Goal: Task Accomplishment & Management: Use online tool/utility

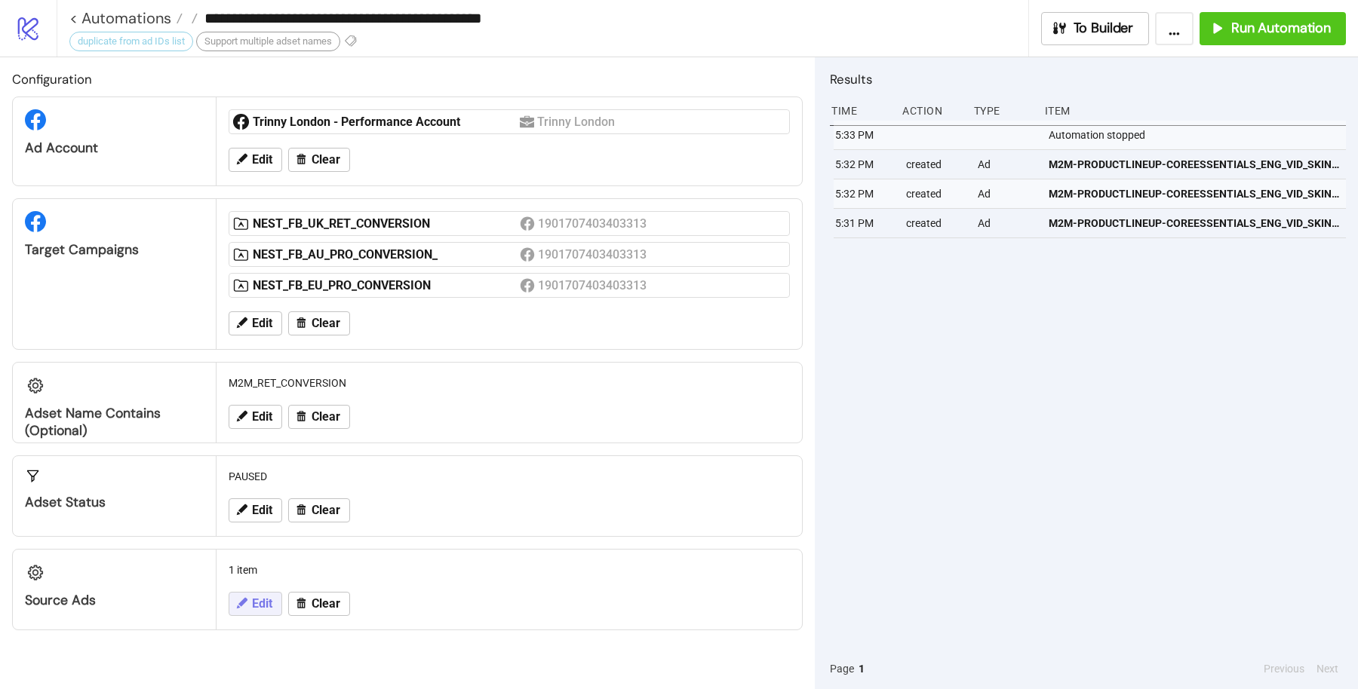
click at [249, 600] on button "Edit" at bounding box center [256, 604] width 54 height 24
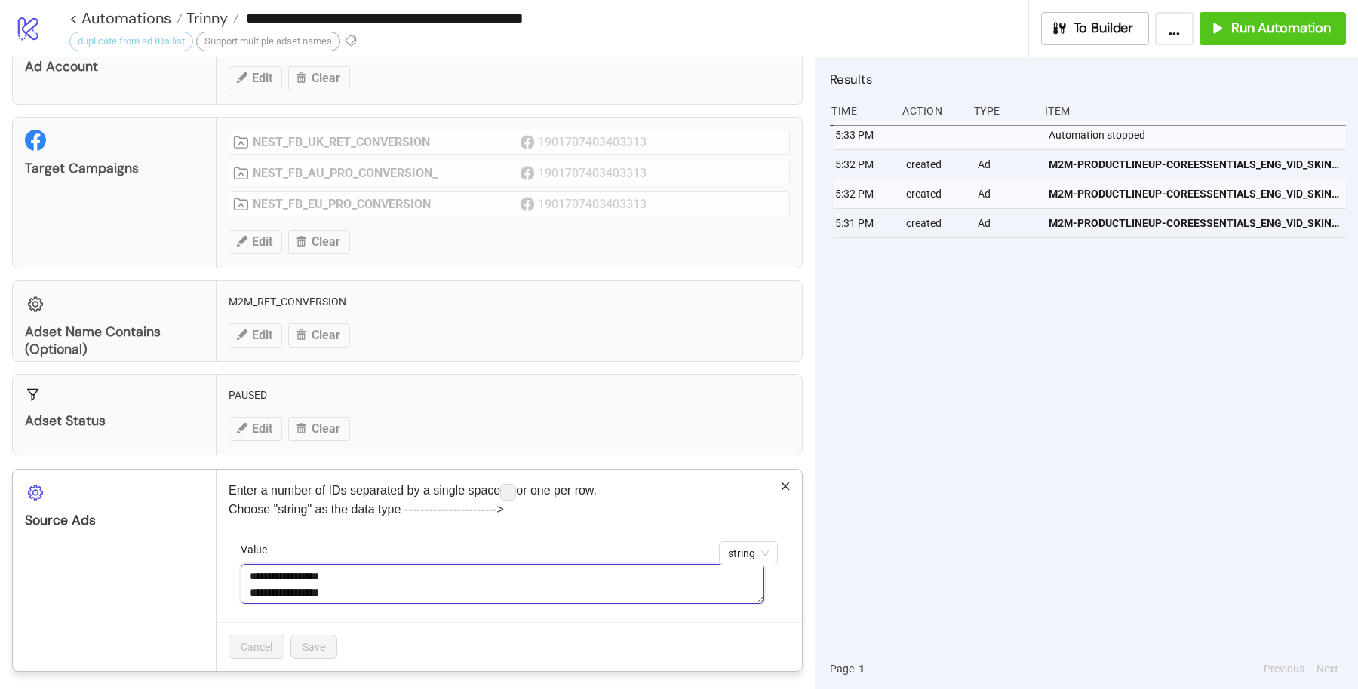
click at [395, 564] on textarea "**********" at bounding box center [502, 584] width 523 height 40
click at [780, 481] on icon "close" at bounding box center [785, 486] width 11 height 11
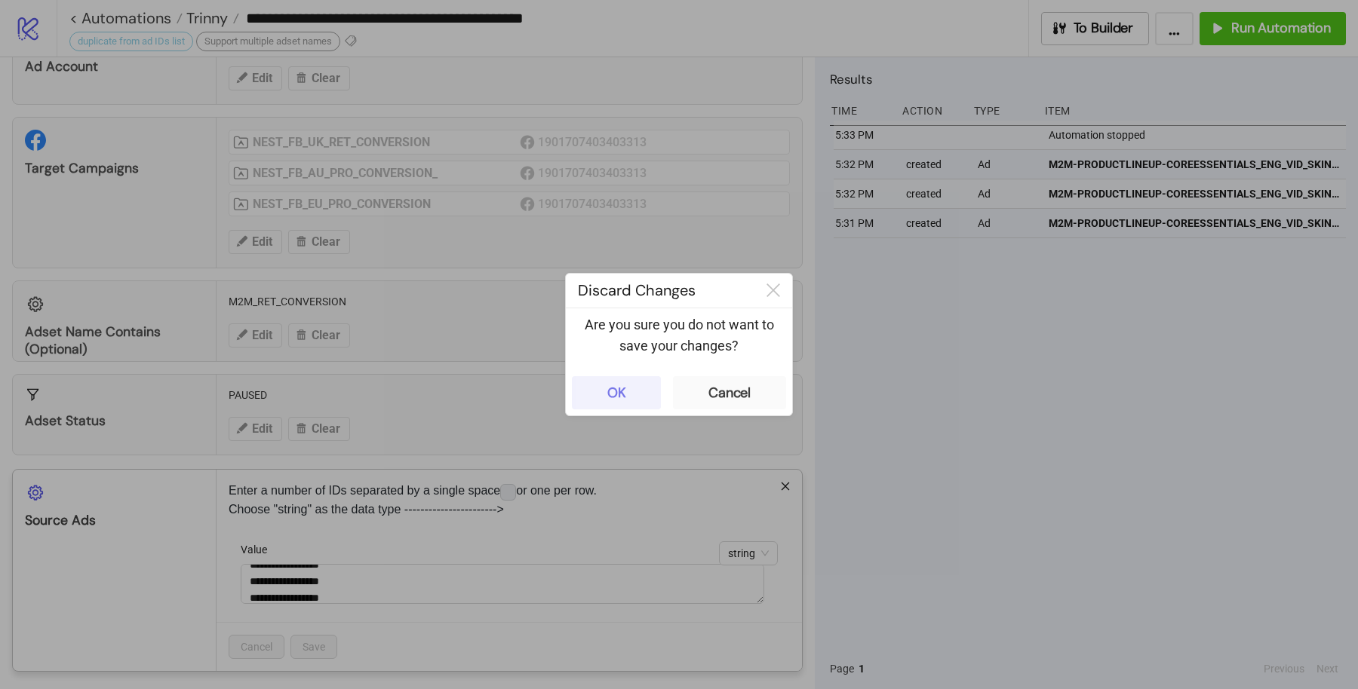
click at [647, 400] on button "OK" at bounding box center [616, 392] width 89 height 33
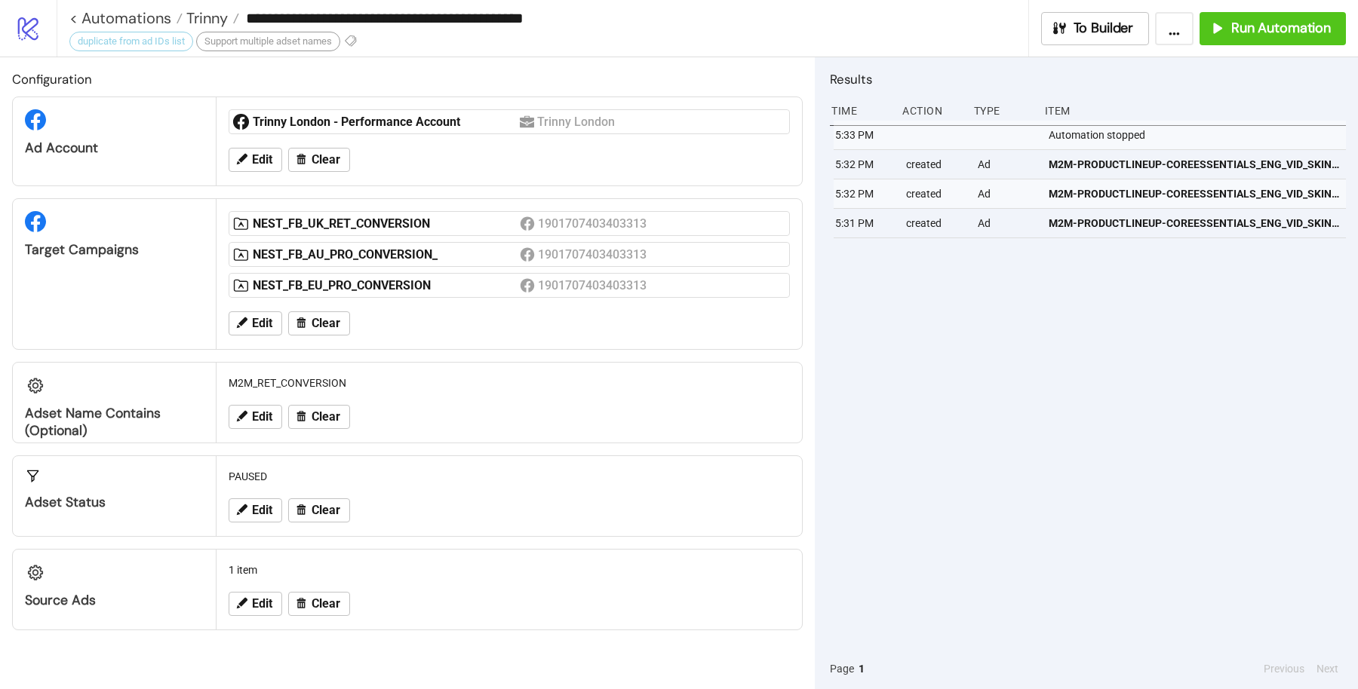
scroll to position [0, 0]
drag, startPoint x: 589, startPoint y: 25, endPoint x: 245, endPoint y: 14, distance: 344.1
click at [245, 14] on input "**********" at bounding box center [633, 18] width 788 height 23
click at [610, 54] on div "**********" at bounding box center [543, 28] width 972 height 57
click at [250, 603] on button "Edit" at bounding box center [256, 604] width 54 height 24
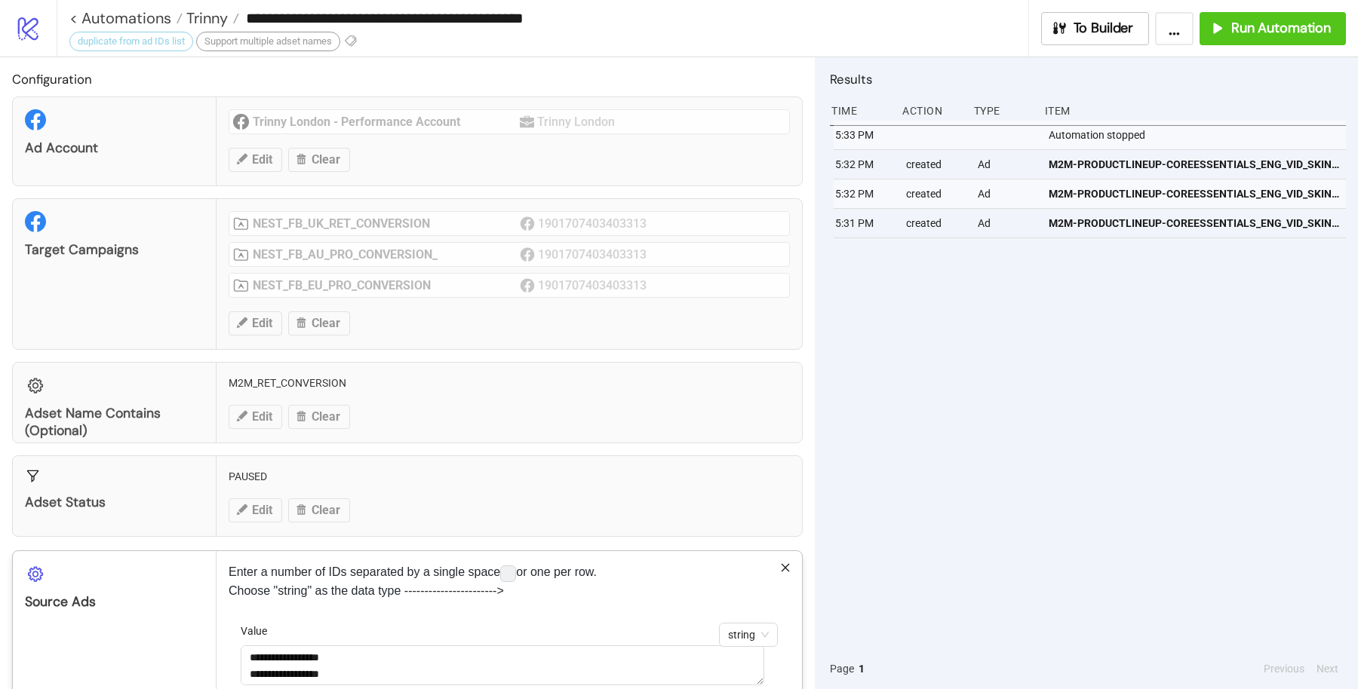
scroll to position [81, 0]
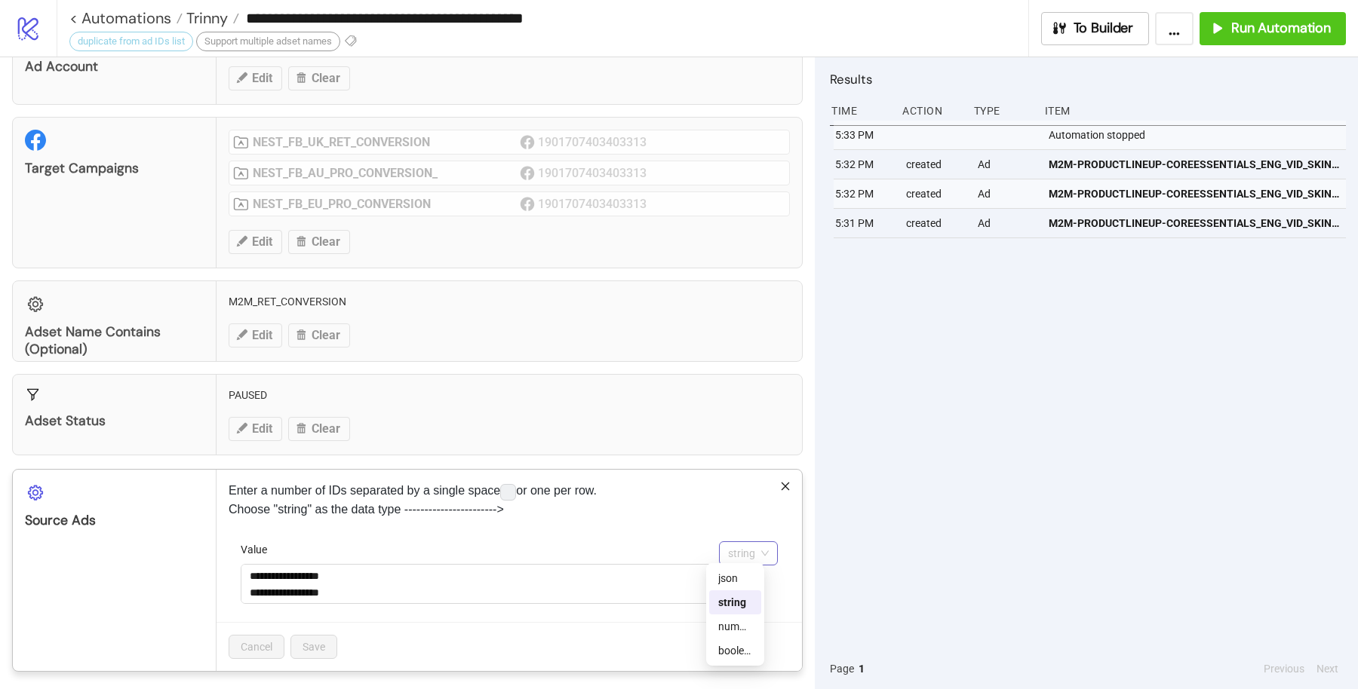
click at [728, 542] on span "string" at bounding box center [748, 553] width 41 height 23
click at [740, 642] on div "boolean" at bounding box center [735, 651] width 52 height 24
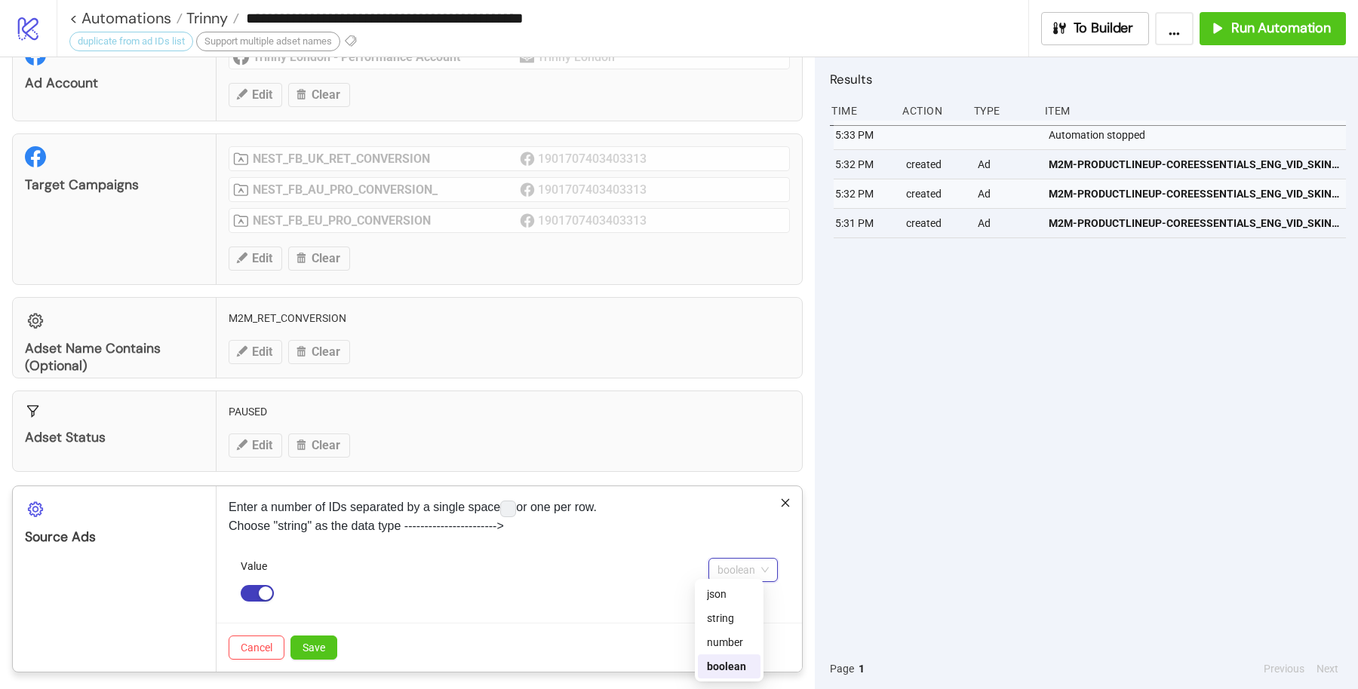
click at [744, 559] on span "boolean" at bounding box center [742, 570] width 51 height 23
click at [738, 649] on div "number" at bounding box center [729, 642] width 44 height 17
click at [725, 559] on span "number" at bounding box center [744, 570] width 50 height 23
click at [732, 622] on div "string" at bounding box center [730, 618] width 43 height 17
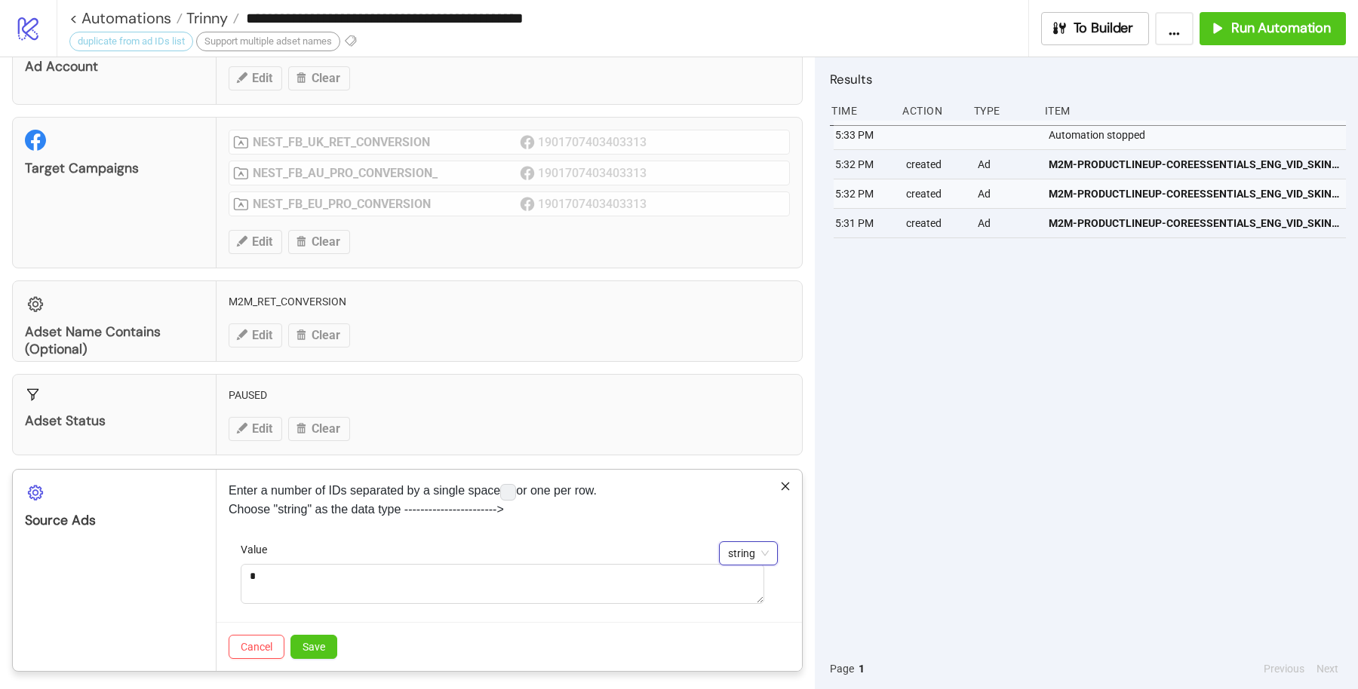
click at [728, 544] on span "string" at bounding box center [748, 553] width 41 height 23
click at [781, 485] on icon "close" at bounding box center [785, 487] width 8 height 8
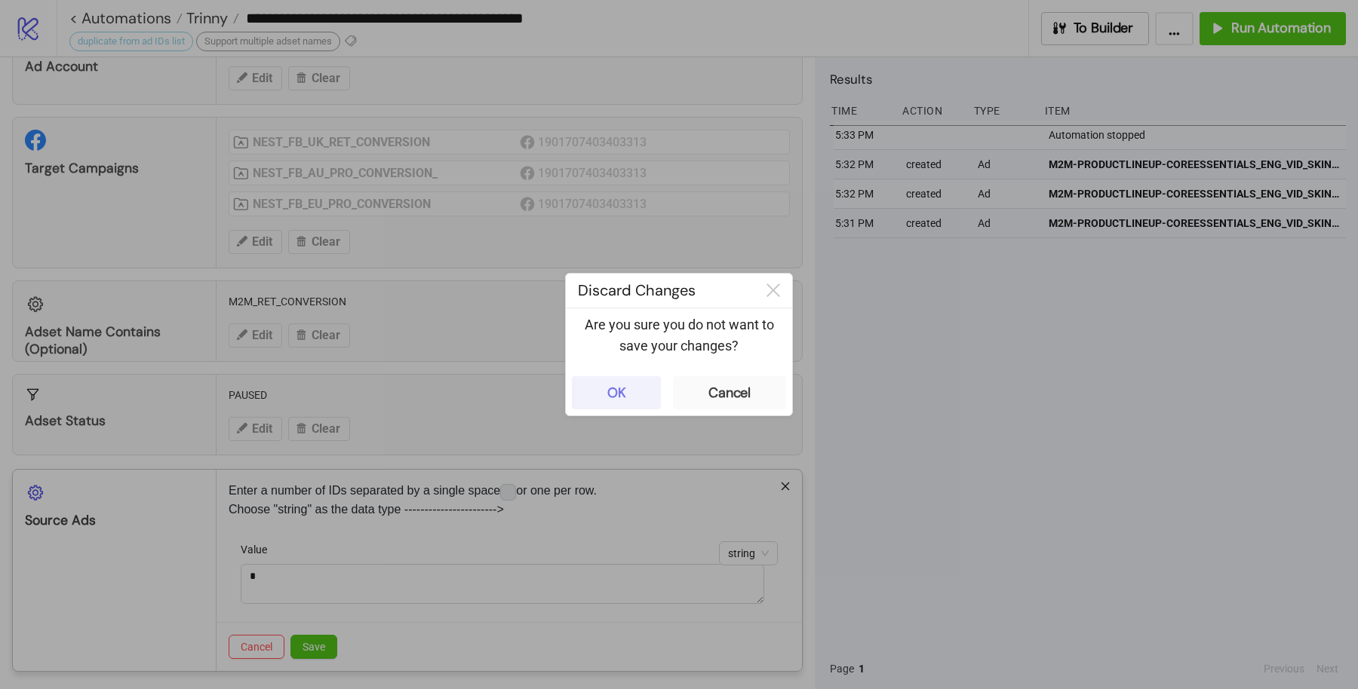
click at [623, 396] on div "OK" at bounding box center [616, 393] width 19 height 17
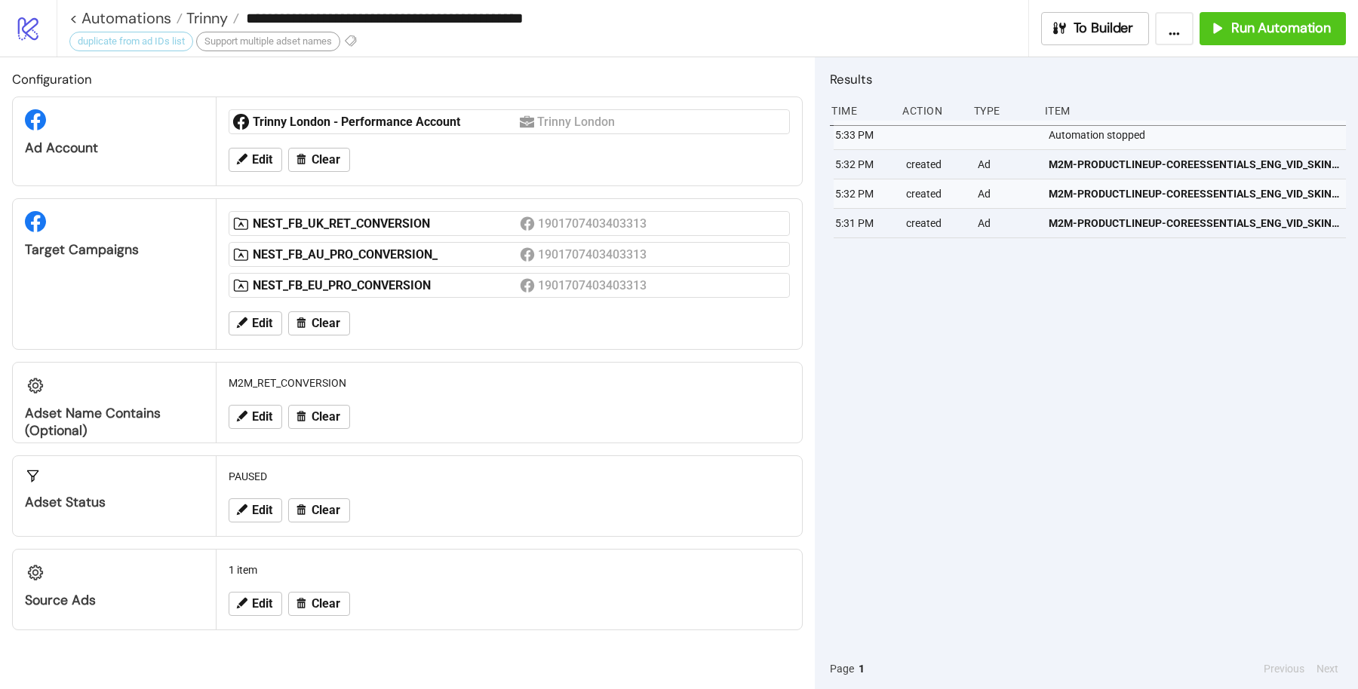
click at [761, 87] on h2 "Configuration" at bounding box center [407, 79] width 790 height 20
click at [607, 23] on input "**********" at bounding box center [633, 18] width 788 height 23
click at [569, 70] on h2 "Configuration" at bounding box center [407, 79] width 790 height 20
click at [212, 14] on span "Trinny" at bounding box center [205, 18] width 45 height 20
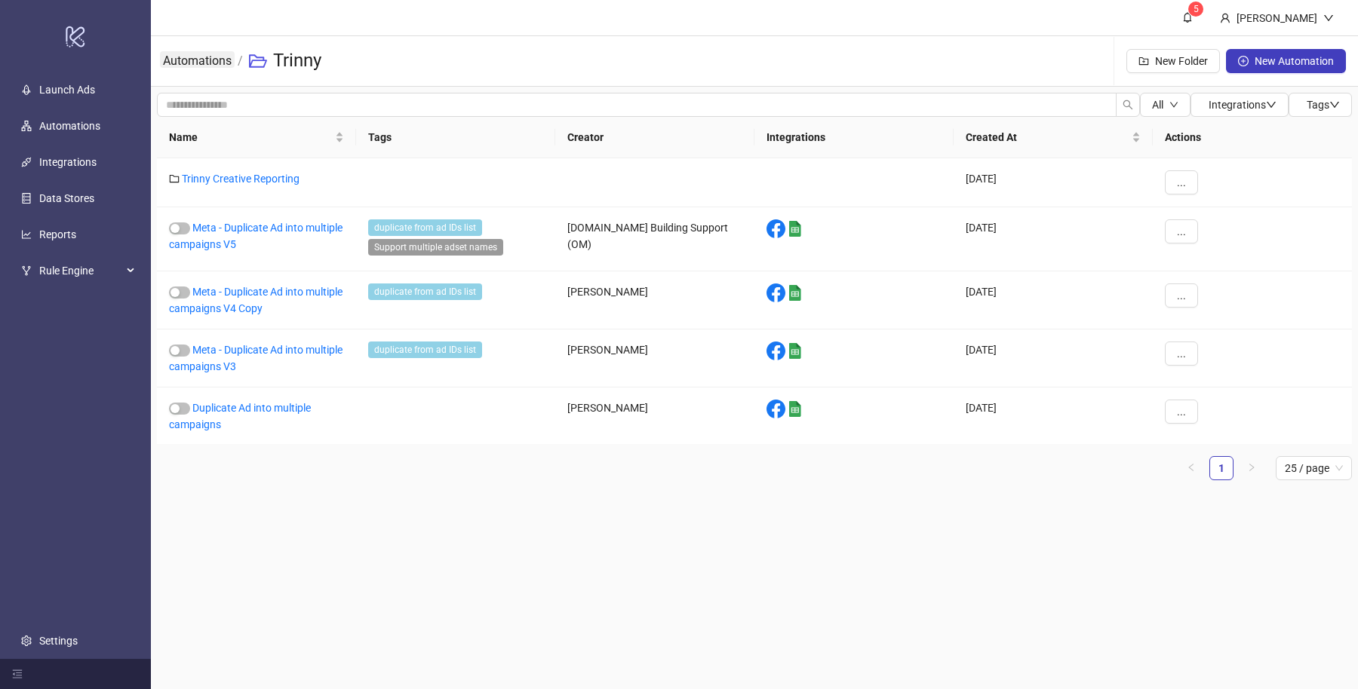
click at [195, 57] on link "Automations" at bounding box center [197, 59] width 75 height 17
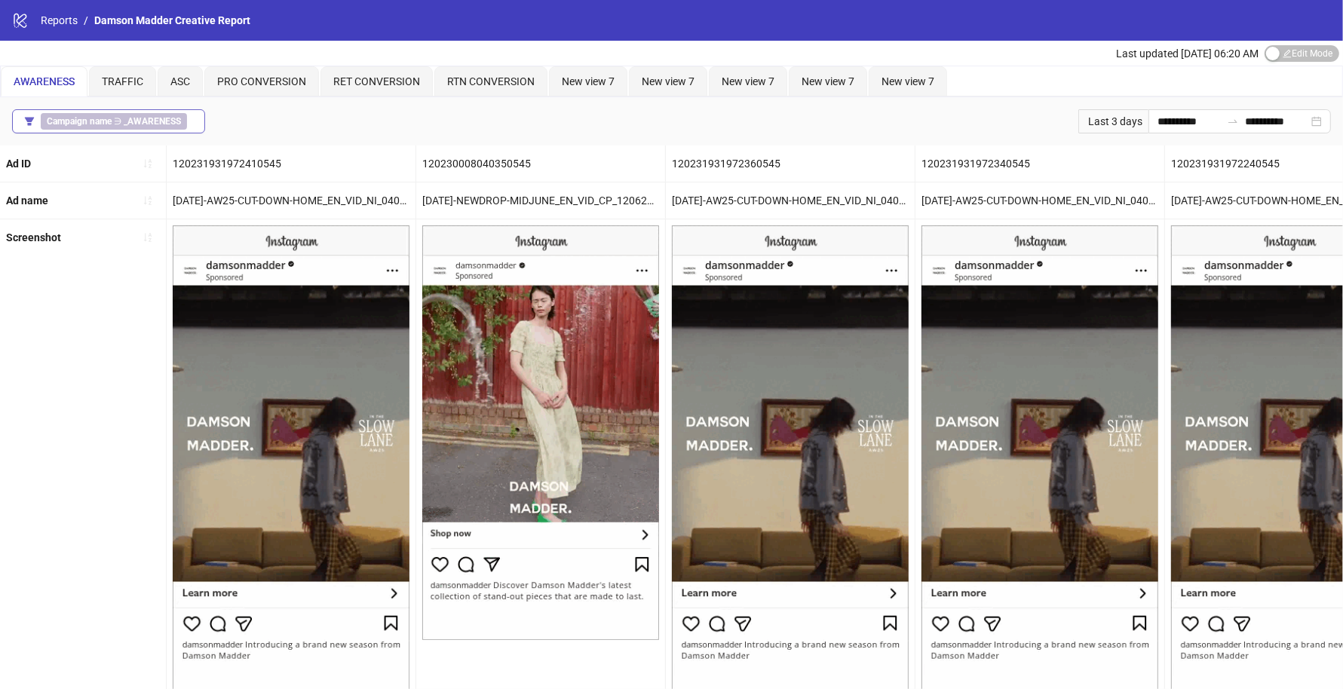
click at [187, 121] on div "Campaign name ∋ _AWARENESS" at bounding box center [117, 121] width 152 height 17
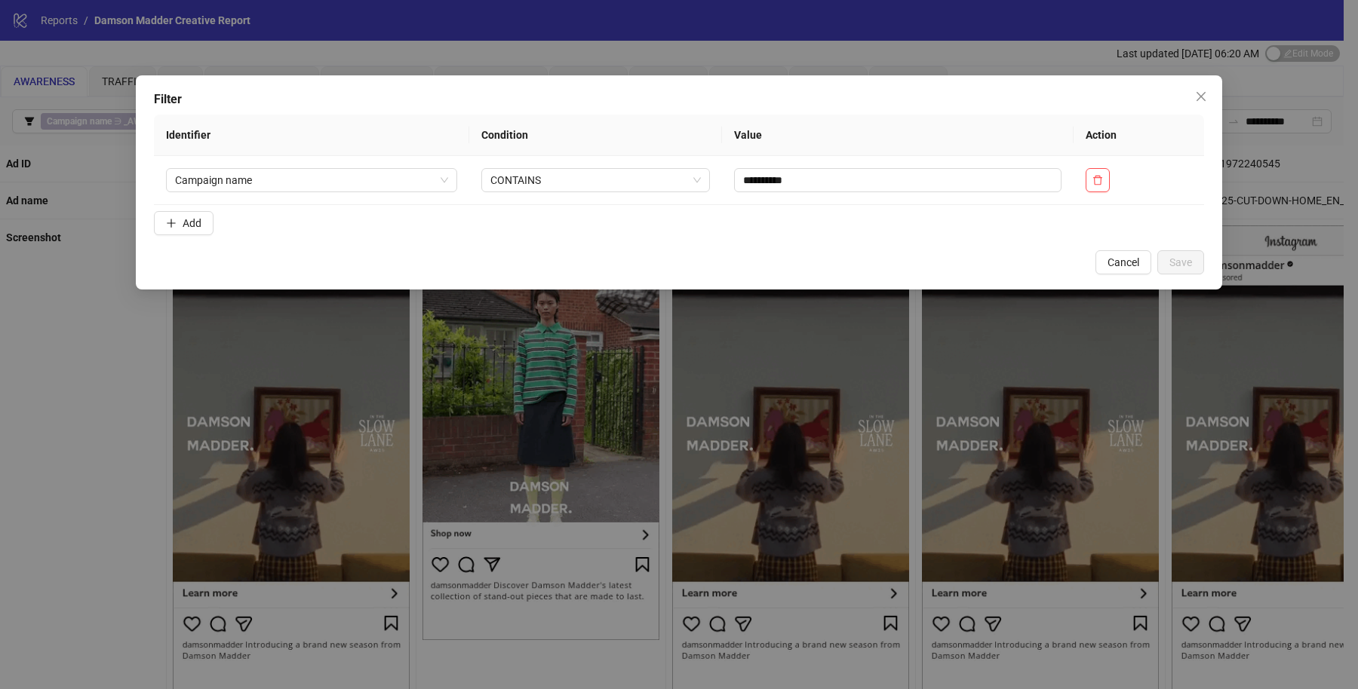
click at [600, 398] on div "**********" at bounding box center [679, 344] width 1358 height 689
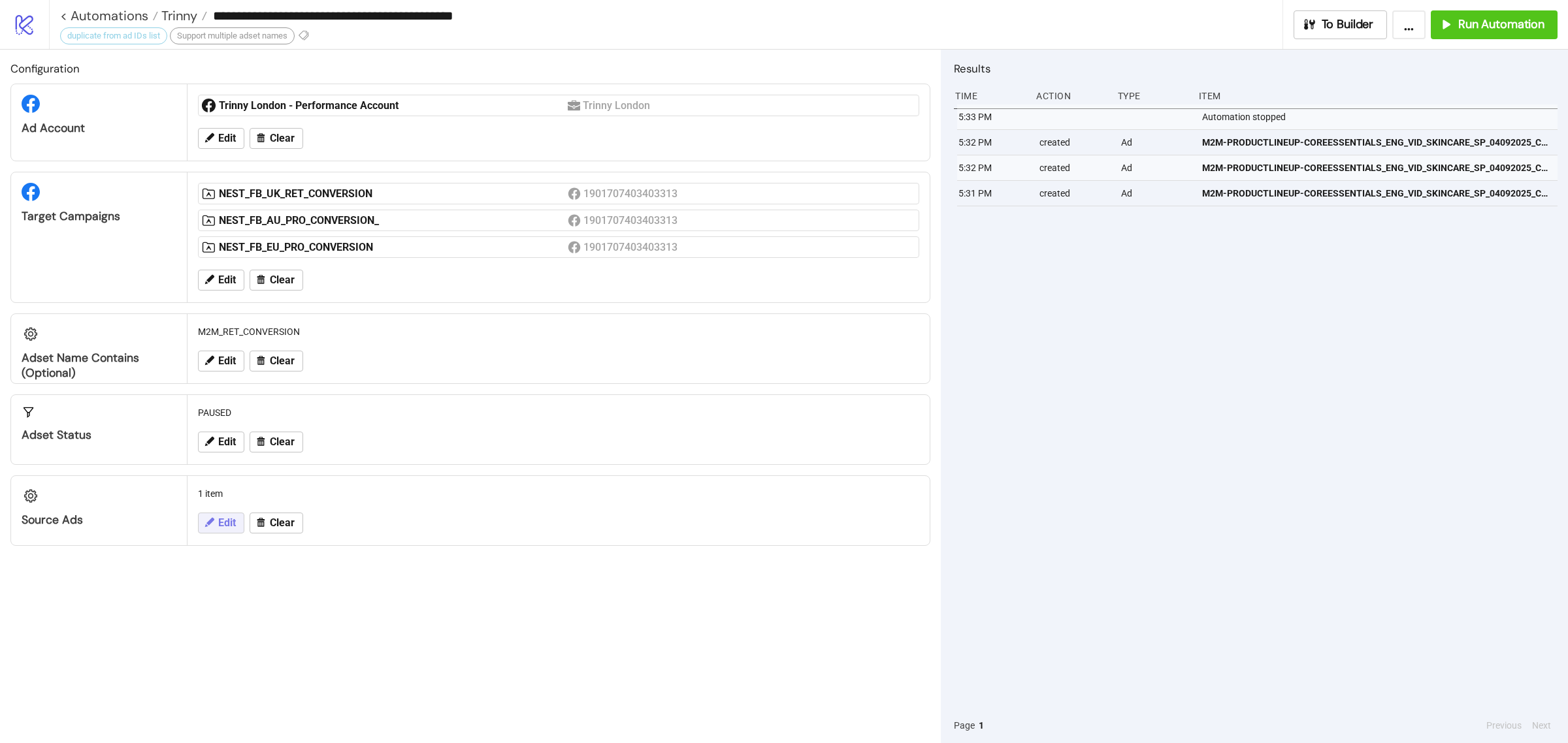
click at [222, 525] on span "Edit" at bounding box center [227, 523] width 17 height 12
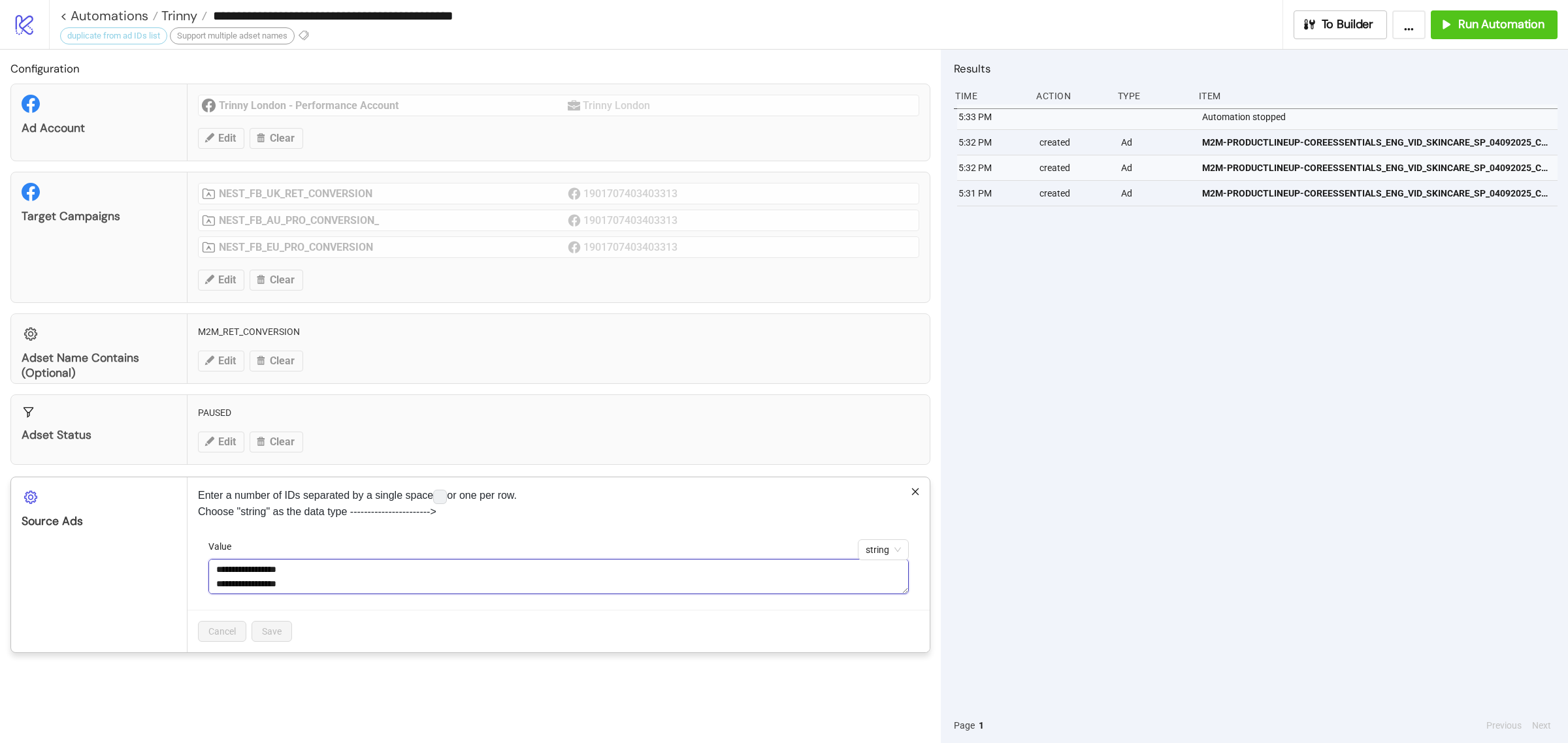
click at [363, 578] on textarea "**********" at bounding box center [559, 577] width 700 height 36
paste textarea
type textarea "**********"
click at [295, 634] on div "Cancel Save" at bounding box center [558, 630] width 742 height 42
click at [269, 634] on span "Save" at bounding box center [271, 631] width 20 height 10
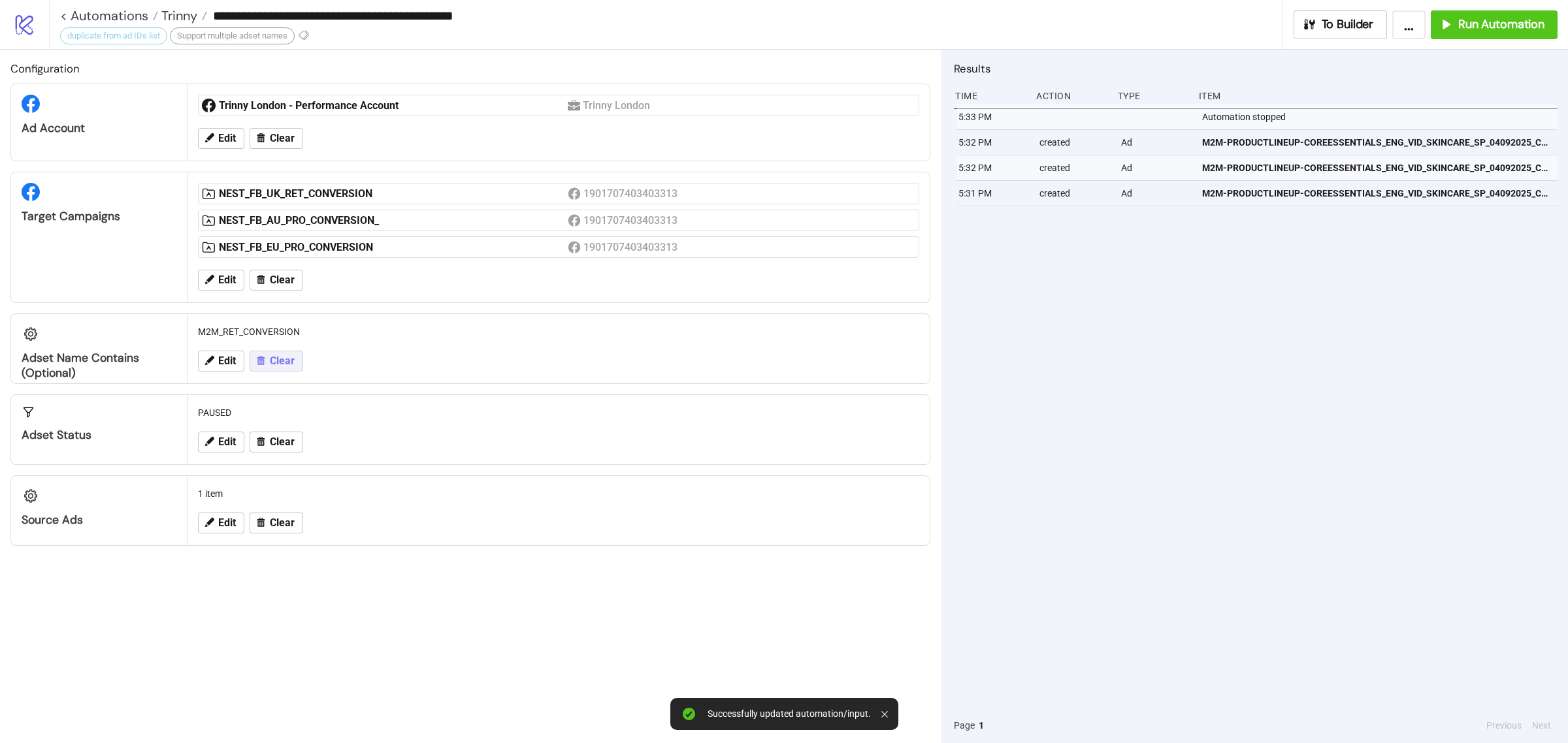
click at [278, 372] on button "Clear" at bounding box center [276, 361] width 54 height 21
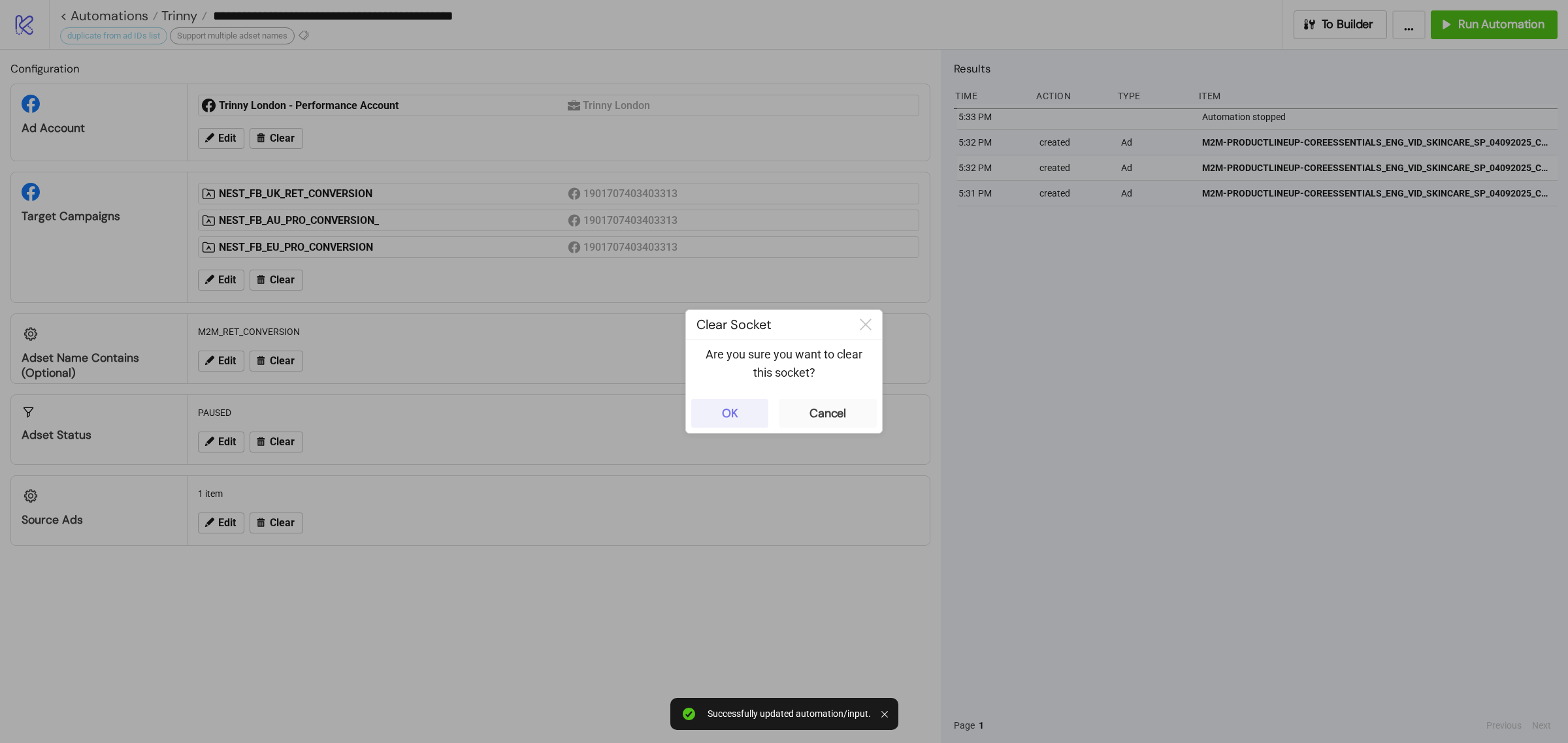
click at [714, 410] on button "OK" at bounding box center [729, 413] width 77 height 29
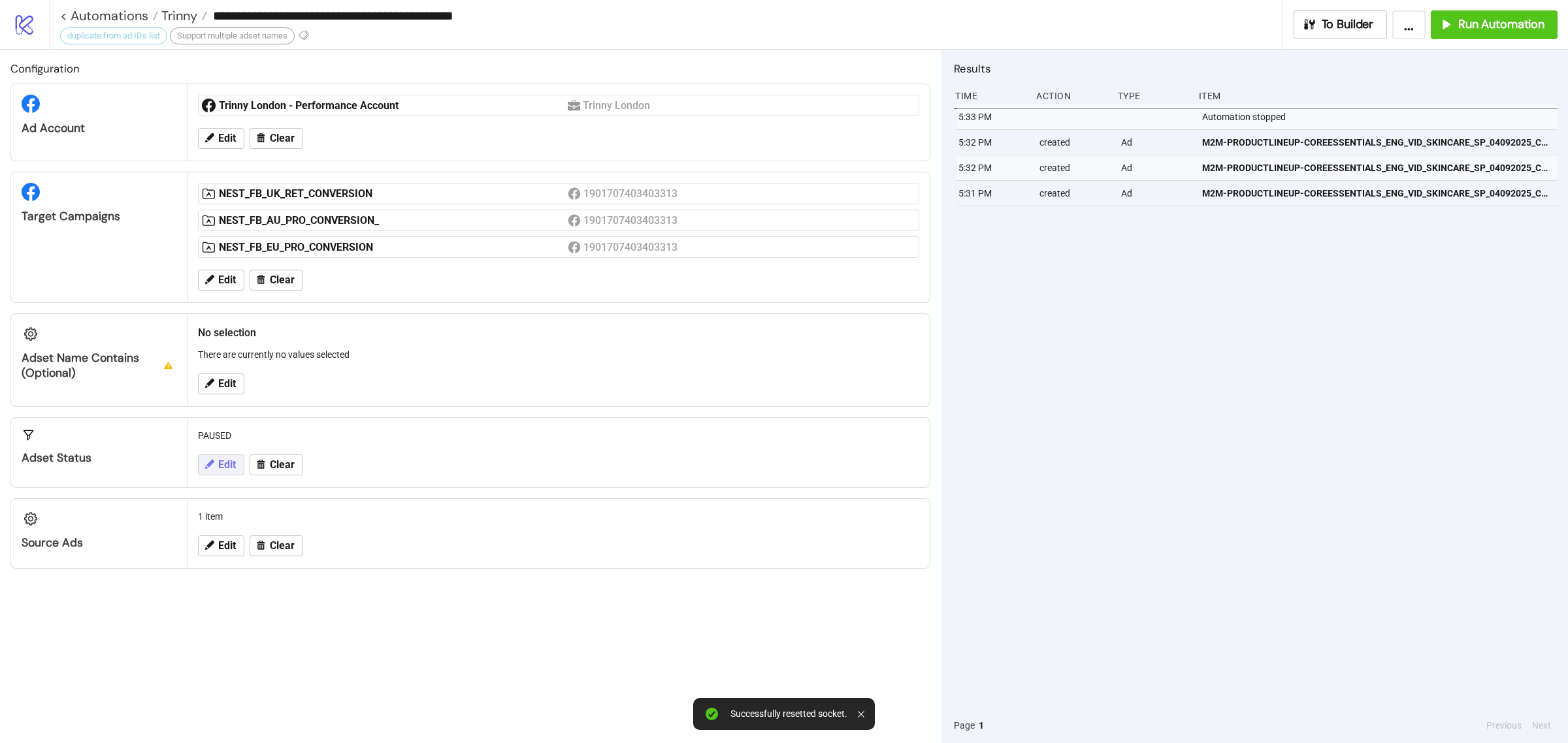
click at [217, 458] on button "Edit" at bounding box center [222, 465] width 47 height 21
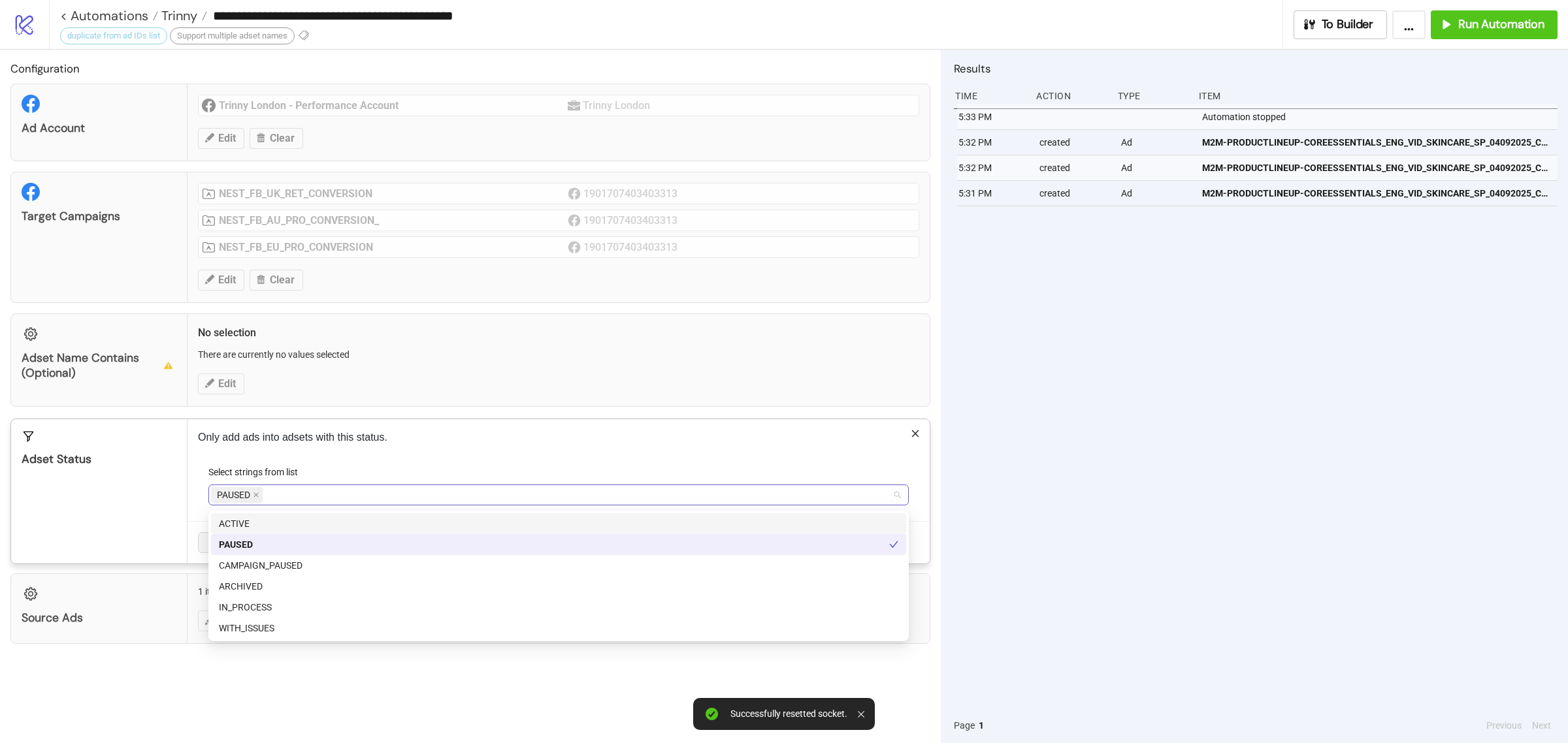
click at [249, 493] on span "PAUSED" at bounding box center [233, 494] width 33 height 15
click at [283, 514] on div "ACTIVE" at bounding box center [559, 524] width 695 height 21
click at [301, 534] on div "PAUSED" at bounding box center [559, 545] width 695 height 21
click at [354, 457] on div "Only add ads into adsets with this status. Select strings from list ACTIVE Canc…" at bounding box center [558, 491] width 742 height 145
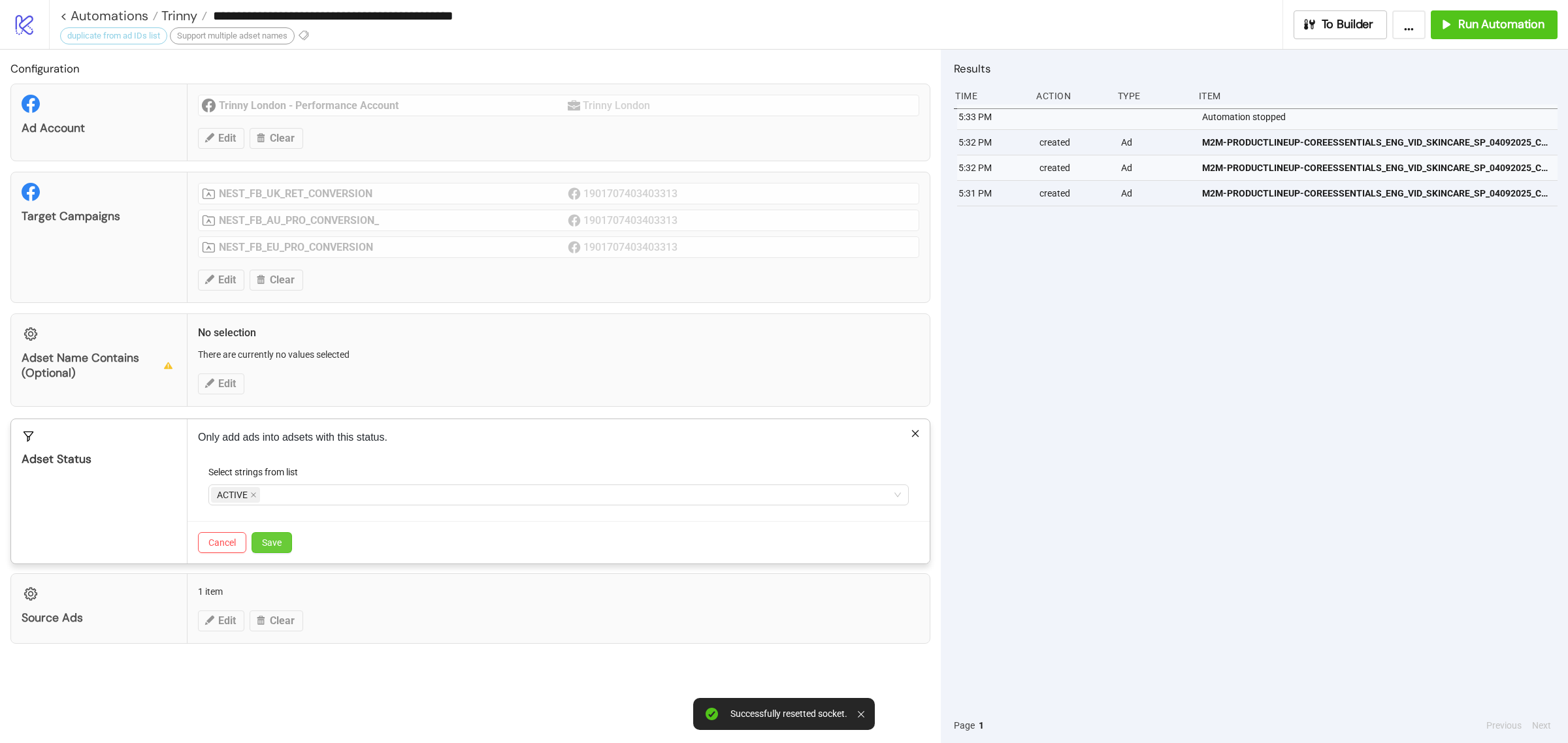
click at [256, 552] on button "Save" at bounding box center [271, 543] width 41 height 21
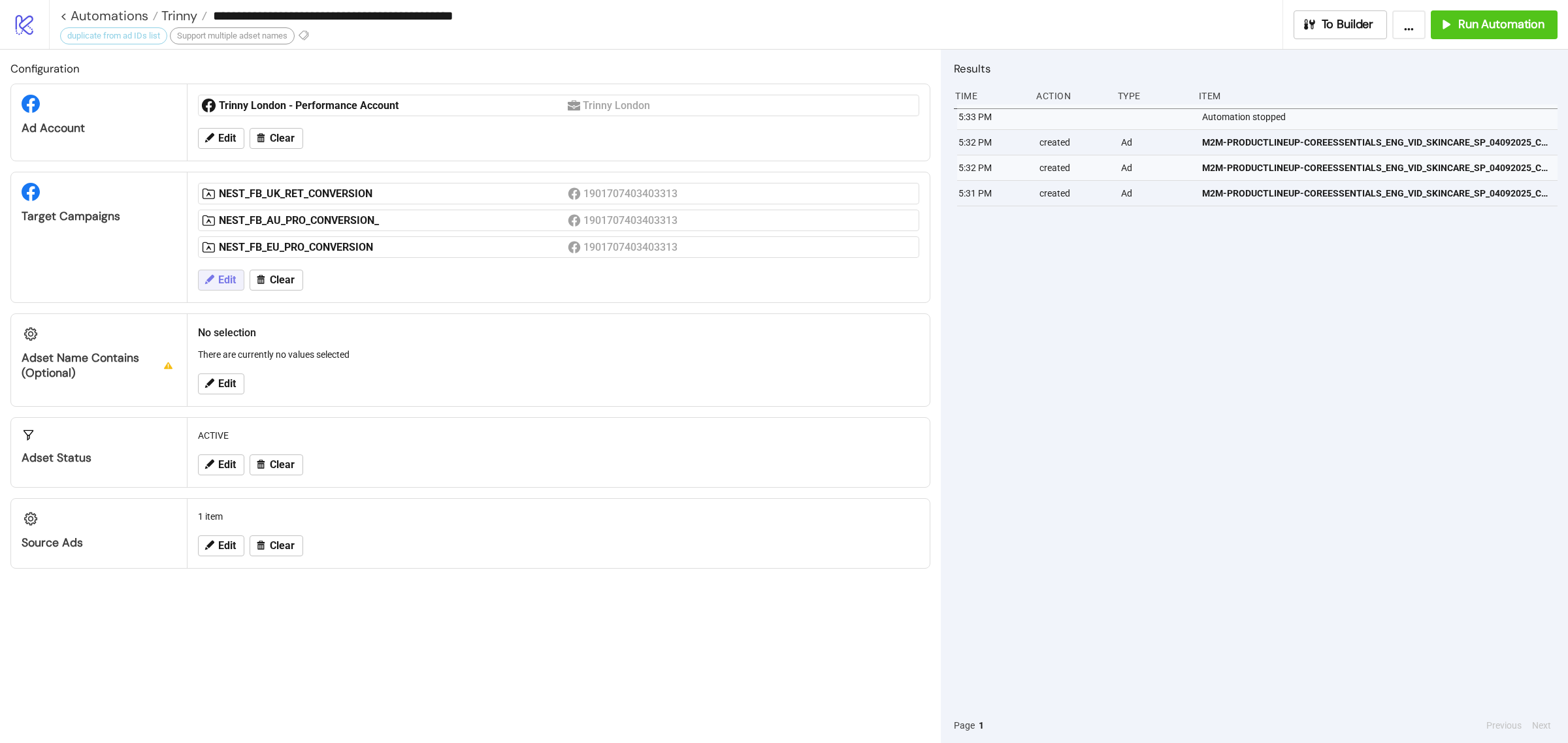
click at [216, 283] on button "Edit" at bounding box center [222, 280] width 47 height 21
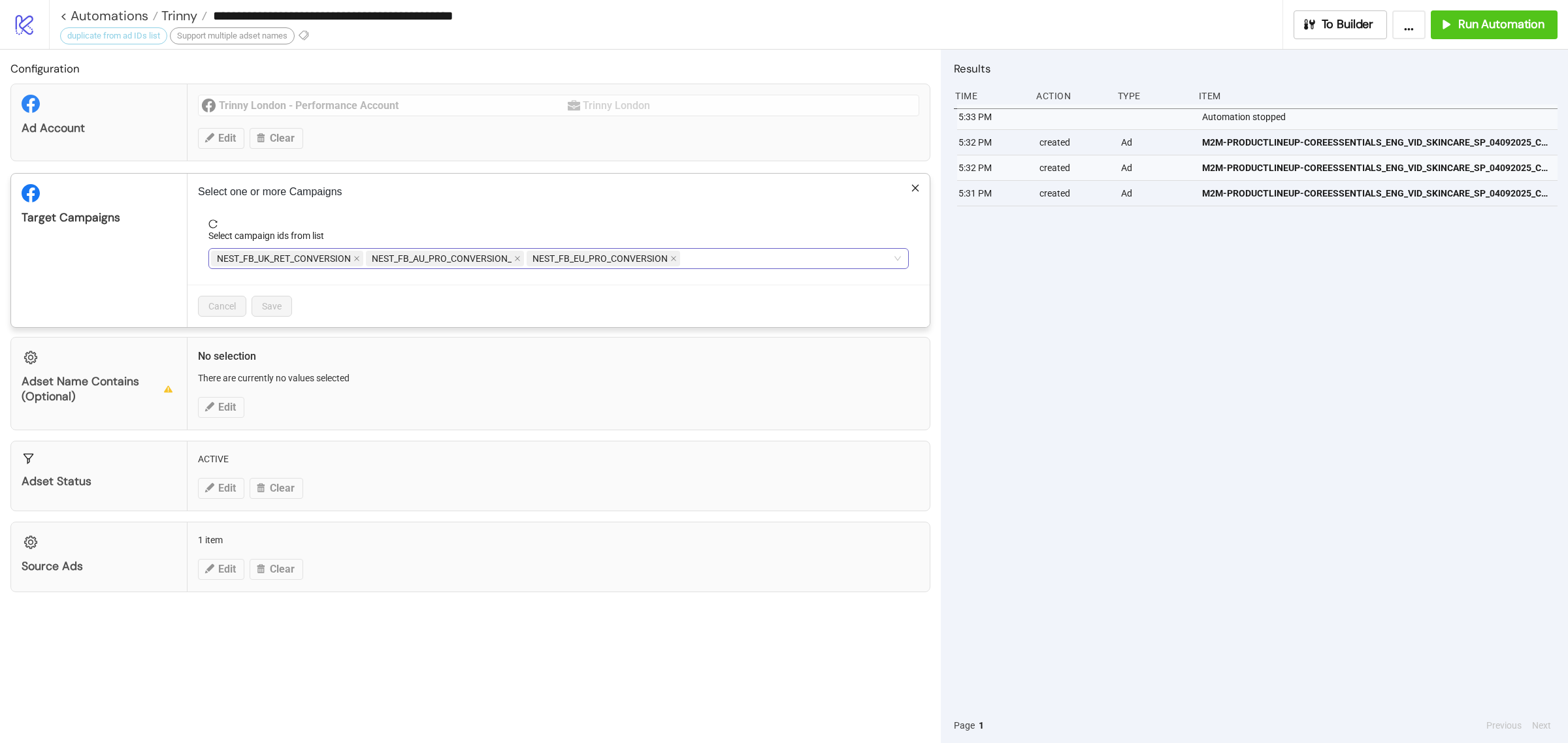
click at [710, 259] on div "NEST_FB_UK_RET_CONVERSION NEST_FB_AU_PRO_CONVERSION_ NEST_FB_EU_PRO_CONVERSION" at bounding box center [552, 258] width 682 height 18
click at [612, 194] on p "Select one or more Campaigns" at bounding box center [559, 192] width 722 height 16
click at [279, 314] on button "Save" at bounding box center [271, 307] width 41 height 21
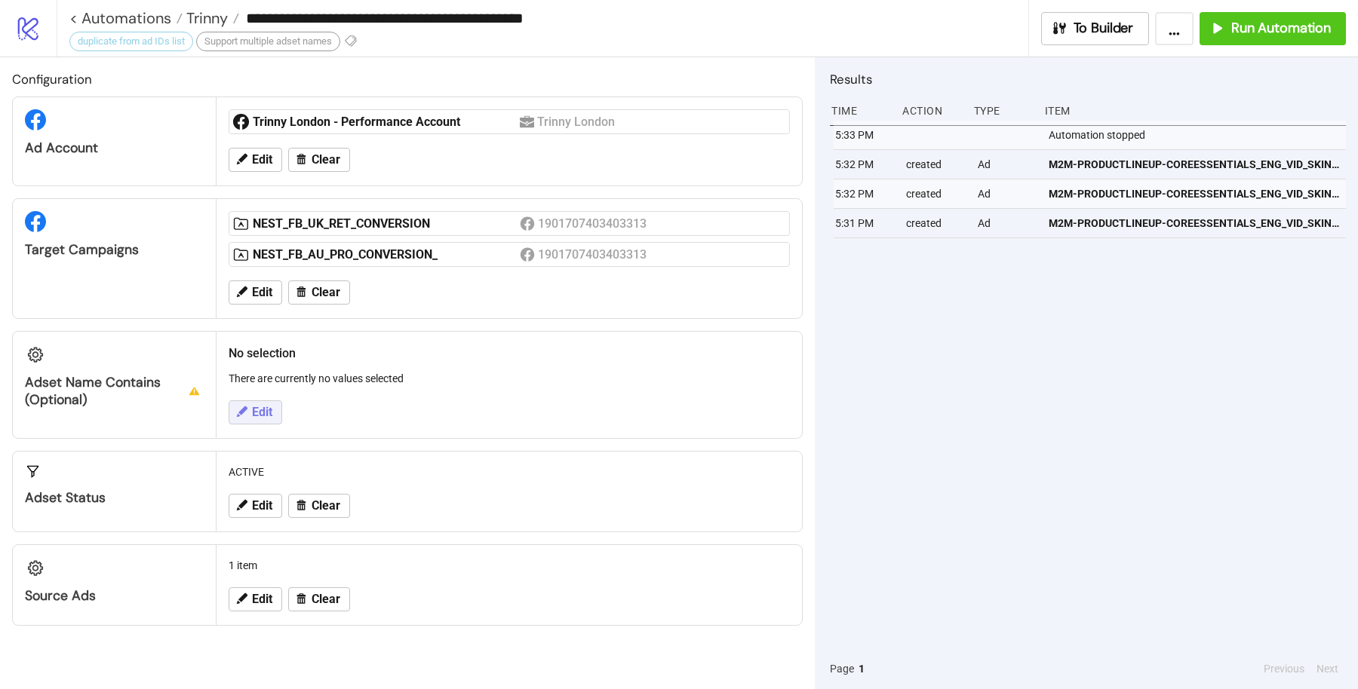
click at [253, 415] on span "Edit" at bounding box center [262, 413] width 20 height 14
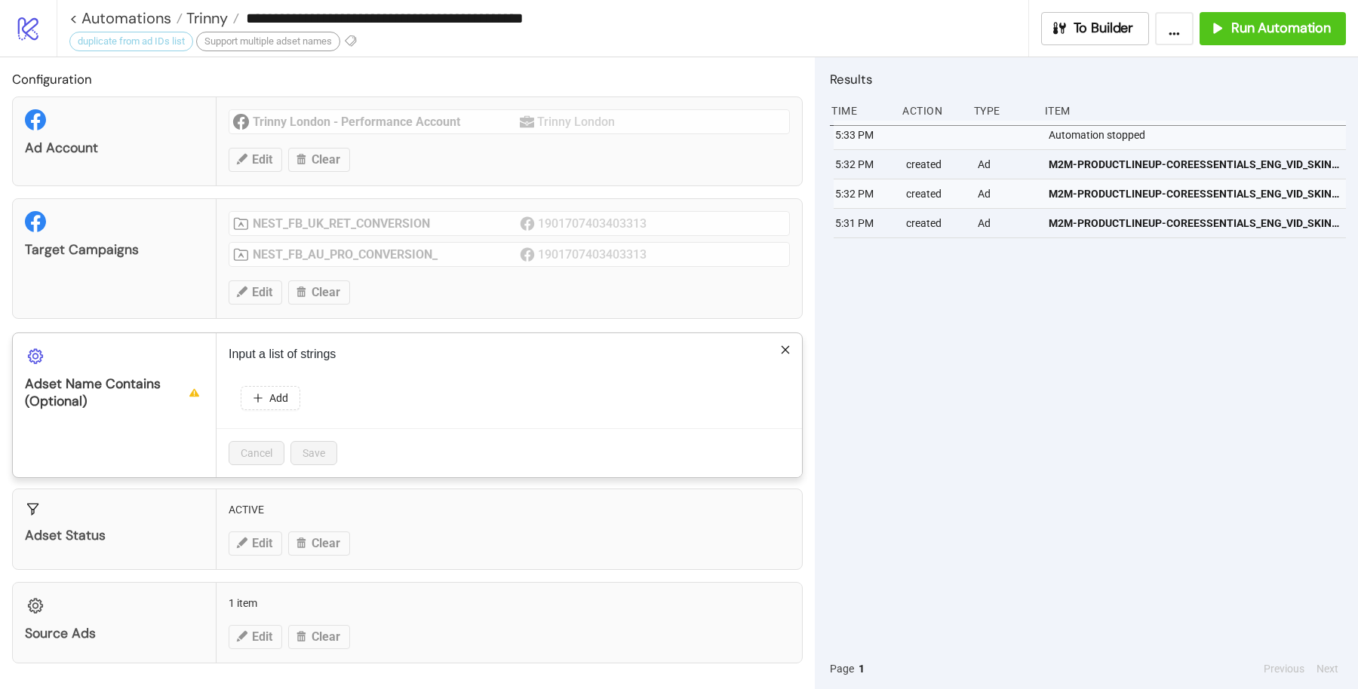
drag, startPoint x: 281, startPoint y: 393, endPoint x: 302, endPoint y: 376, distance: 27.5
click at [302, 376] on div "Input a list of strings Add Cancel Save" at bounding box center [508, 405] width 585 height 144
click at [272, 396] on span "Add" at bounding box center [278, 398] width 19 height 12
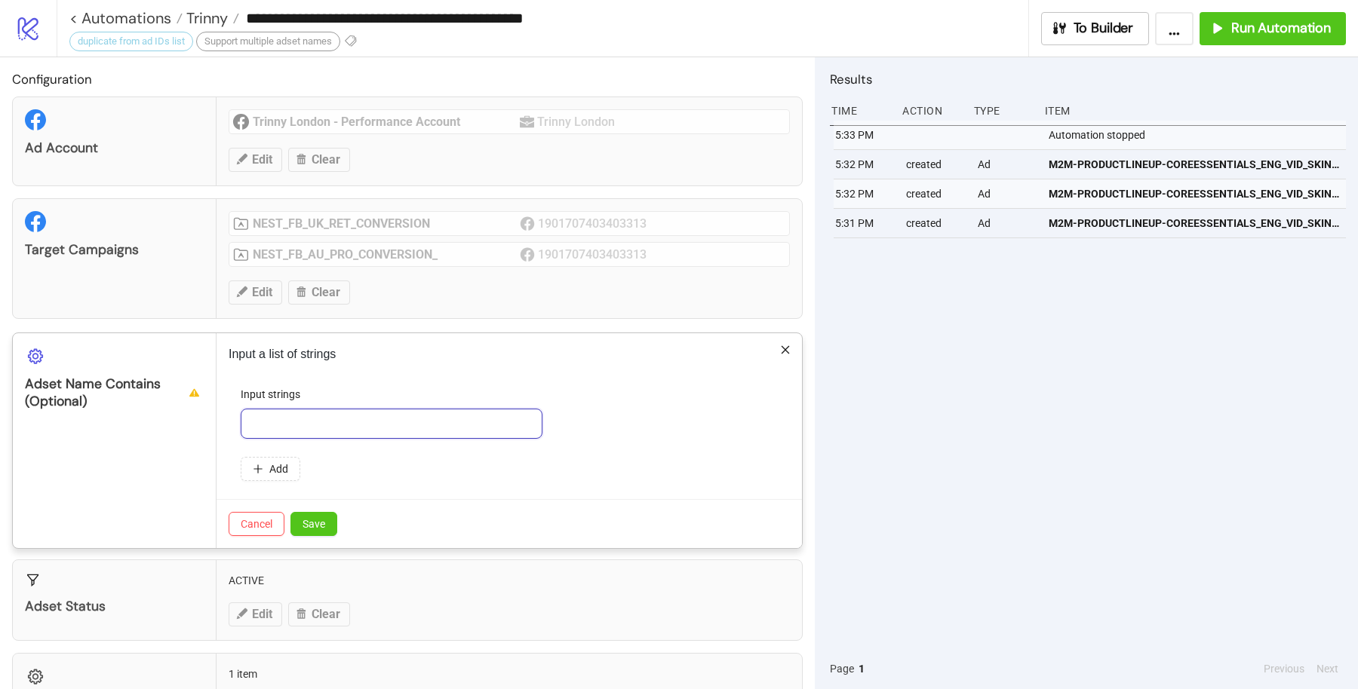
click at [414, 428] on input "text" at bounding box center [392, 424] width 302 height 30
type input "**********"
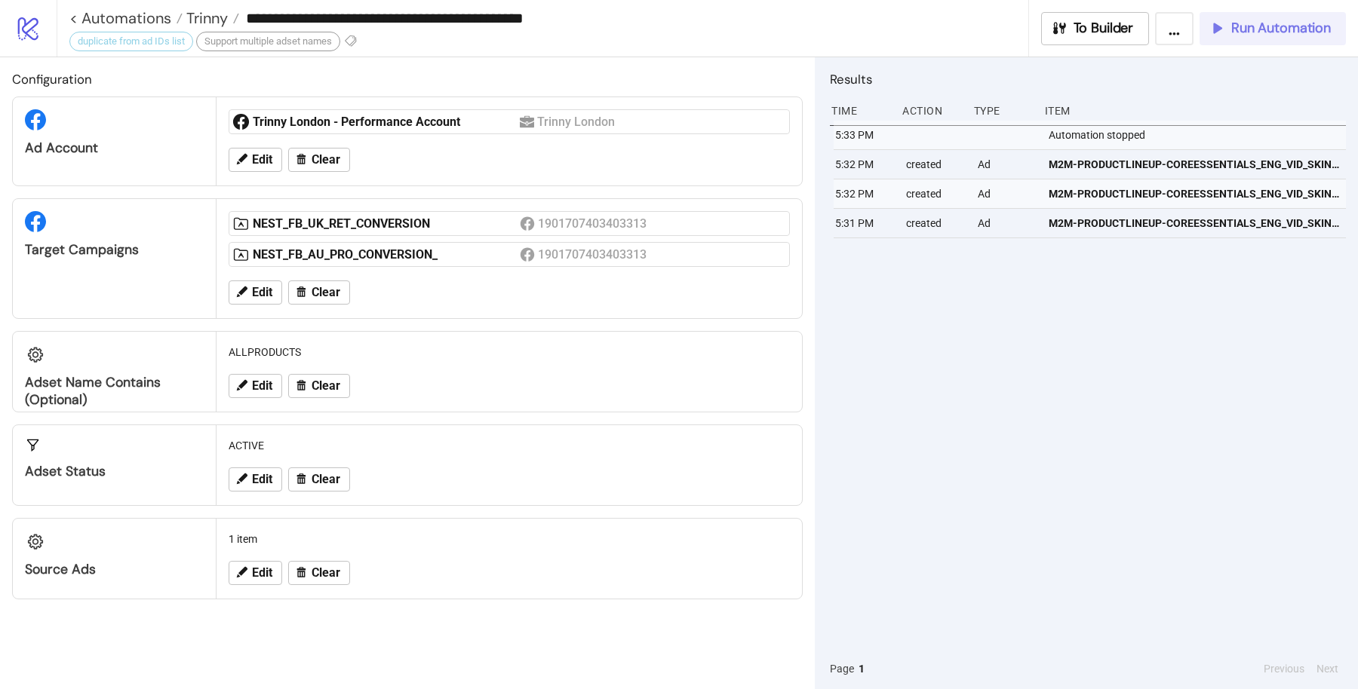
click at [1261, 30] on span "Run Automation" at bounding box center [1281, 28] width 100 height 17
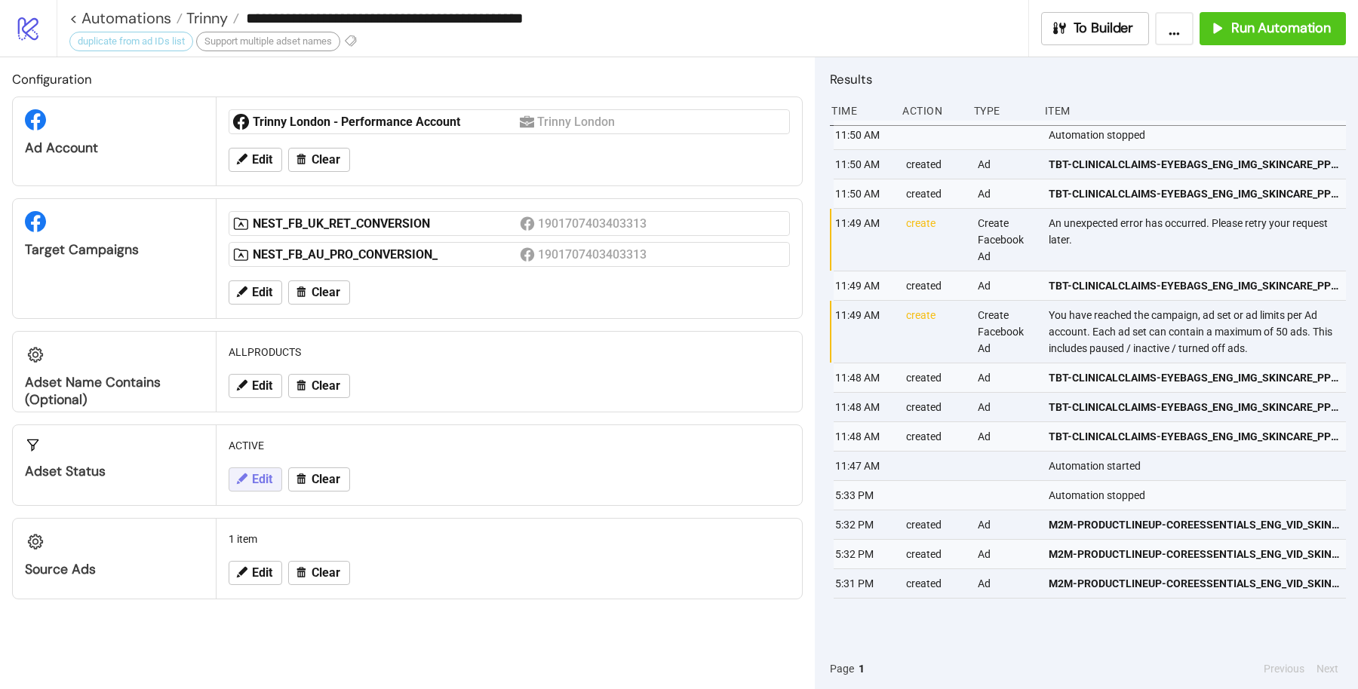
click at [260, 468] on button "Edit" at bounding box center [256, 480] width 54 height 24
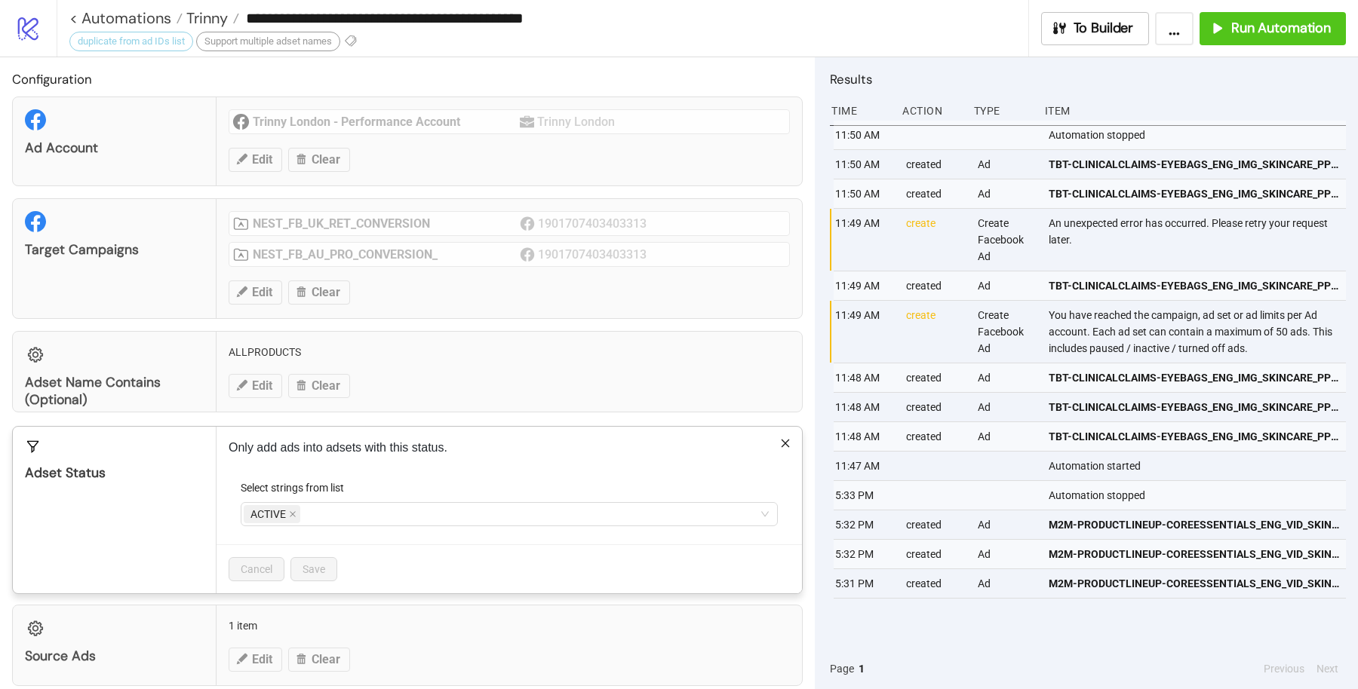
click at [781, 442] on icon "close" at bounding box center [785, 444] width 8 height 8
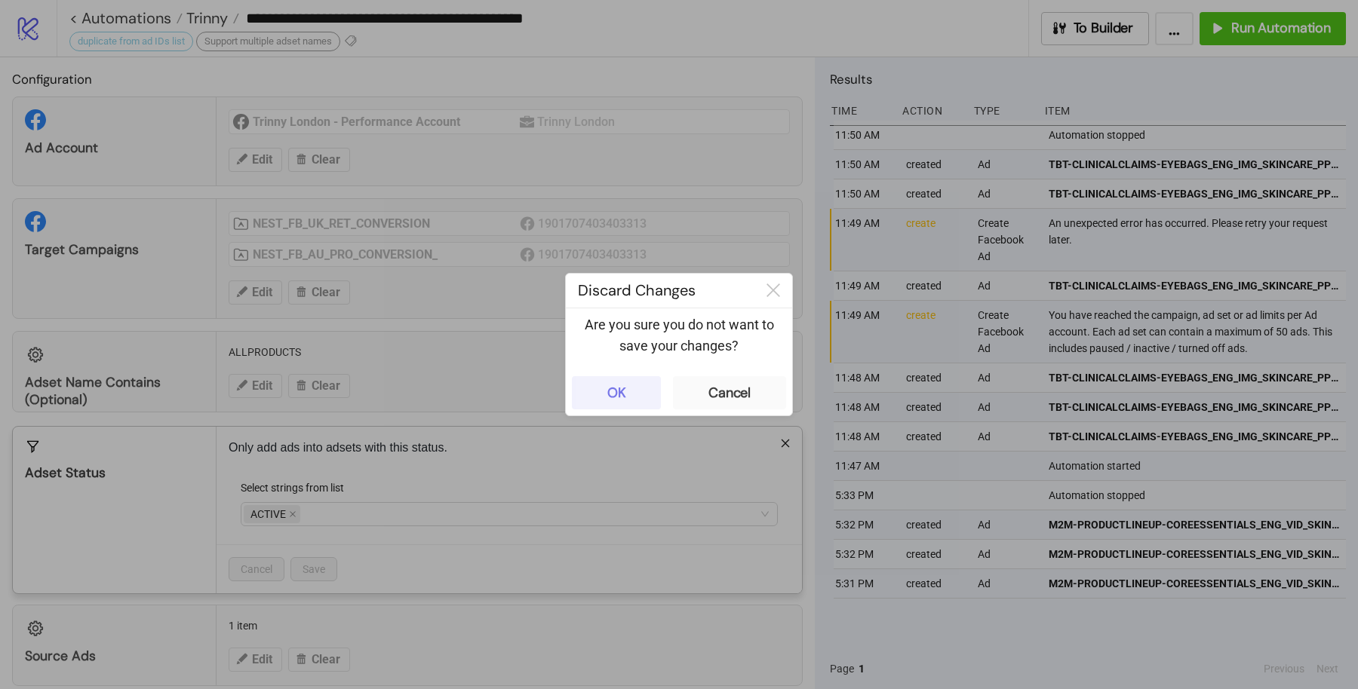
click at [638, 386] on button "OK" at bounding box center [616, 392] width 89 height 33
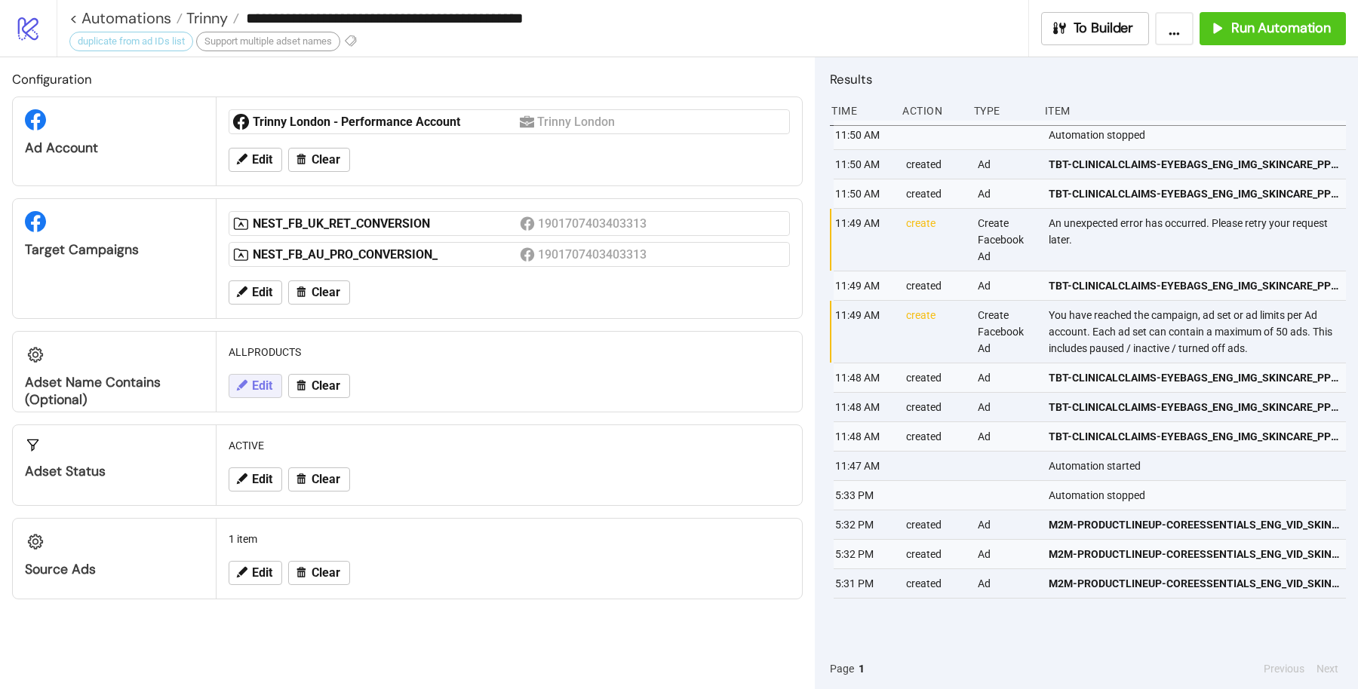
click at [268, 379] on span "Edit" at bounding box center [262, 386] width 20 height 14
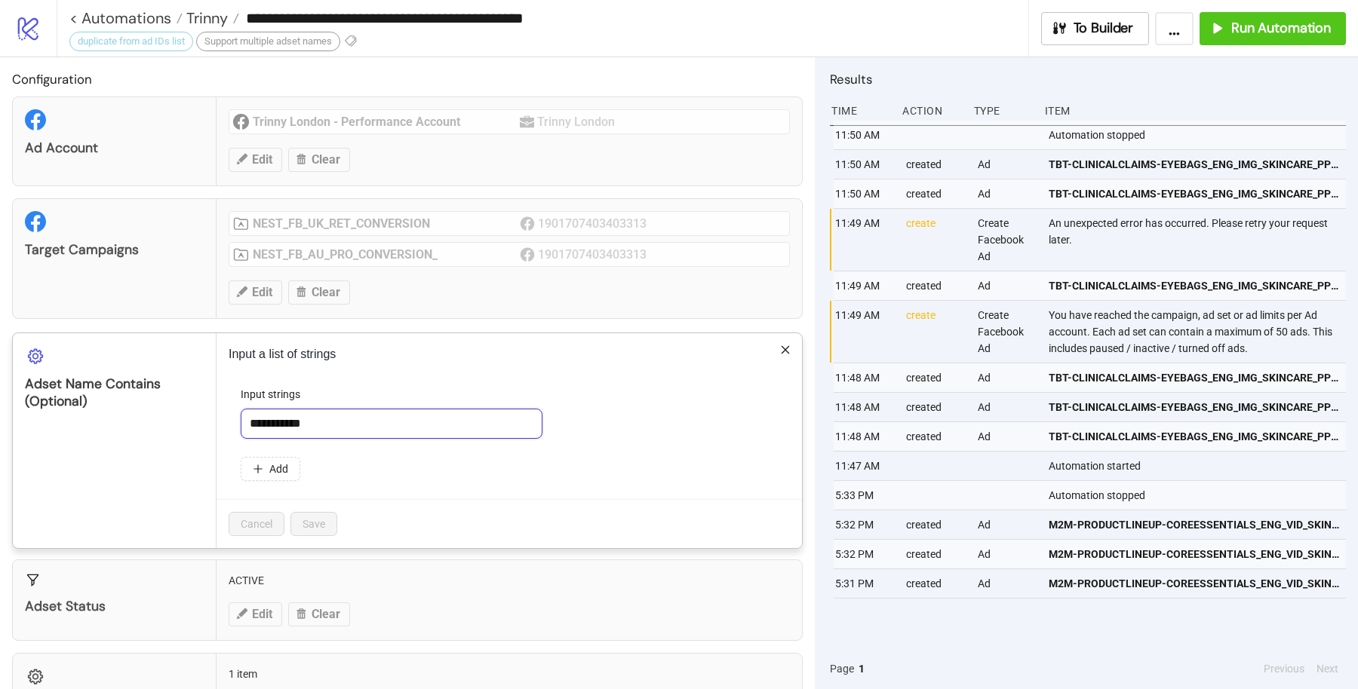
click at [400, 418] on input "**********" at bounding box center [392, 424] width 302 height 30
paste input "**********"
type input "**********"
click at [308, 518] on span "Save" at bounding box center [313, 524] width 23 height 12
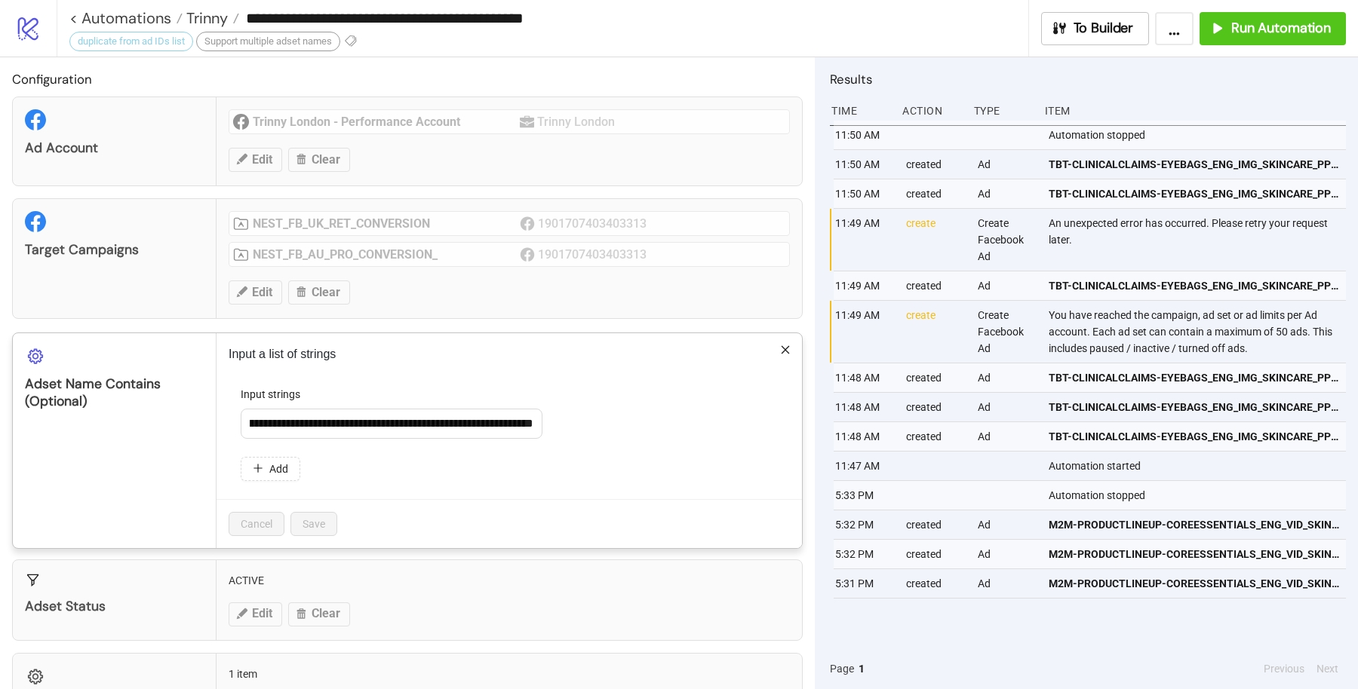
scroll to position [0, 0]
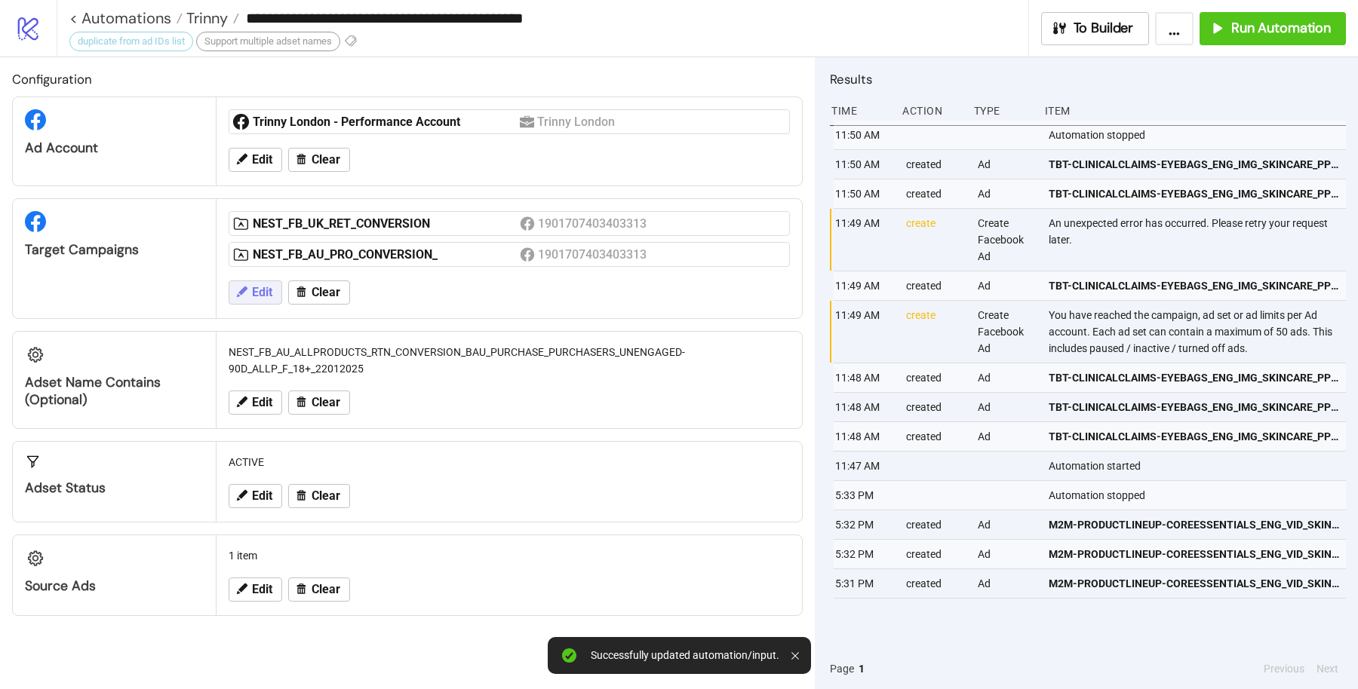
click at [260, 289] on span "Edit" at bounding box center [262, 293] width 20 height 14
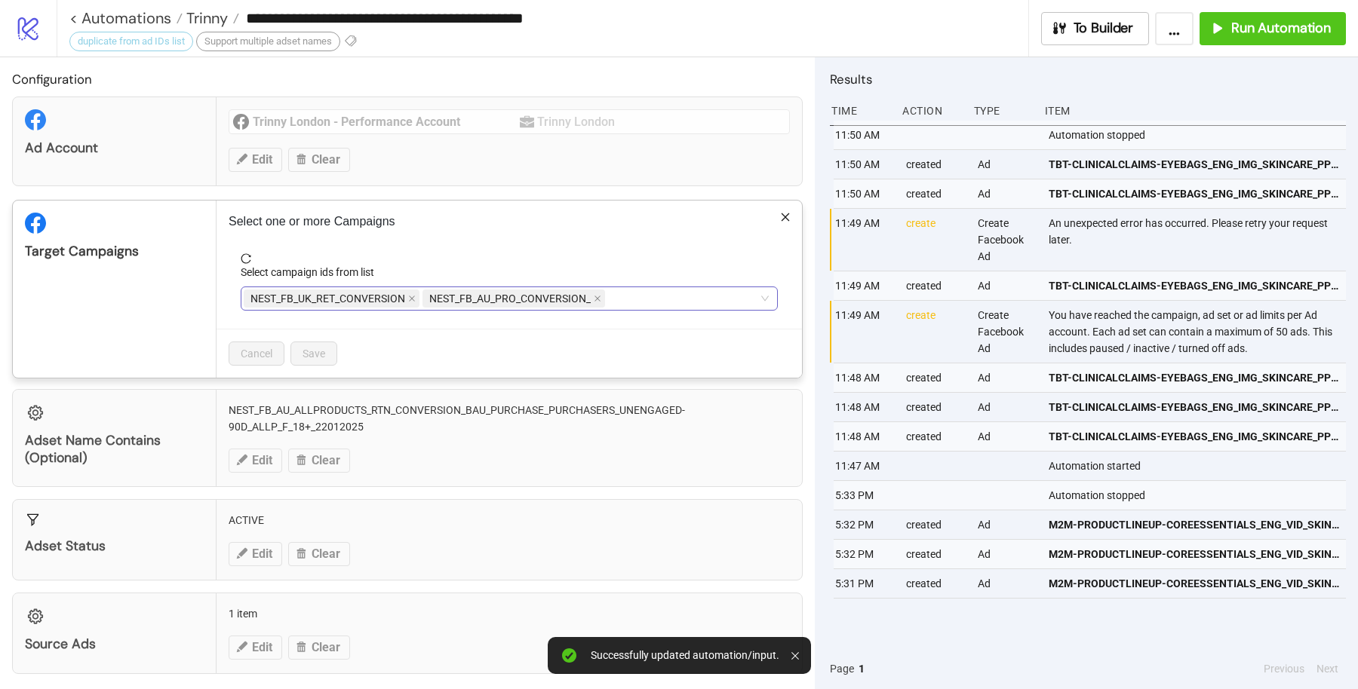
click at [402, 297] on span "NEST_FB_UK_RET_CONVERSION" at bounding box center [327, 298] width 155 height 17
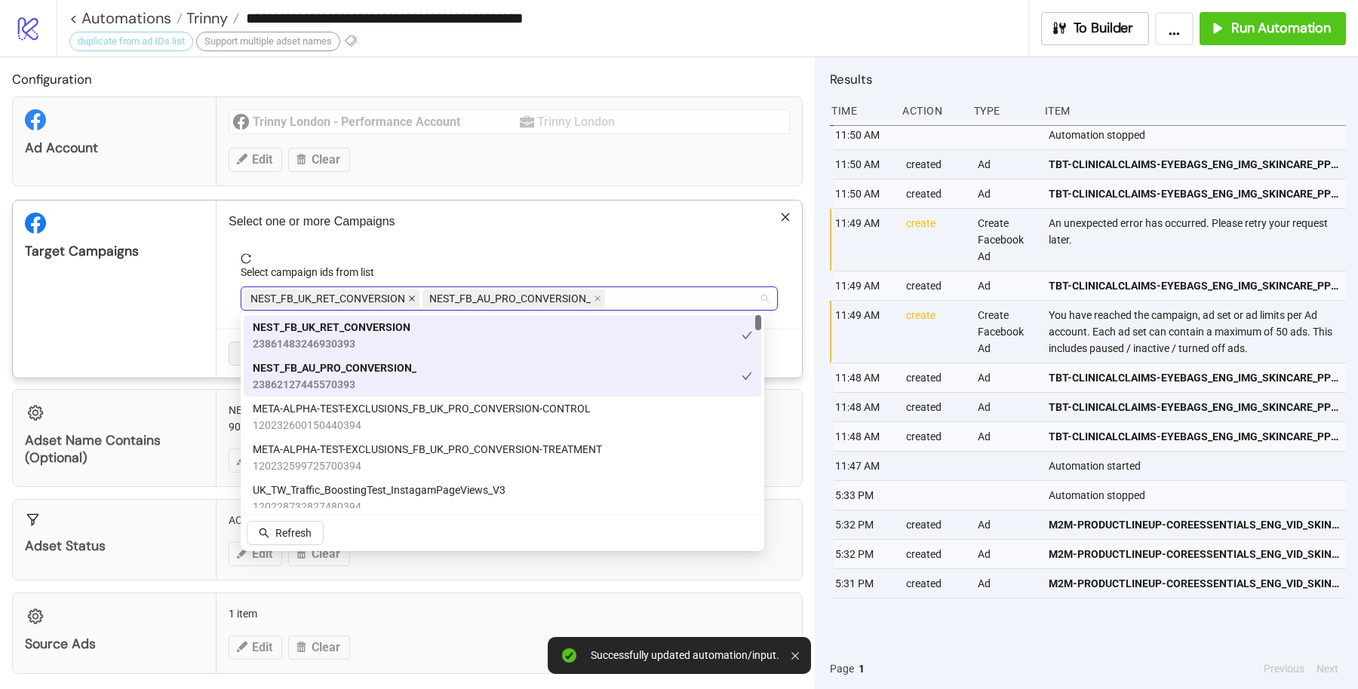
click at [410, 295] on icon "close" at bounding box center [412, 299] width 8 height 8
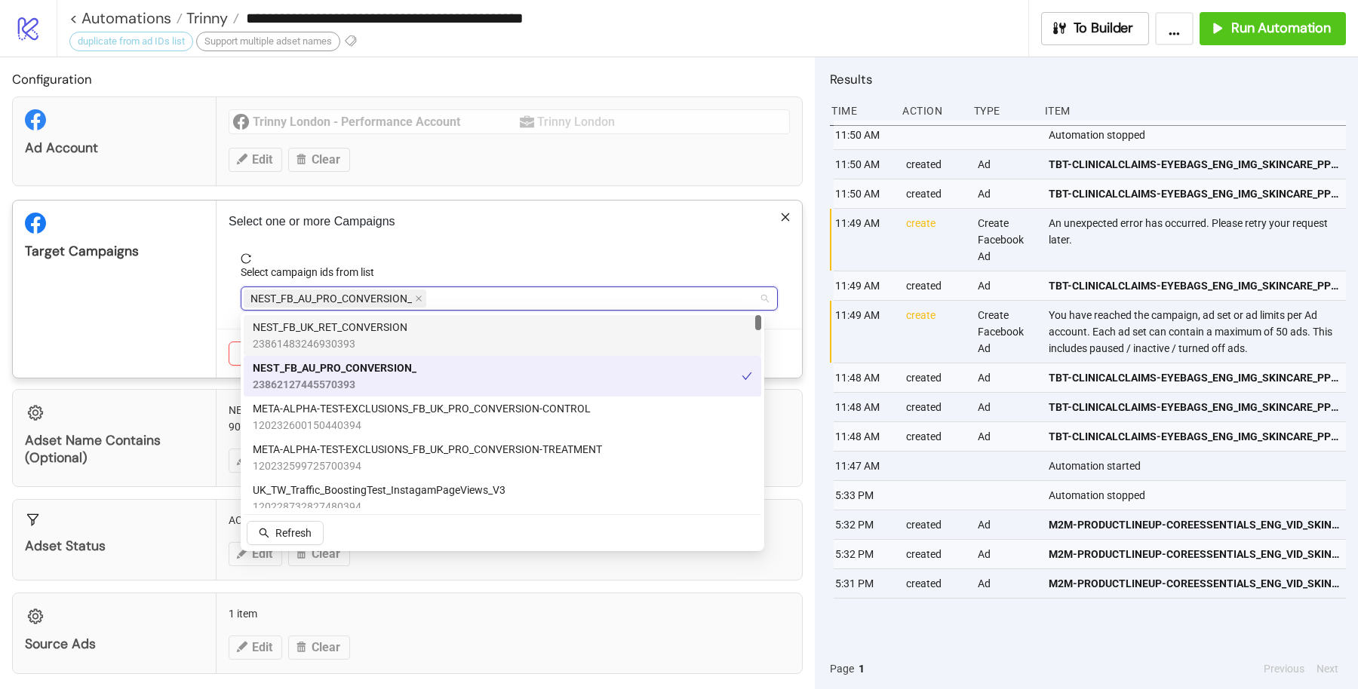
click at [372, 244] on div "Select one or more Campaigns Select campaign ids from list NEST_FB_AU_PRO_CONVE…" at bounding box center [508, 289] width 585 height 177
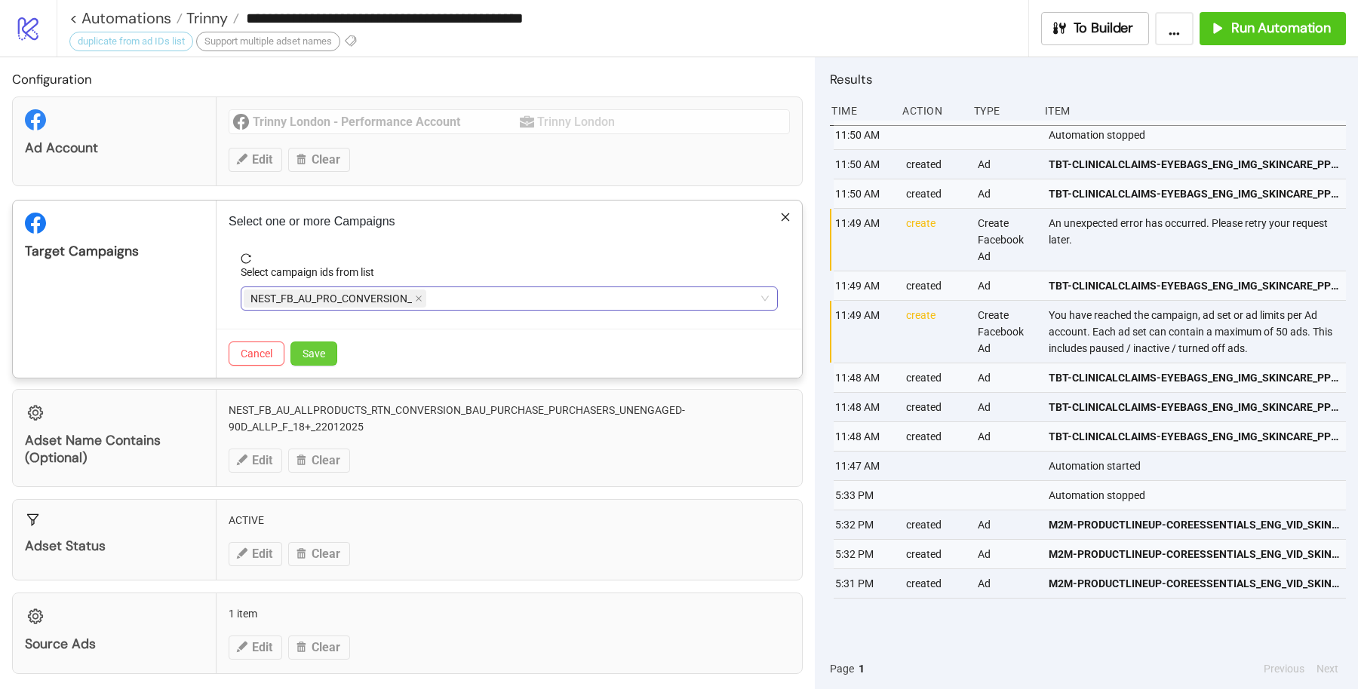
click at [315, 351] on span "Save" at bounding box center [313, 354] width 23 height 12
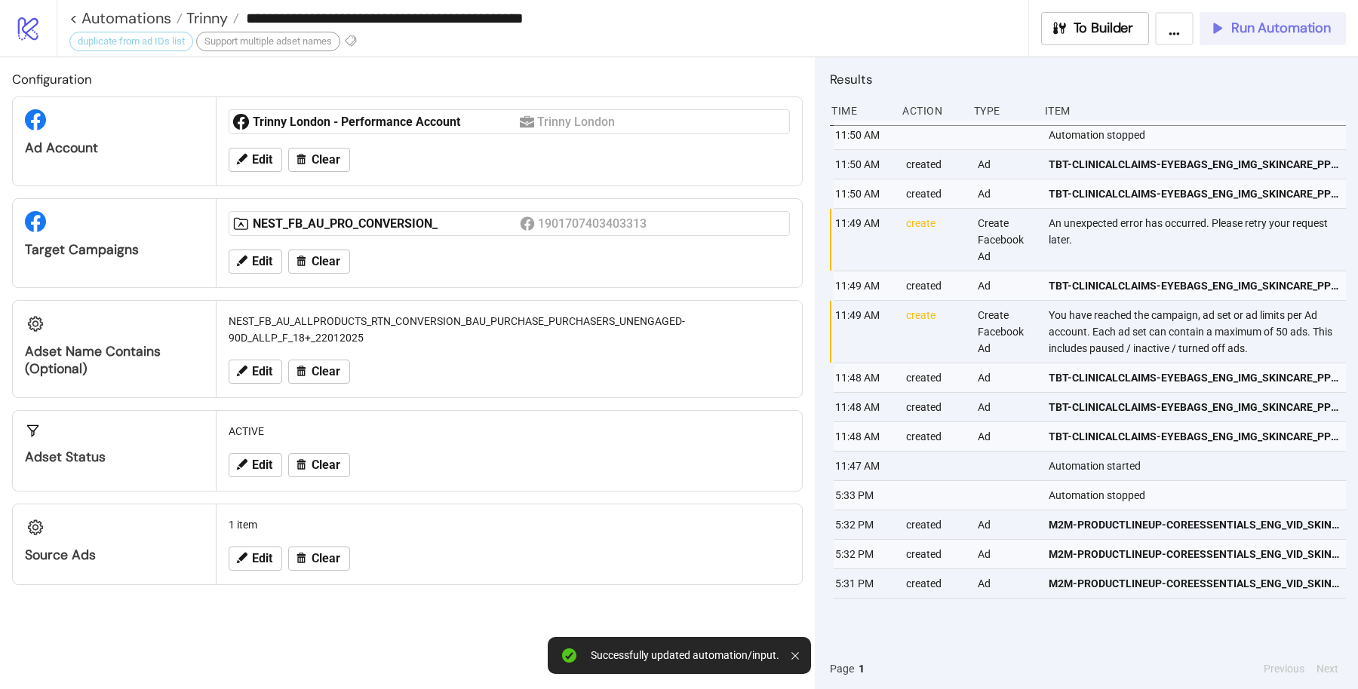
click at [1270, 32] on span "Run Automation" at bounding box center [1281, 28] width 100 height 17
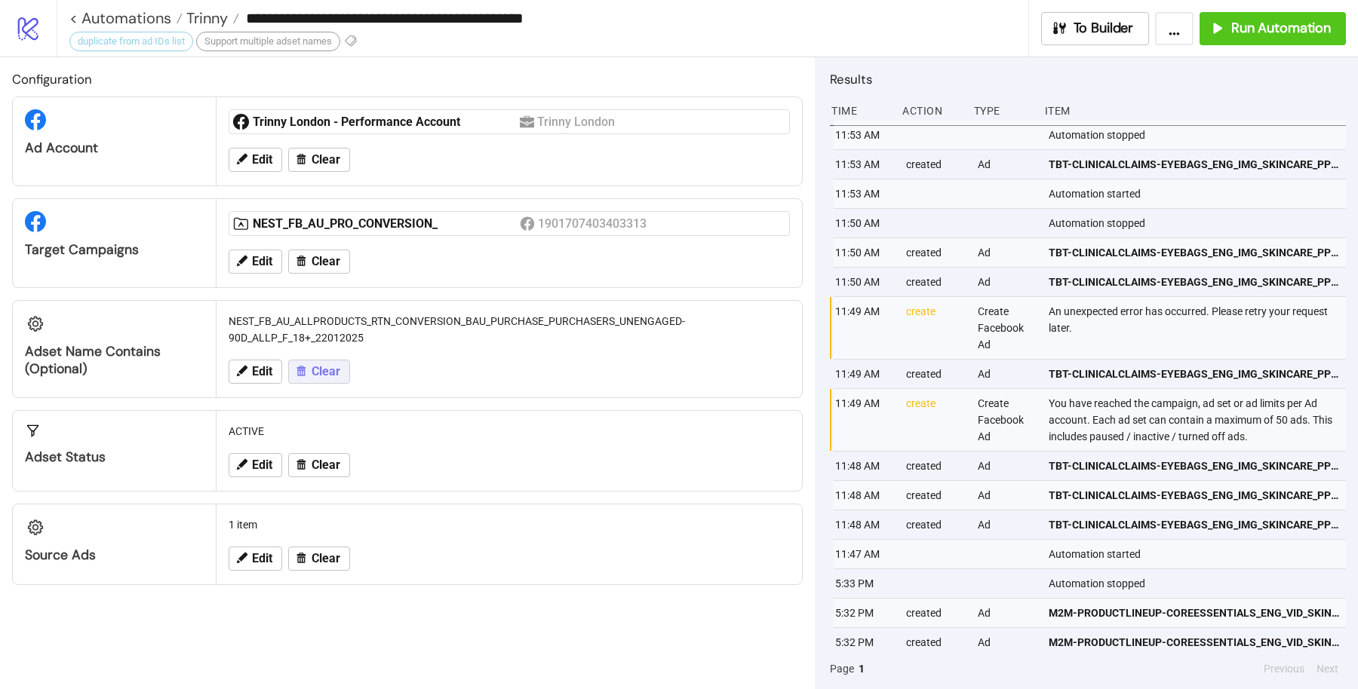
click at [302, 367] on icon at bounding box center [301, 372] width 9 height 11
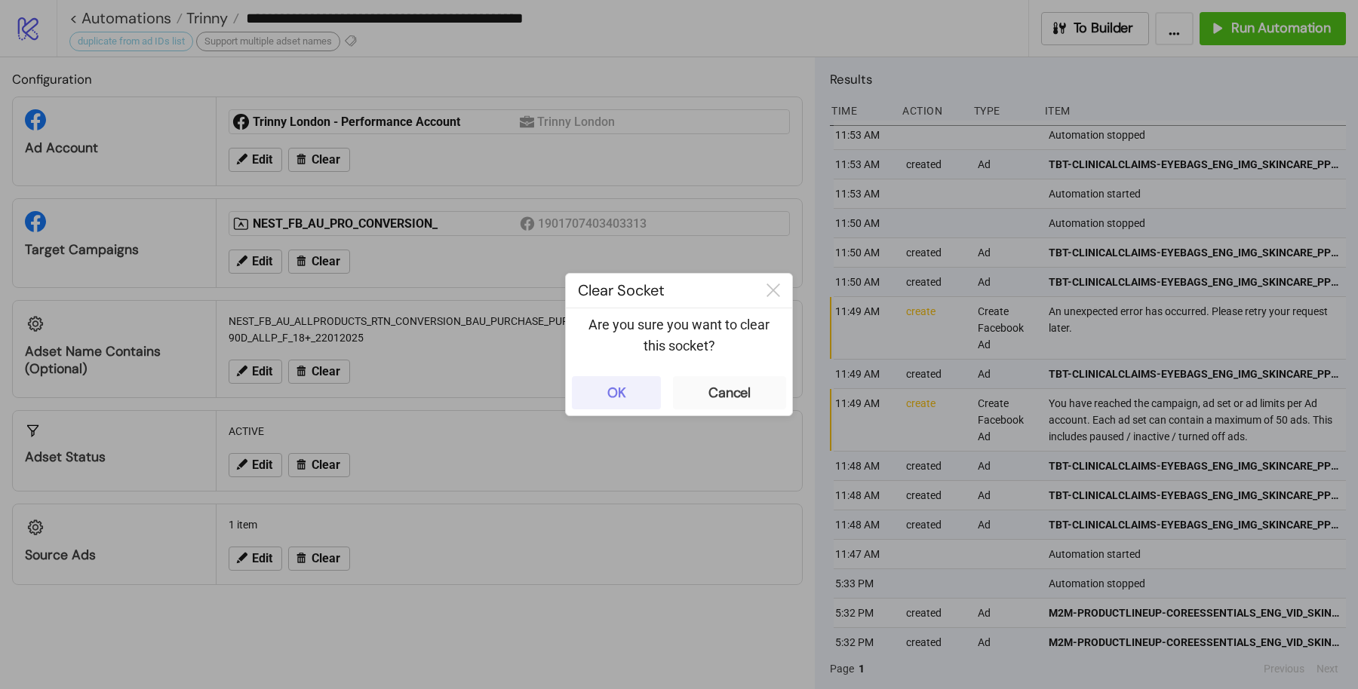
click at [621, 387] on div "OK" at bounding box center [616, 393] width 19 height 17
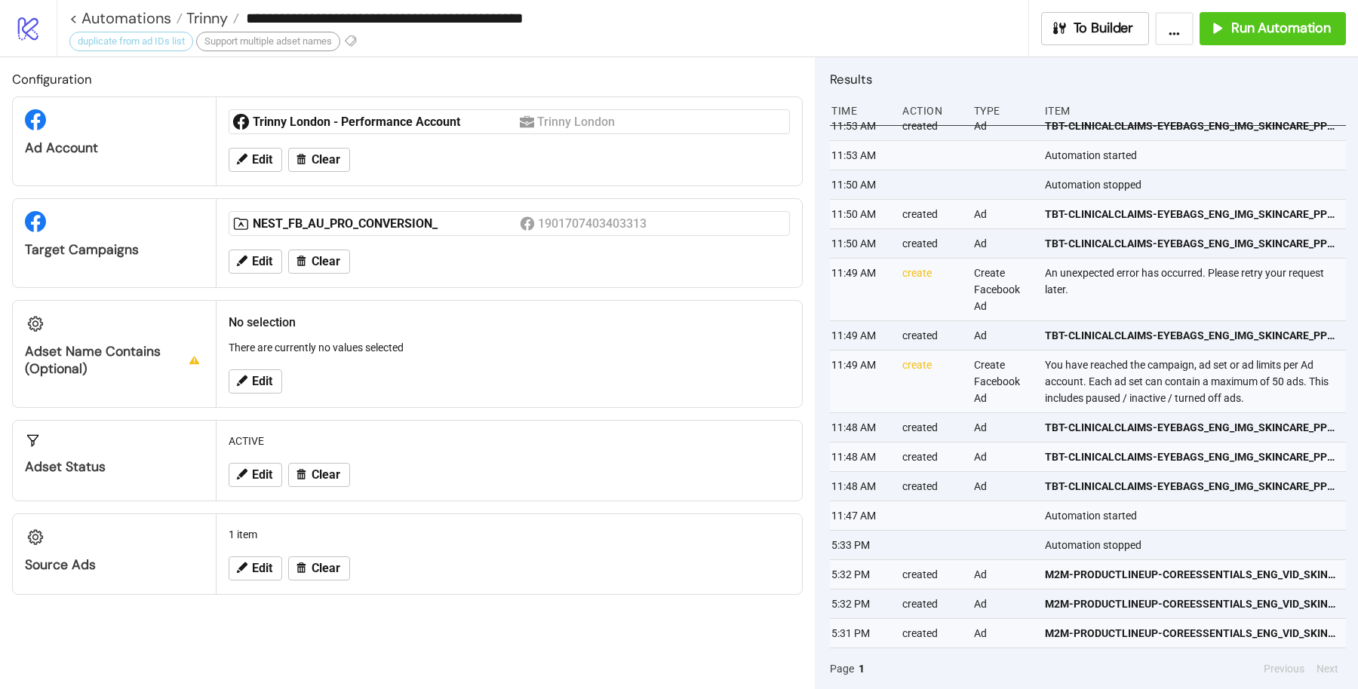
scroll to position [0, 4]
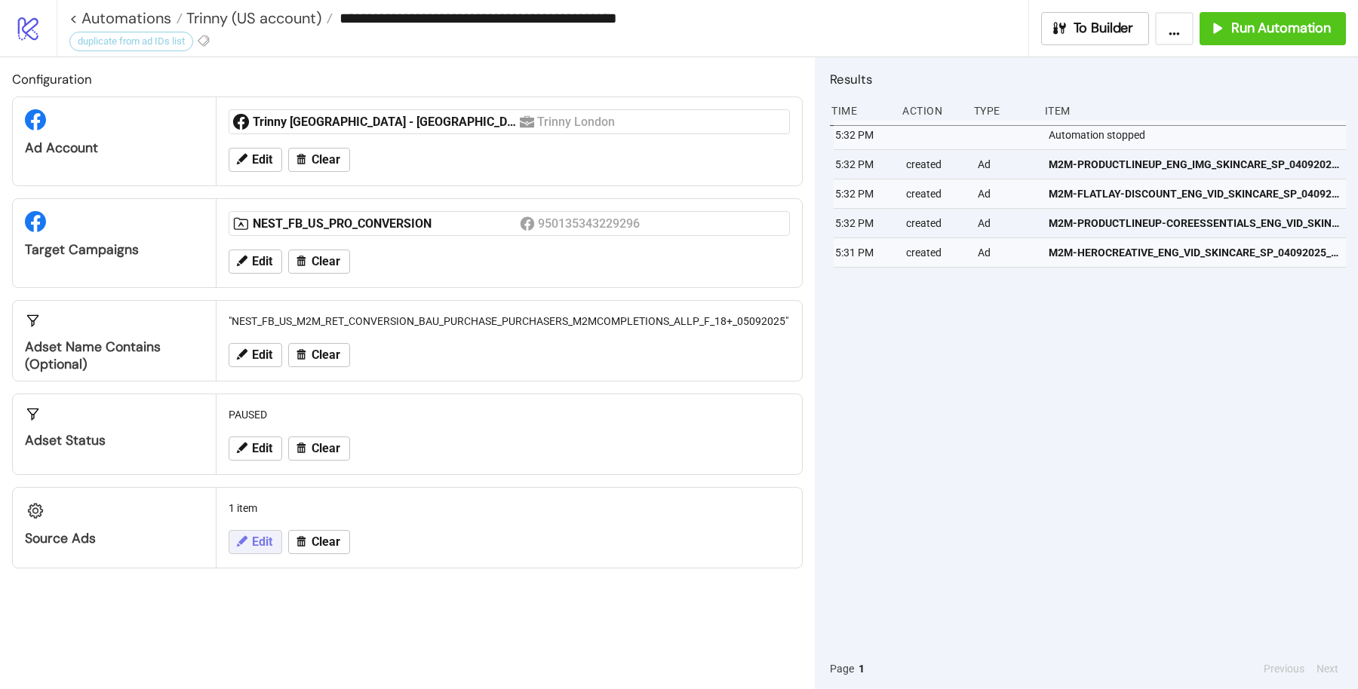
click at [253, 535] on span "Edit" at bounding box center [262, 542] width 20 height 14
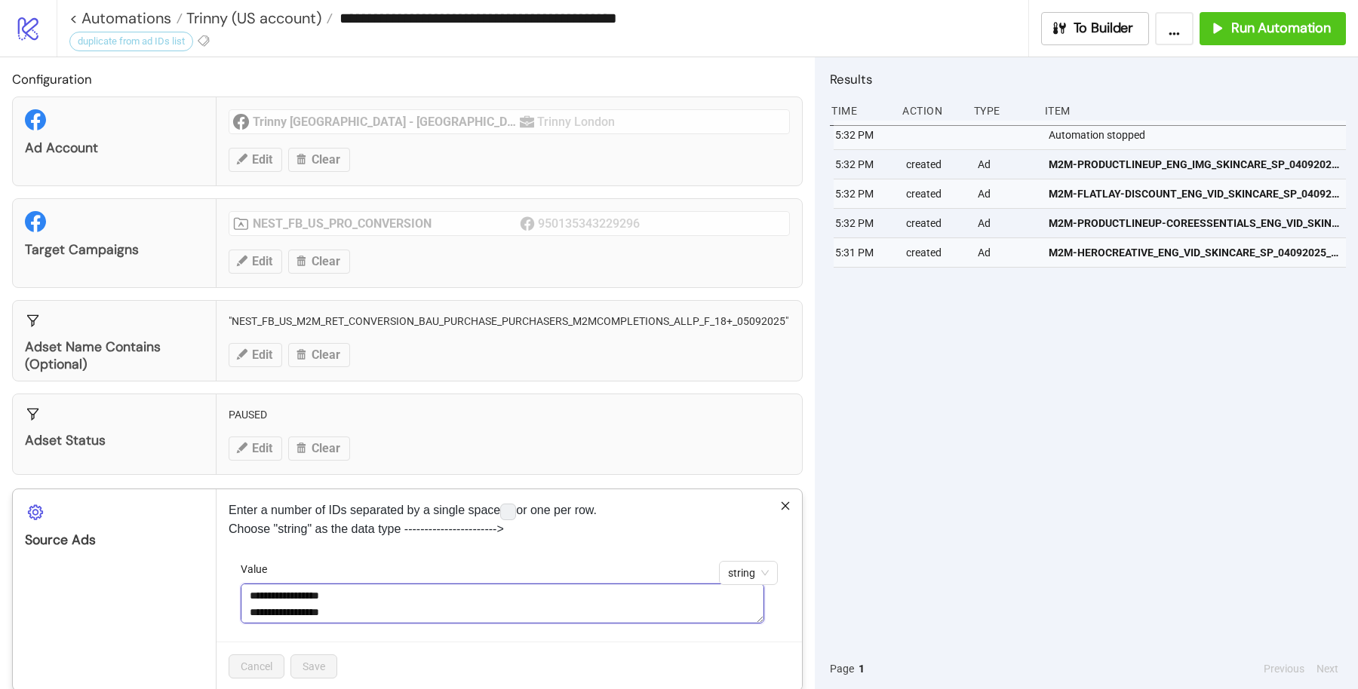
click at [387, 584] on textarea "**********" at bounding box center [502, 604] width 523 height 40
paste textarea
type textarea "**********"
click at [305, 655] on button "Save" at bounding box center [313, 667] width 47 height 24
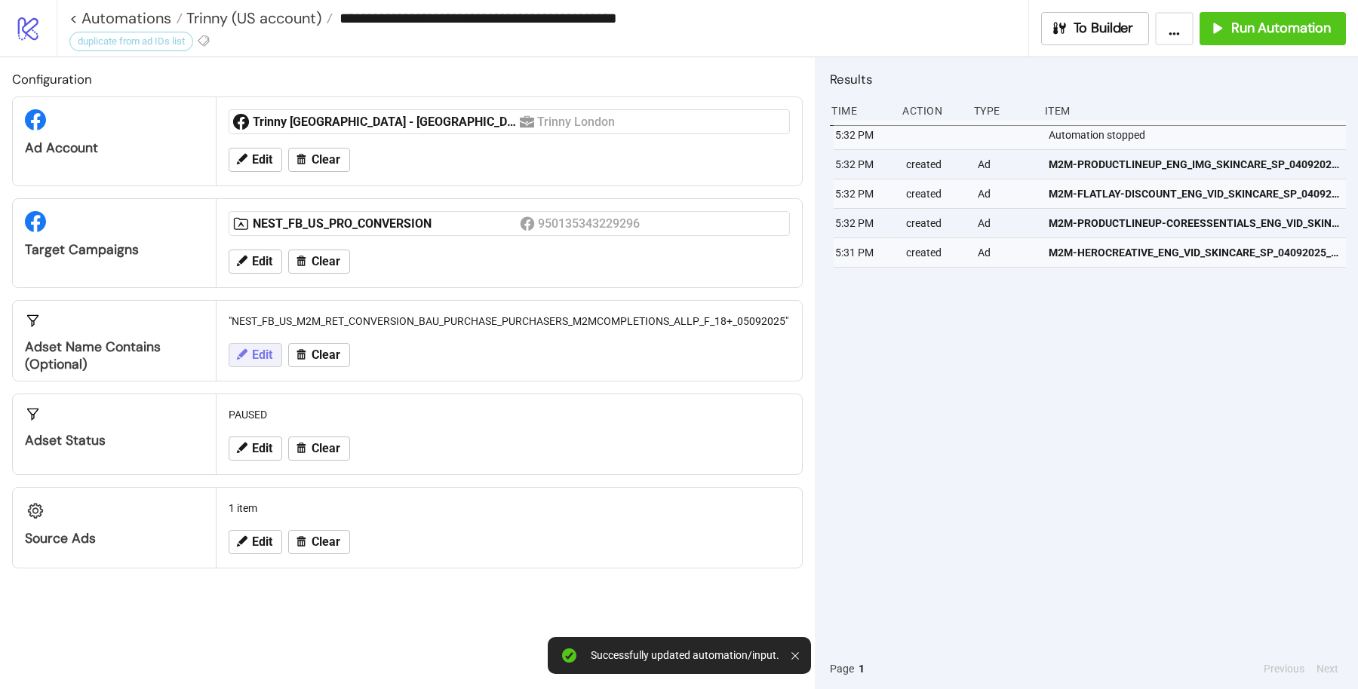
click at [253, 343] on button "Edit" at bounding box center [256, 355] width 54 height 24
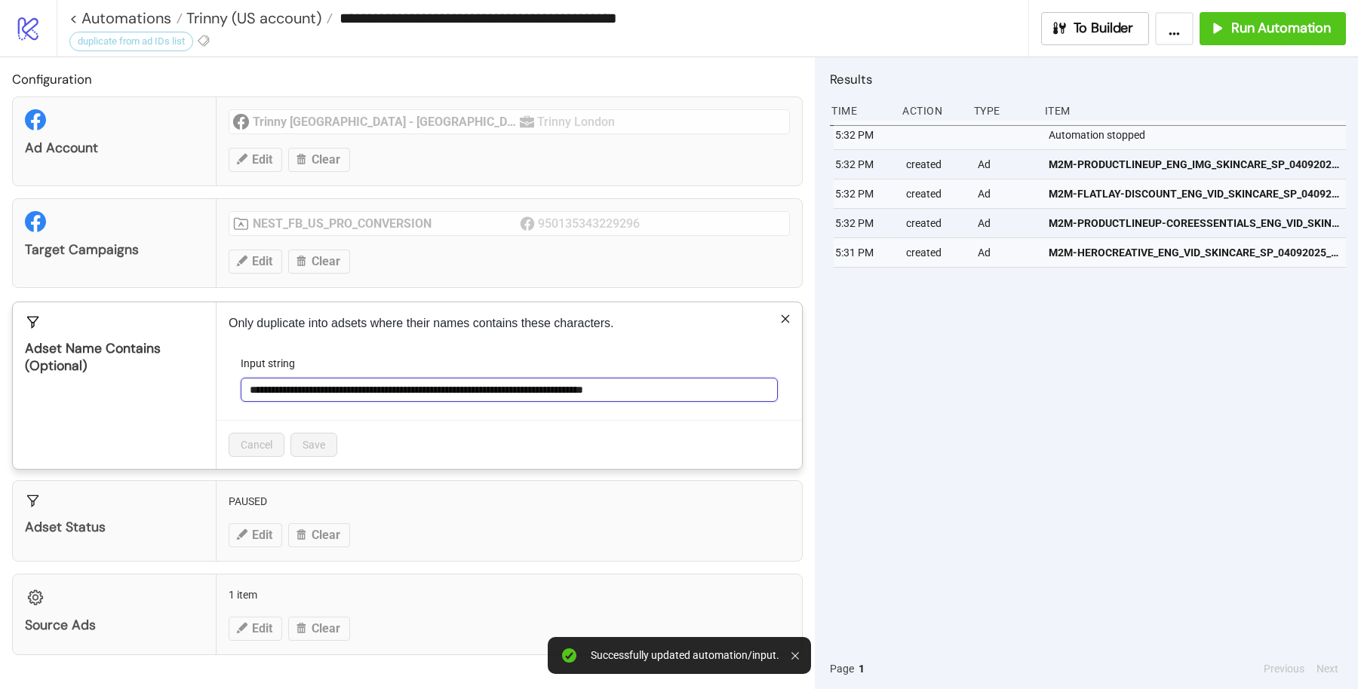
click at [378, 388] on input "**********" at bounding box center [509, 390] width 537 height 24
type input "**********"
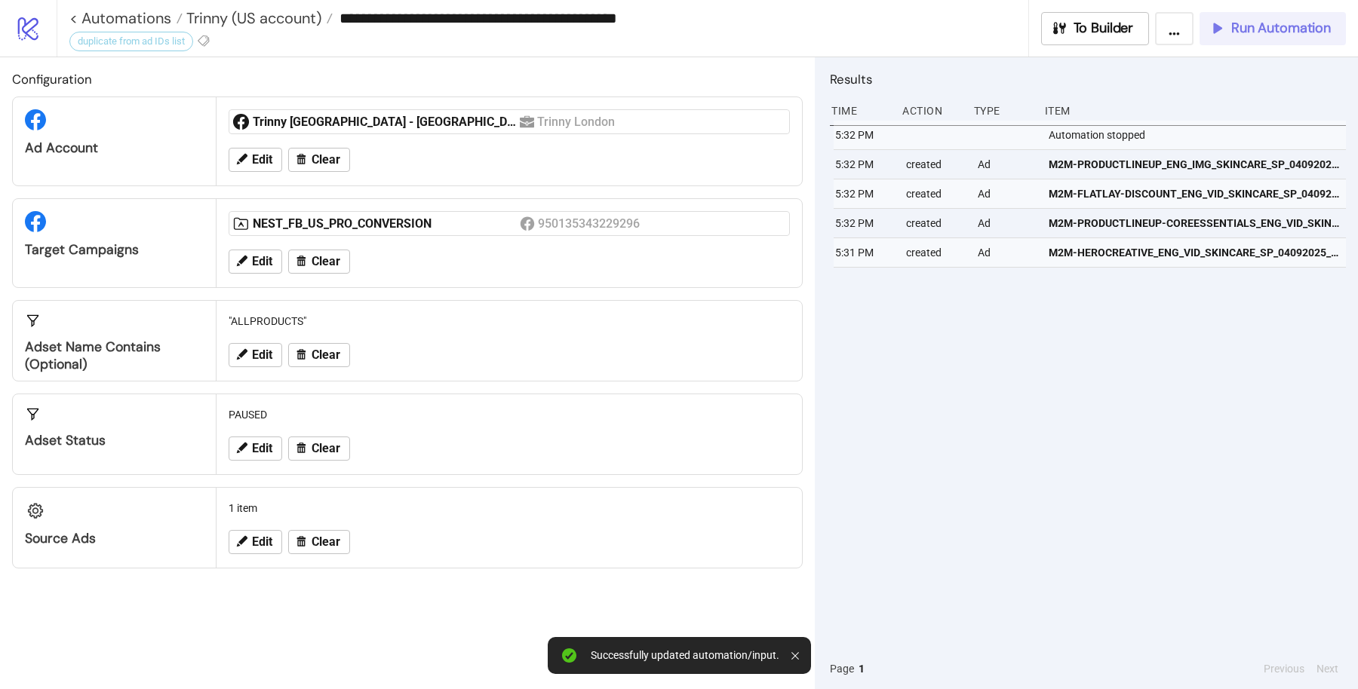
click at [1299, 25] on span "Run Automation" at bounding box center [1281, 28] width 100 height 17
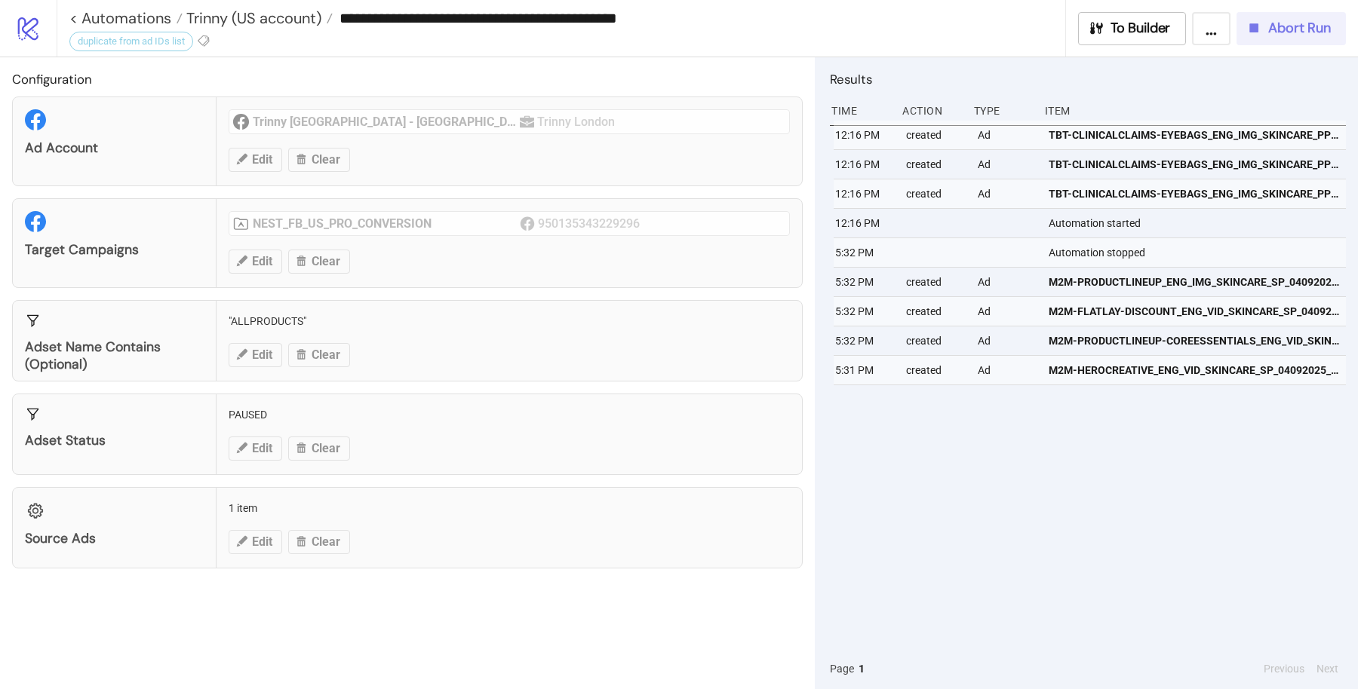
click at [1302, 32] on span "Abort Run" at bounding box center [1299, 28] width 63 height 17
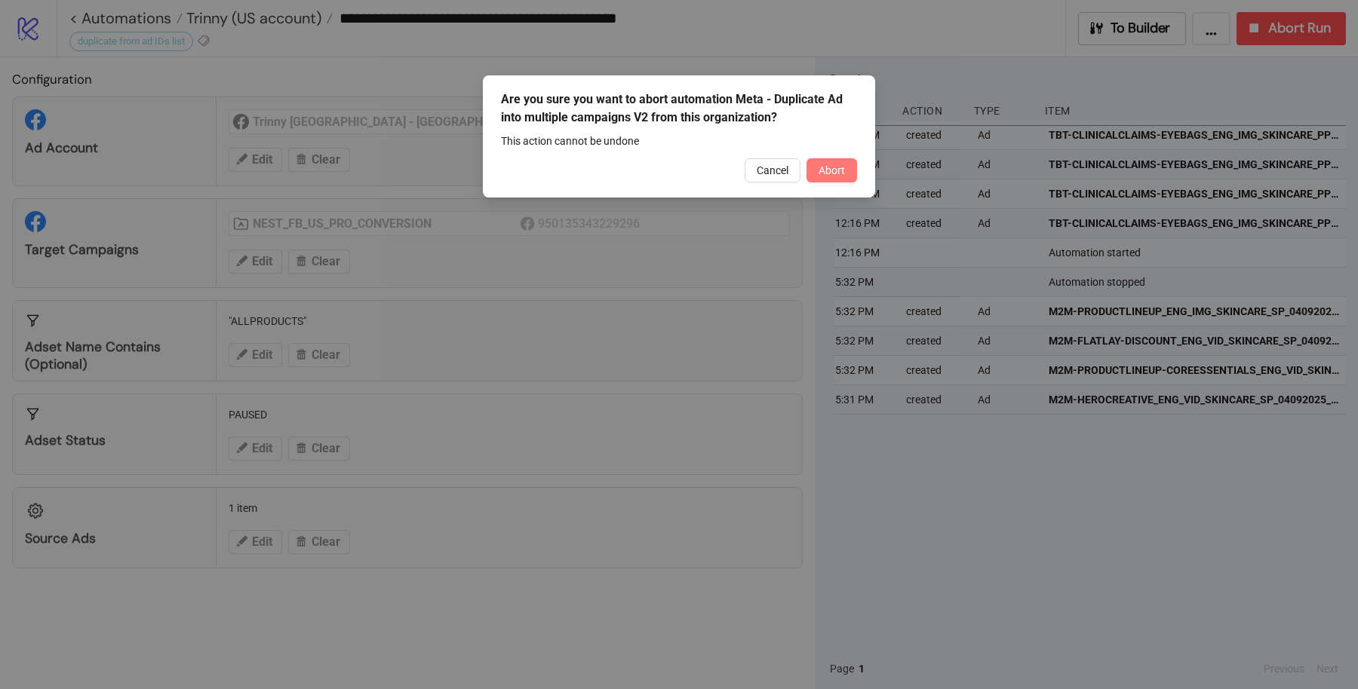
click at [839, 174] on span "Abort" at bounding box center [831, 170] width 26 height 12
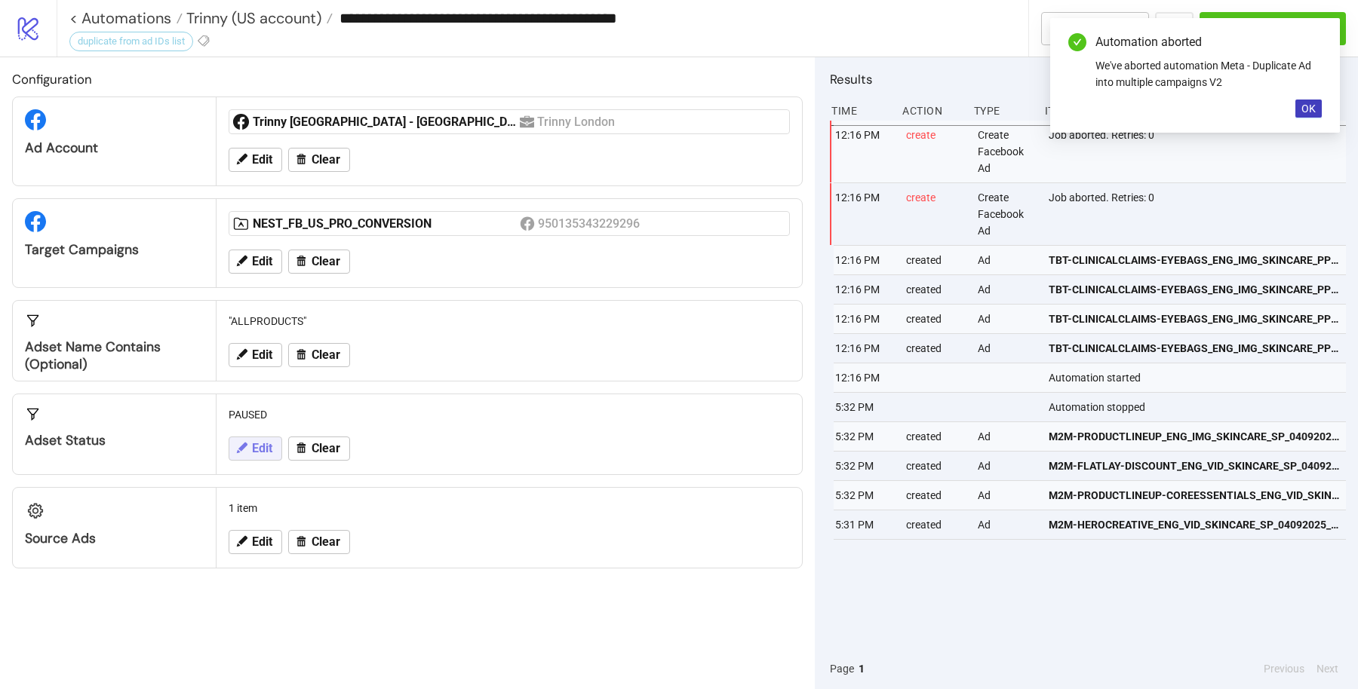
click at [259, 453] on button "Edit" at bounding box center [256, 449] width 54 height 24
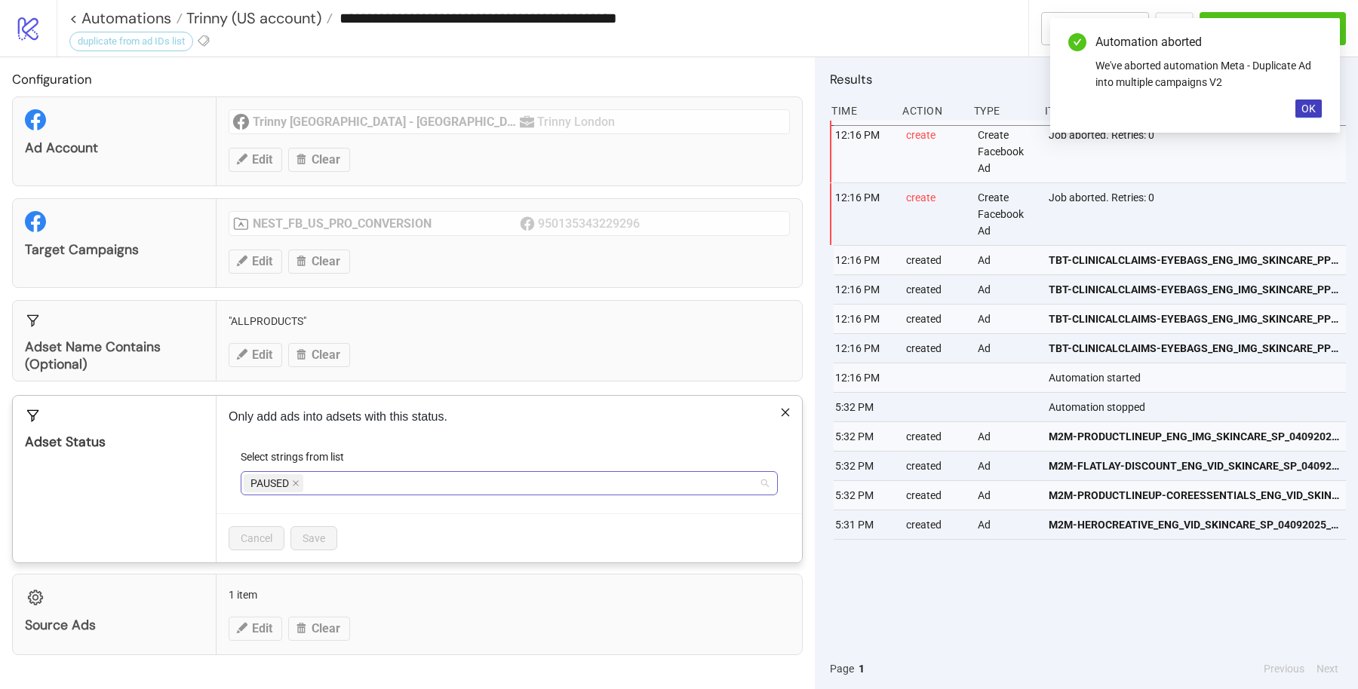
click at [361, 475] on div "PAUSED" at bounding box center [501, 483] width 515 height 21
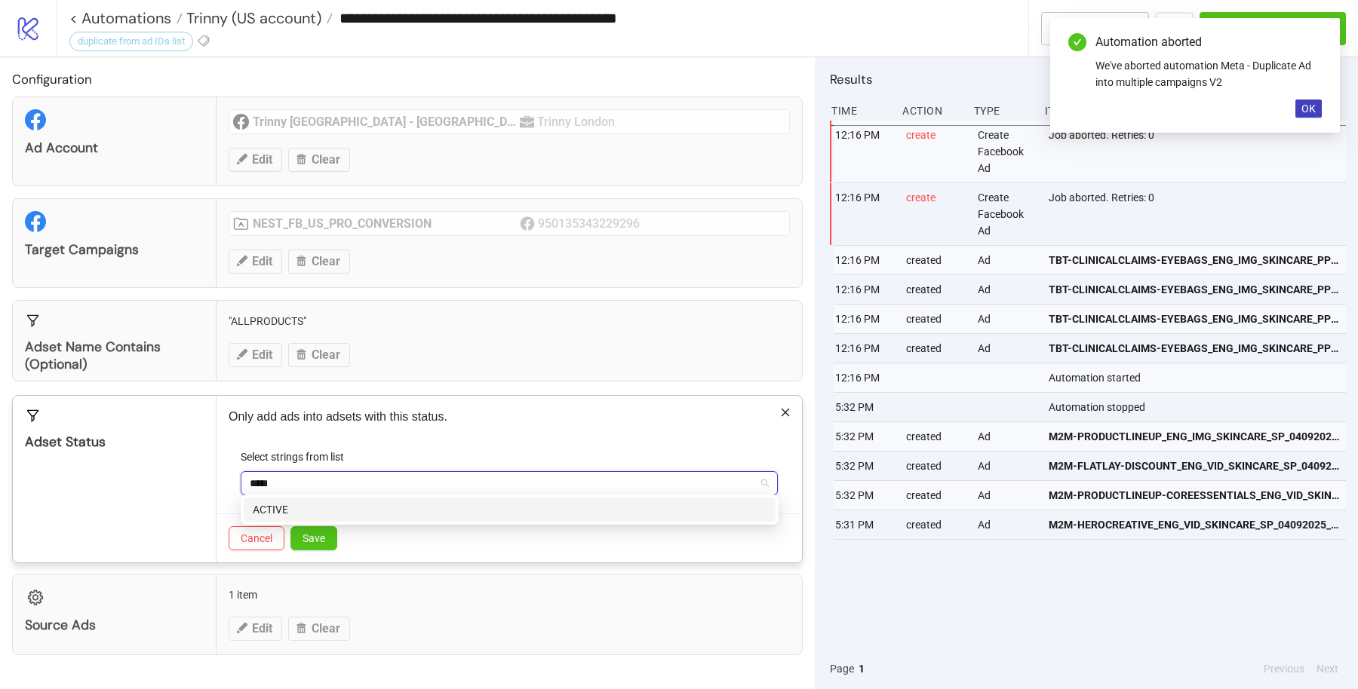
type input "******"
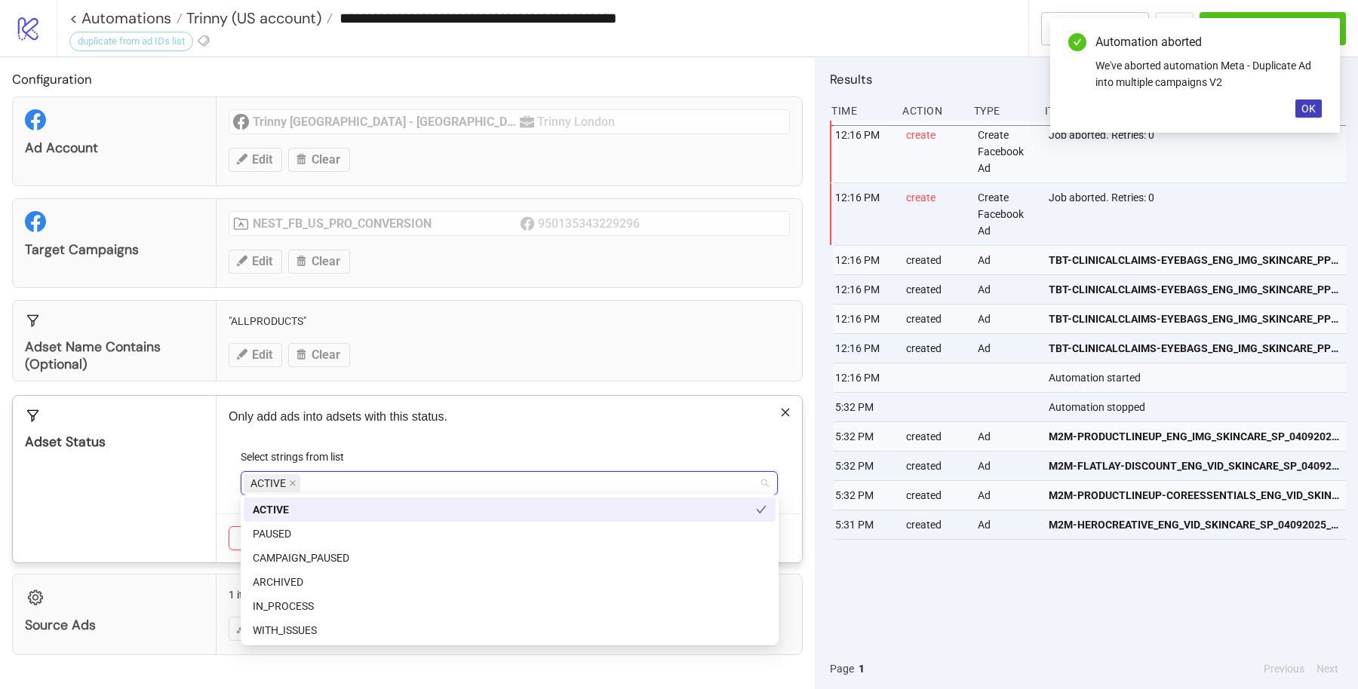
click at [445, 431] on div "Only add ads into adsets with this status. Select strings from list ACTIVE Canc…" at bounding box center [508, 479] width 585 height 167
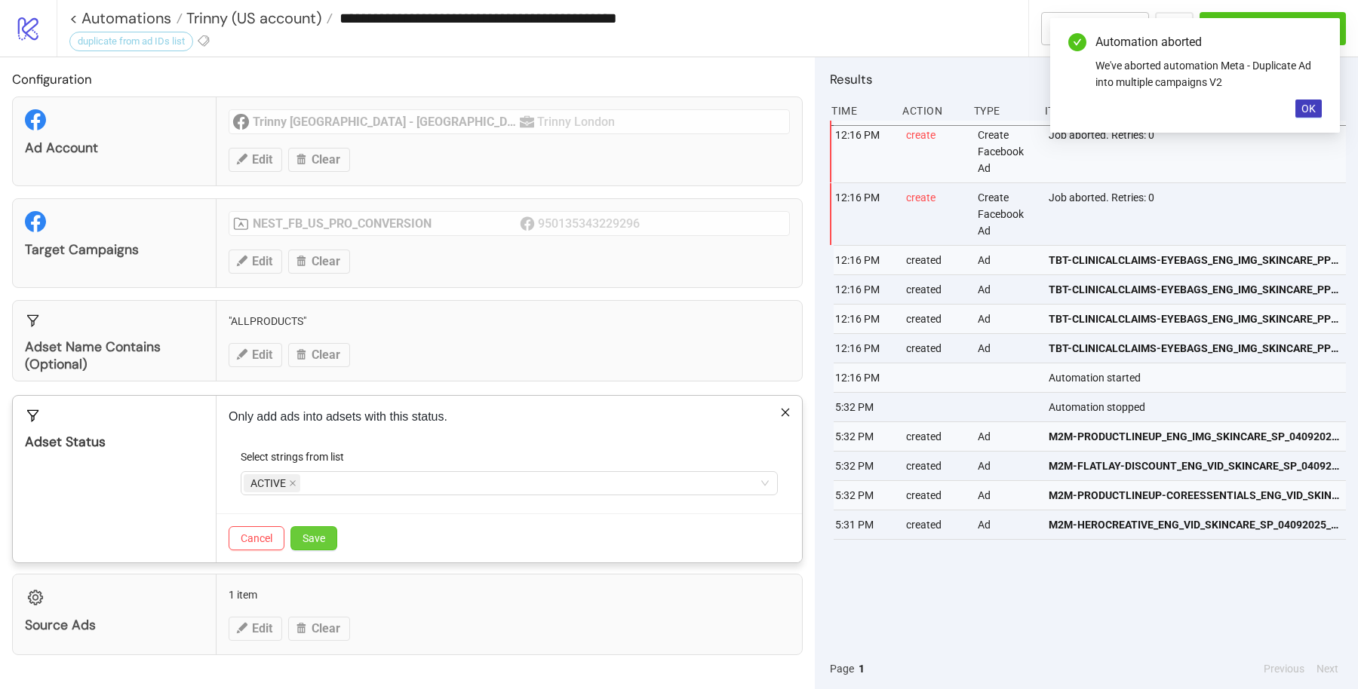
click at [306, 538] on span "Save" at bounding box center [313, 538] width 23 height 12
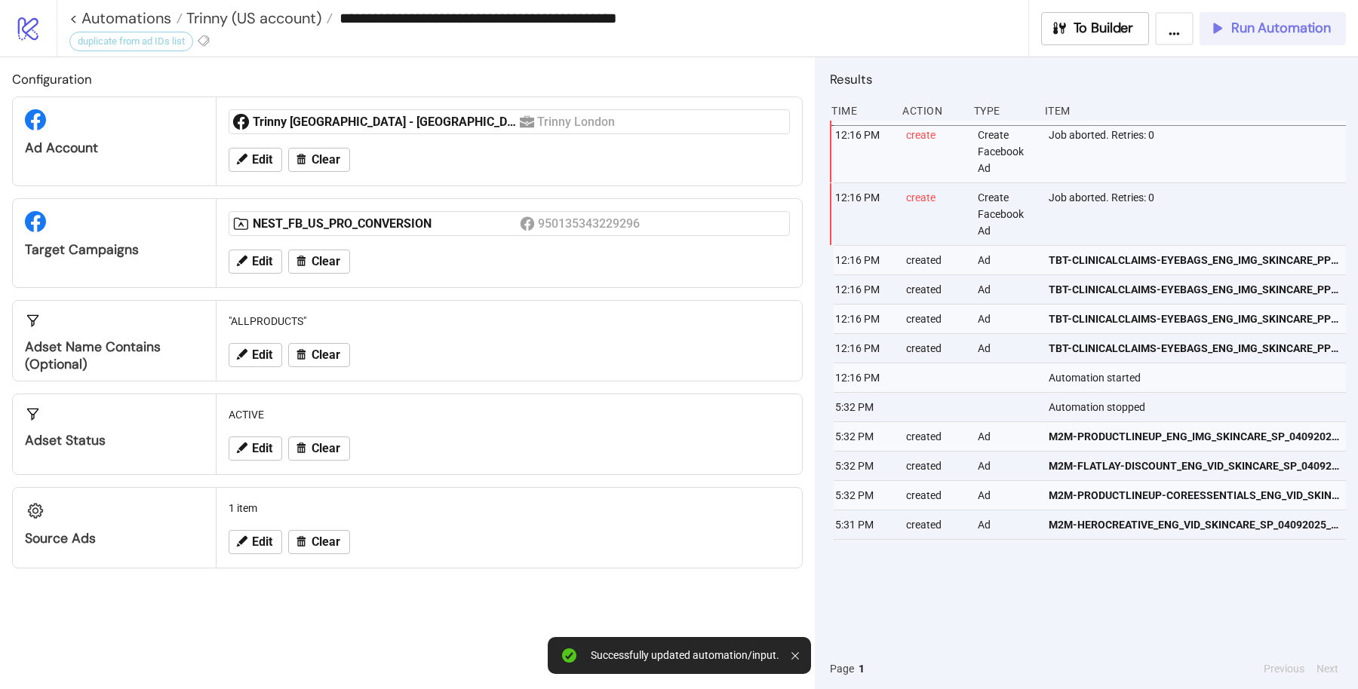
click at [1284, 35] on span "Run Automation" at bounding box center [1281, 28] width 100 height 17
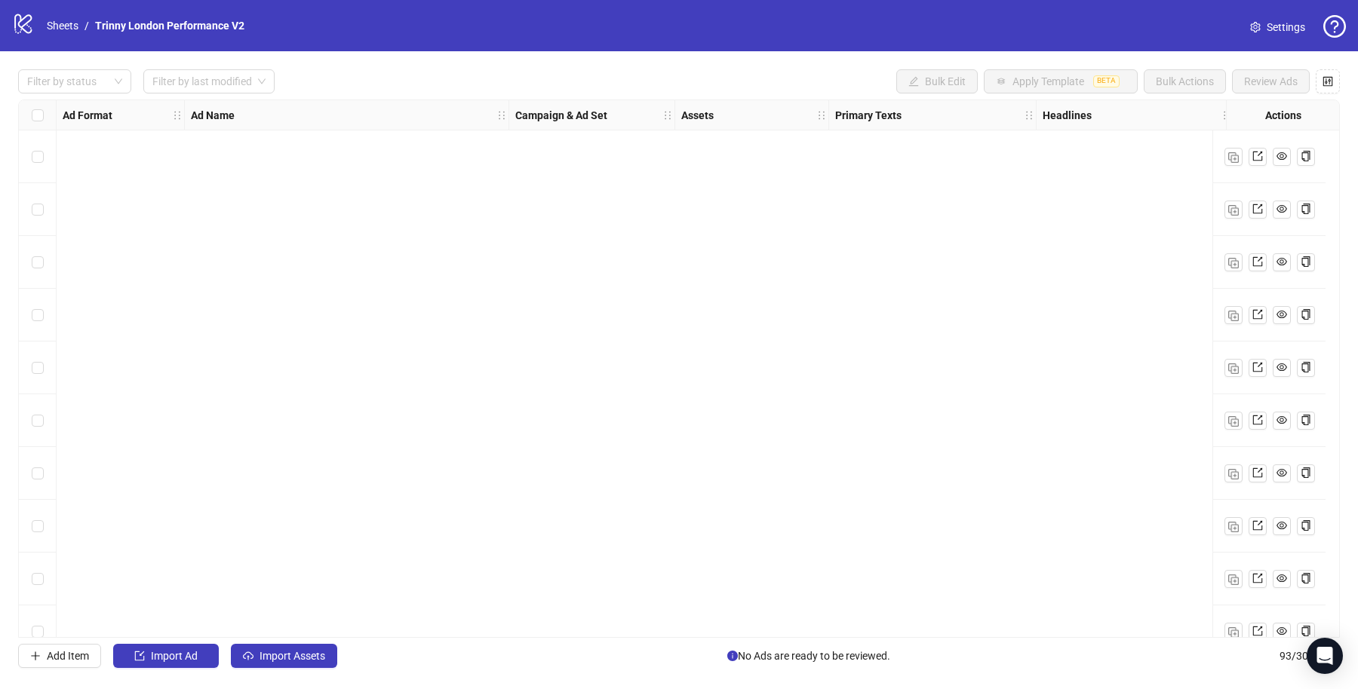
scroll to position [4408, 0]
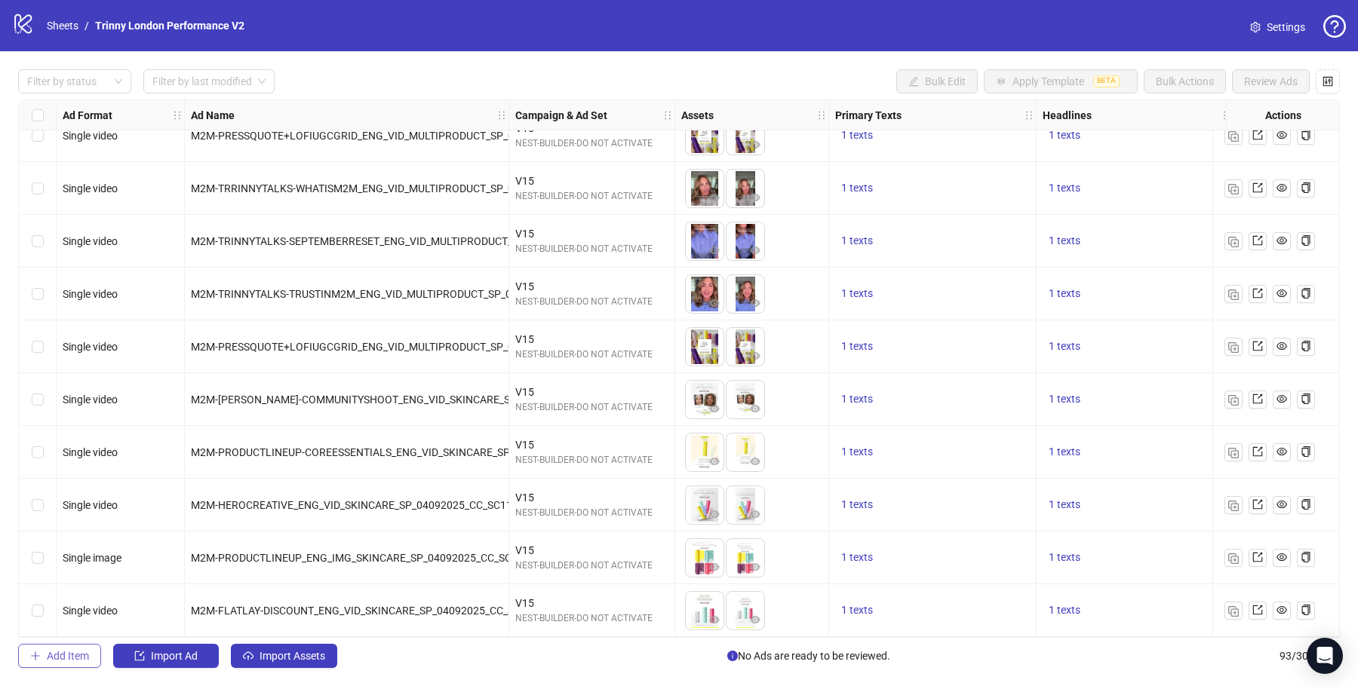
click at [74, 657] on span "Add Item" at bounding box center [68, 656] width 42 height 12
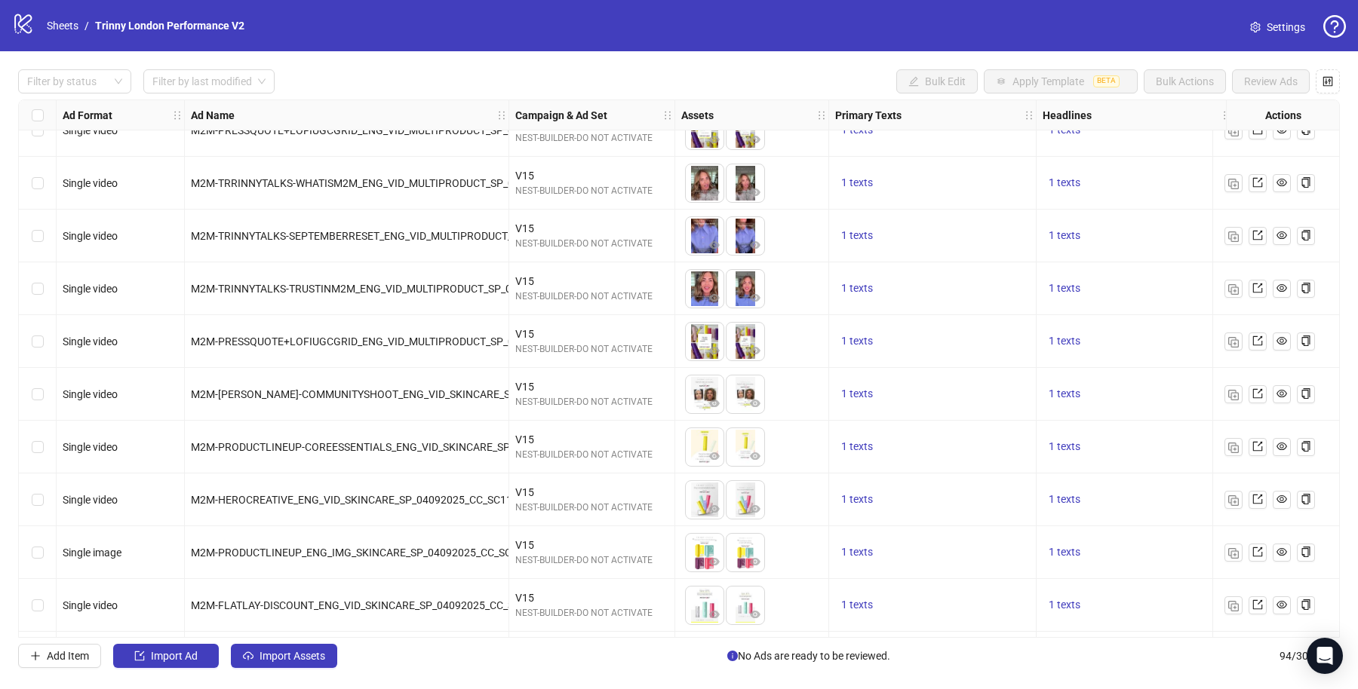
scroll to position [4461, 0]
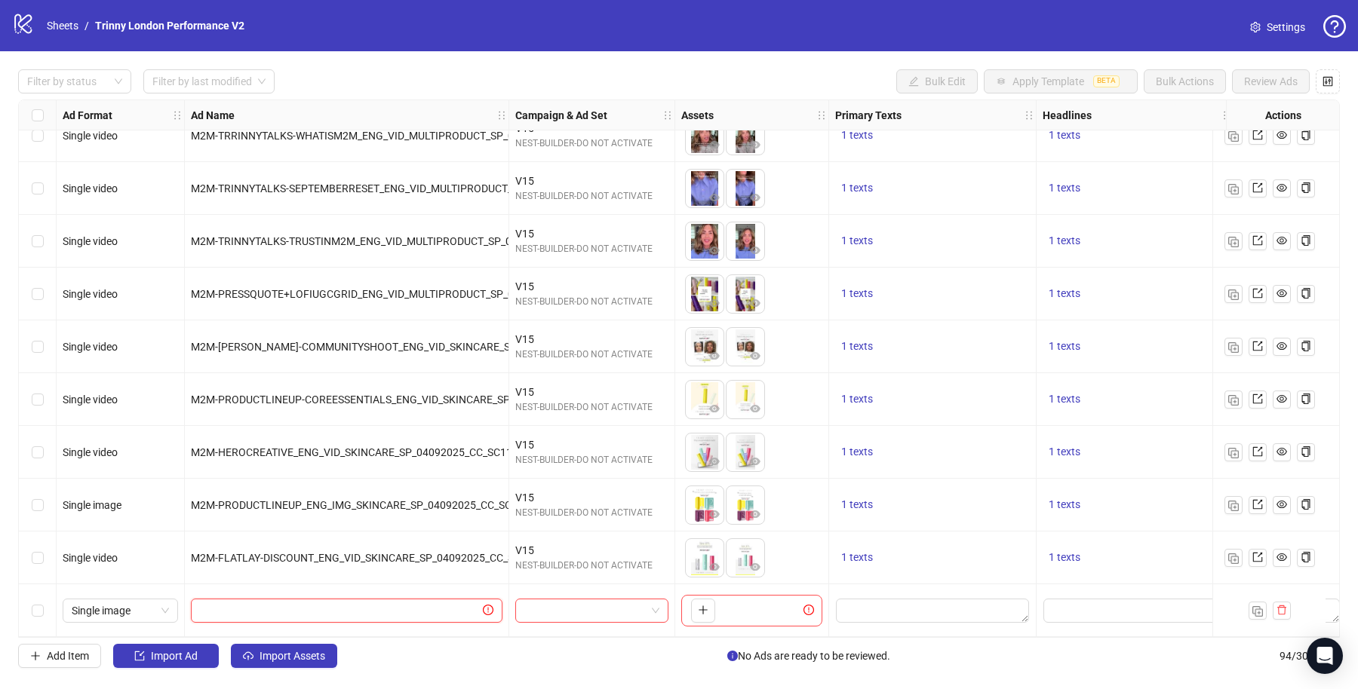
click at [328, 610] on input "text" at bounding box center [340, 611] width 280 height 17
paste input "**********"
type input "**********"
click at [396, 578] on div "M2M-FLATLAY-DISCOUNT_ENG_VID_SKINCARE_SP_04092025_CC_SC4_USP3_TL_" at bounding box center [347, 558] width 324 height 53
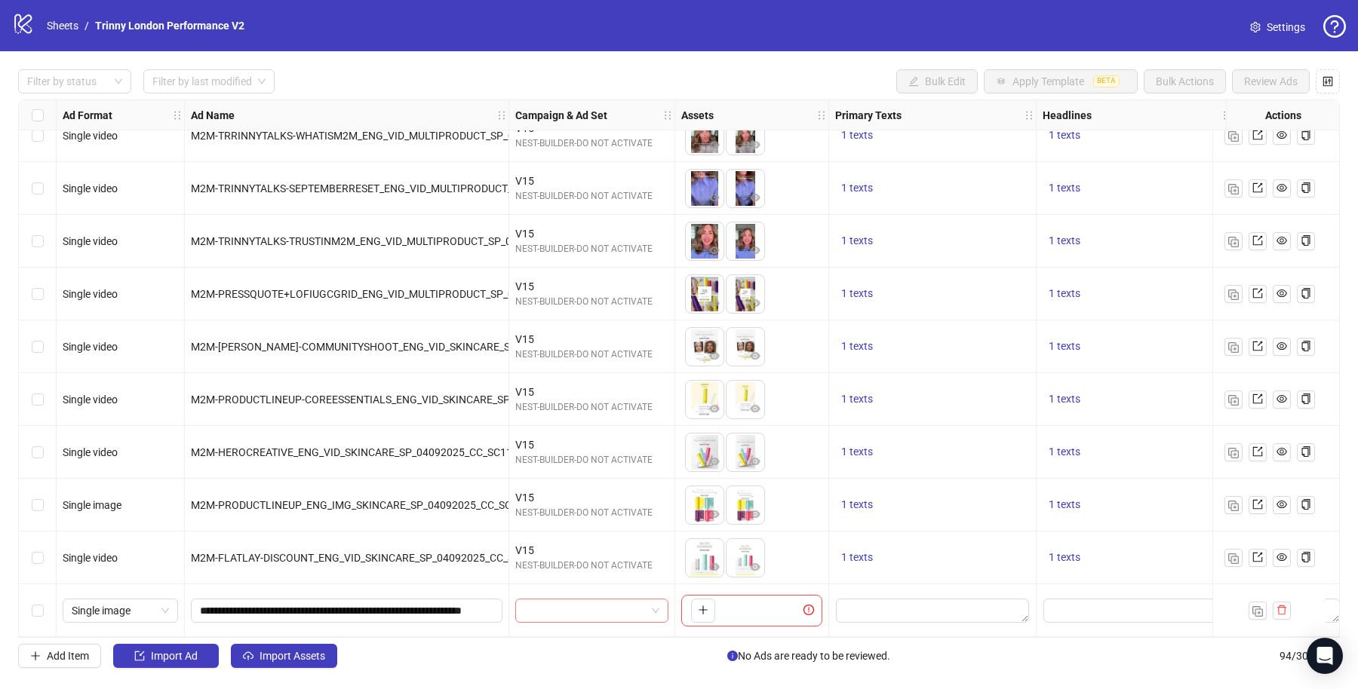
click at [563, 604] on input "search" at bounding box center [584, 611] width 121 height 23
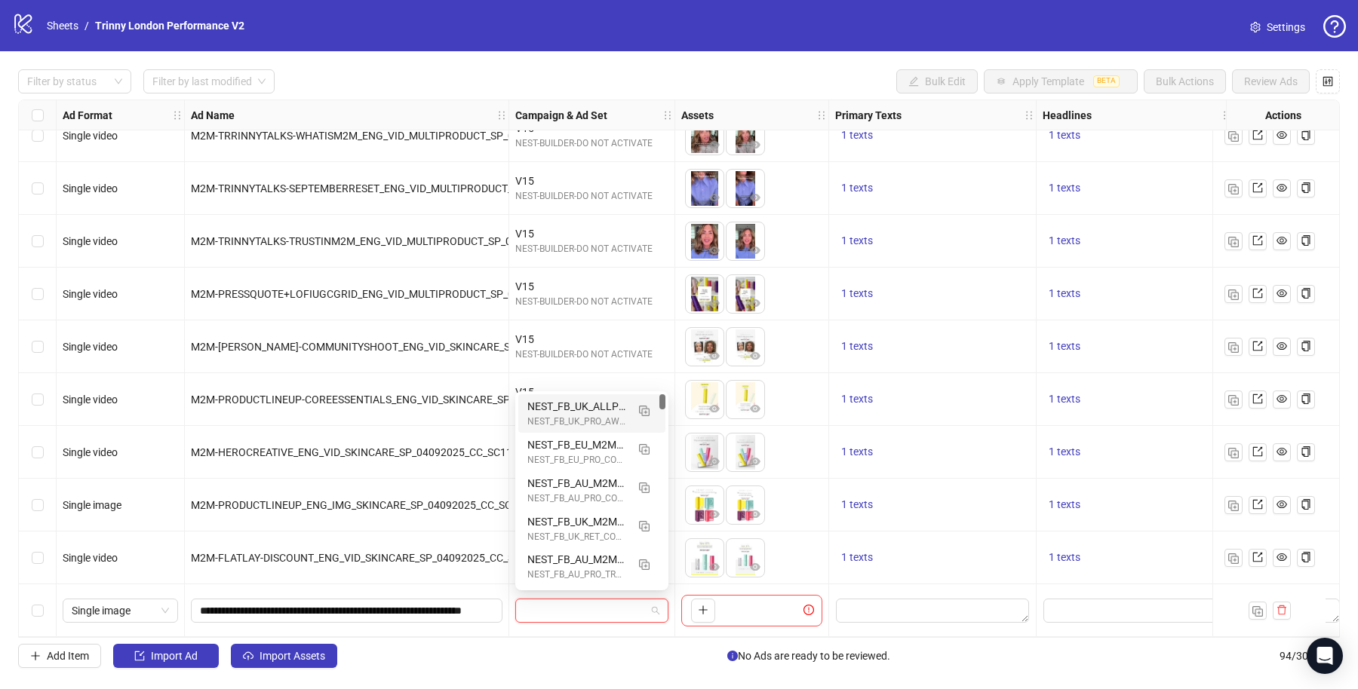
click at [619, 351] on div "NEST-BUILDER-DO NOT ACTIVATE" at bounding box center [591, 355] width 153 height 14
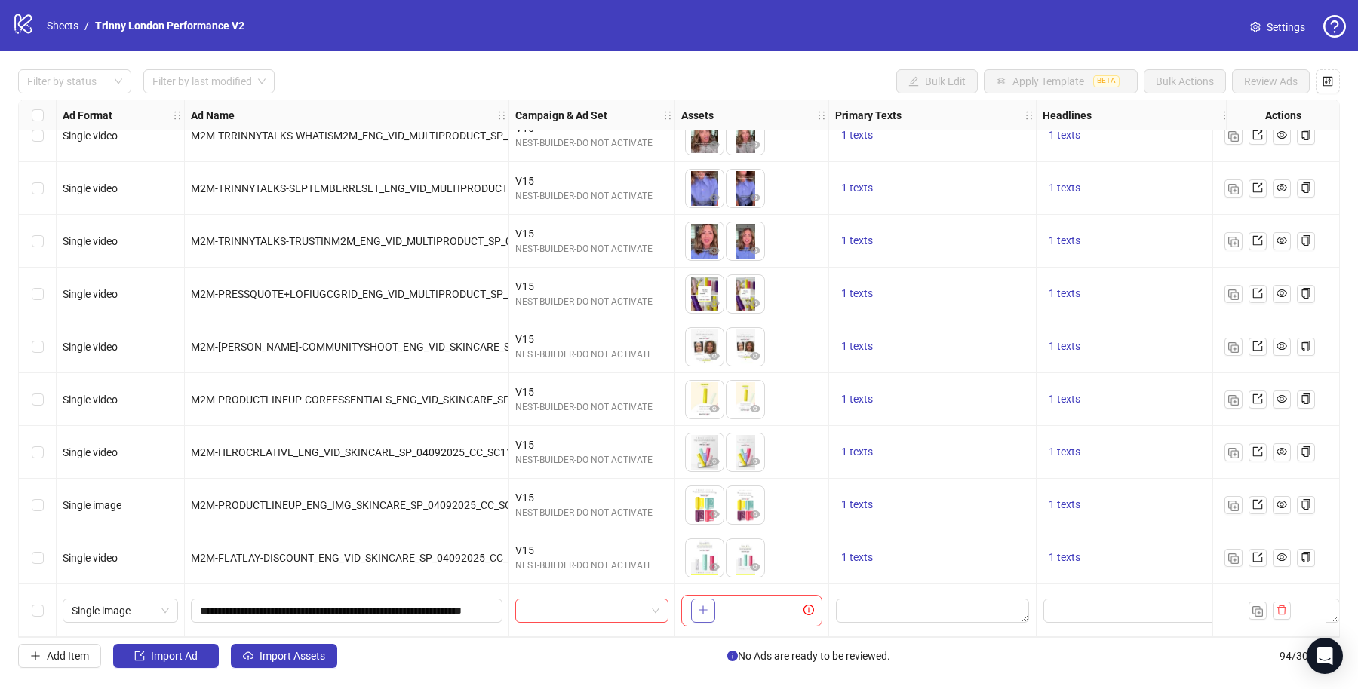
click at [707, 605] on button "button" at bounding box center [703, 611] width 24 height 24
click at [129, 615] on span "Single image" at bounding box center [120, 611] width 97 height 23
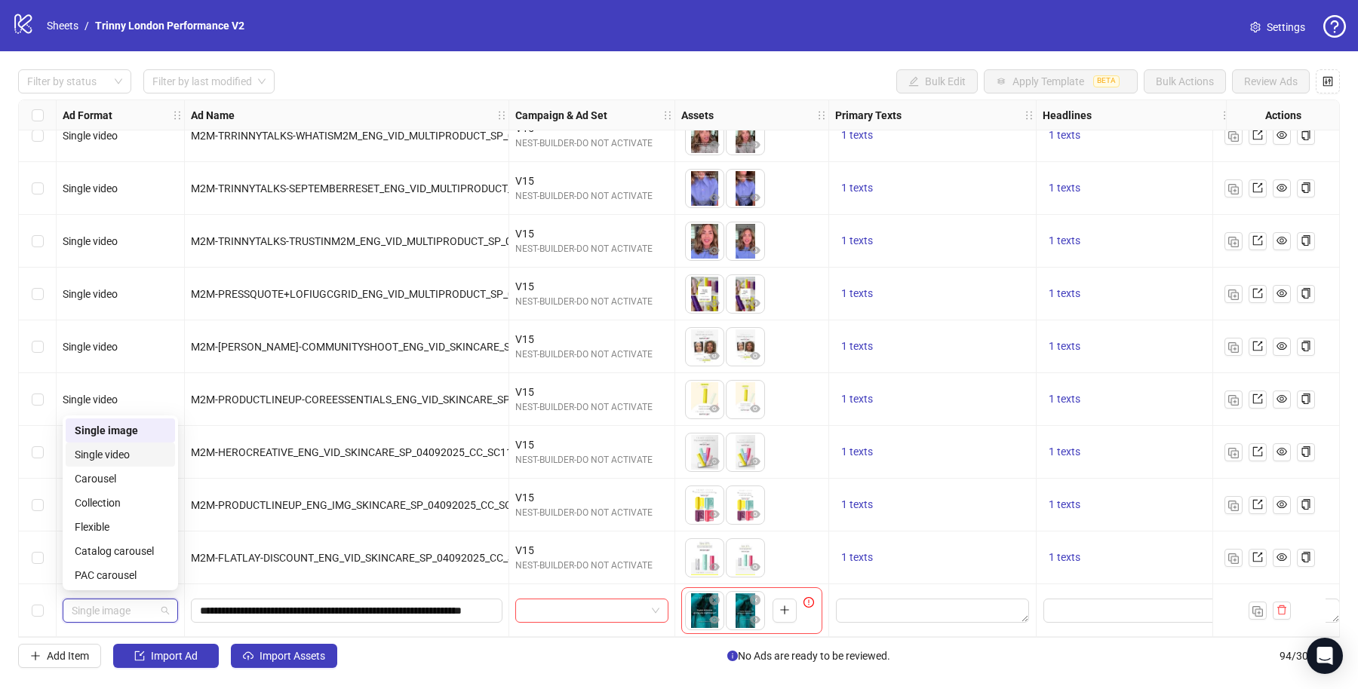
click at [121, 457] on div "Single video" at bounding box center [120, 454] width 91 height 17
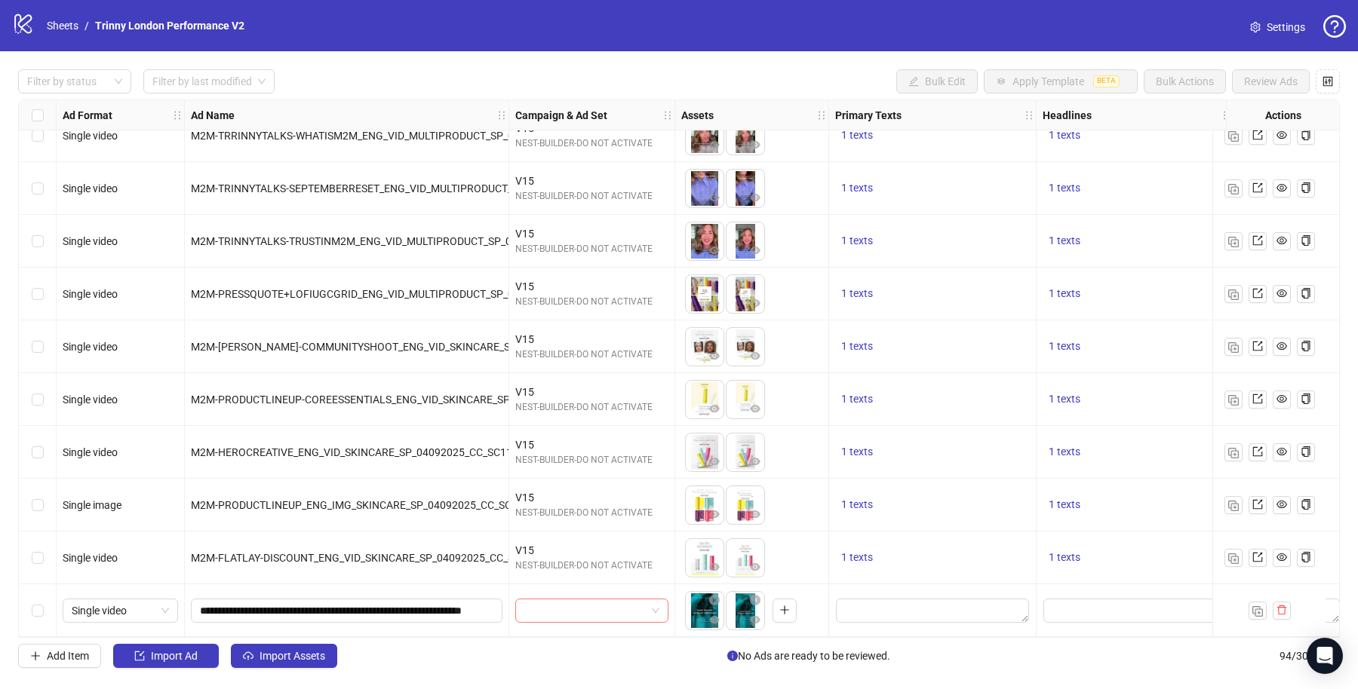
click at [603, 604] on input "search" at bounding box center [584, 611] width 121 height 23
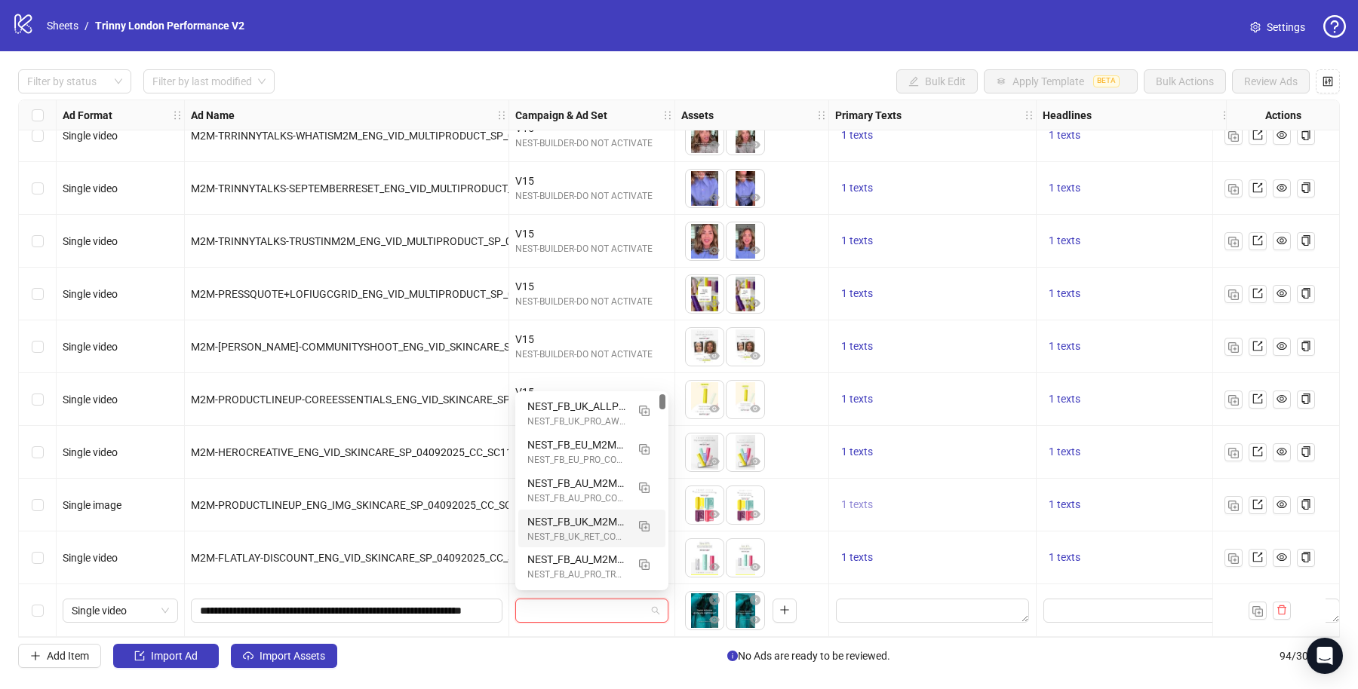
click at [848, 496] on button "1 texts" at bounding box center [857, 505] width 44 height 18
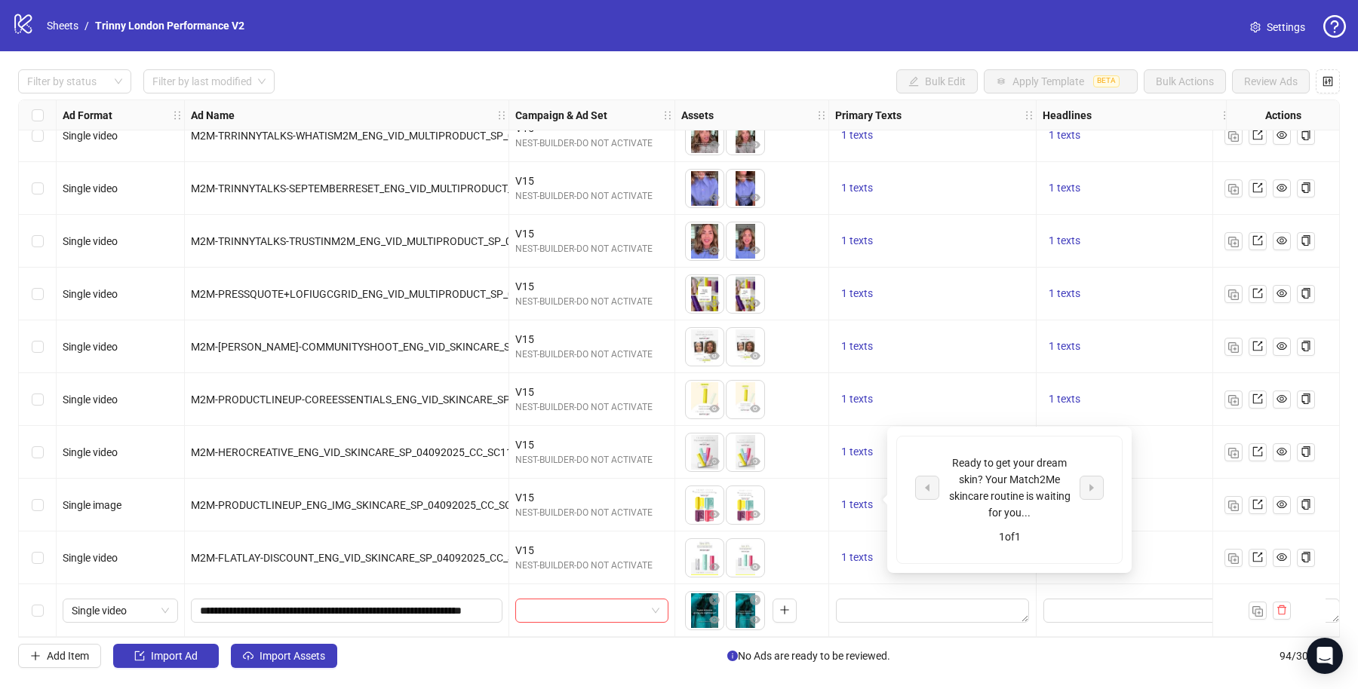
click at [959, 373] on div "1 texts" at bounding box center [932, 399] width 207 height 53
click at [423, 611] on input "**********" at bounding box center [345, 611] width 290 height 17
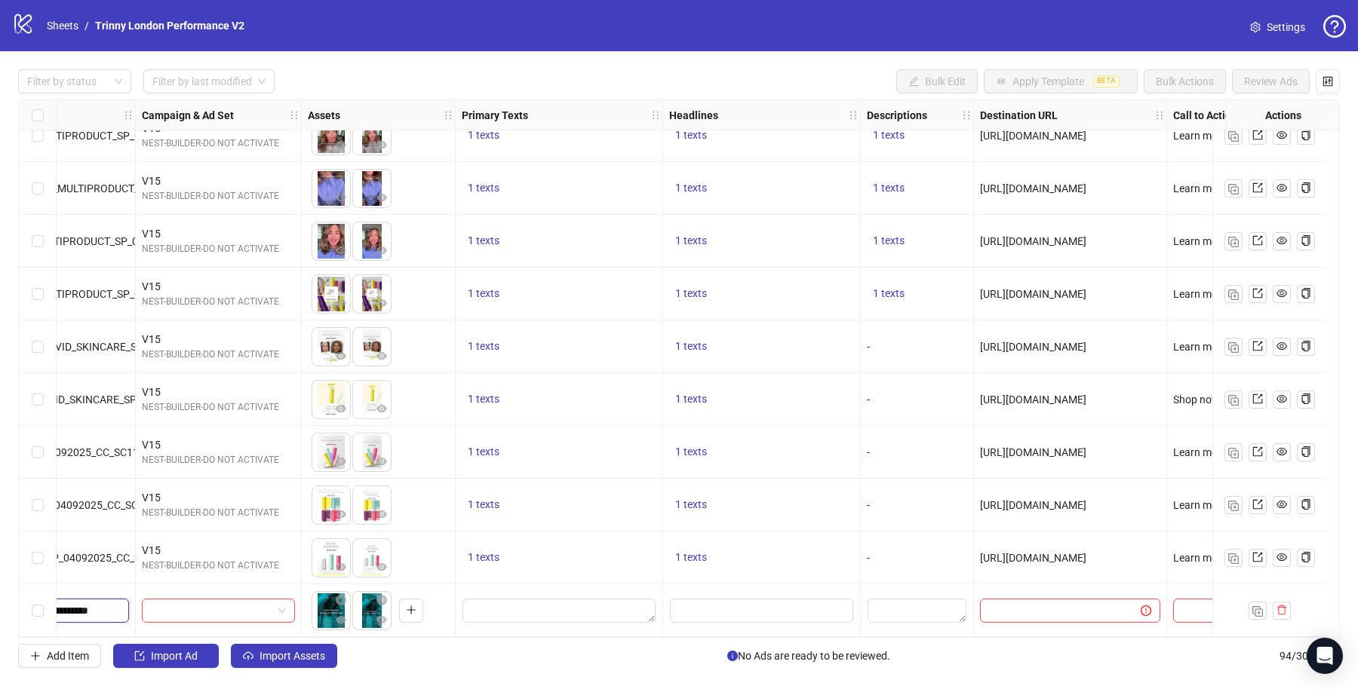
scroll to position [4461, 449]
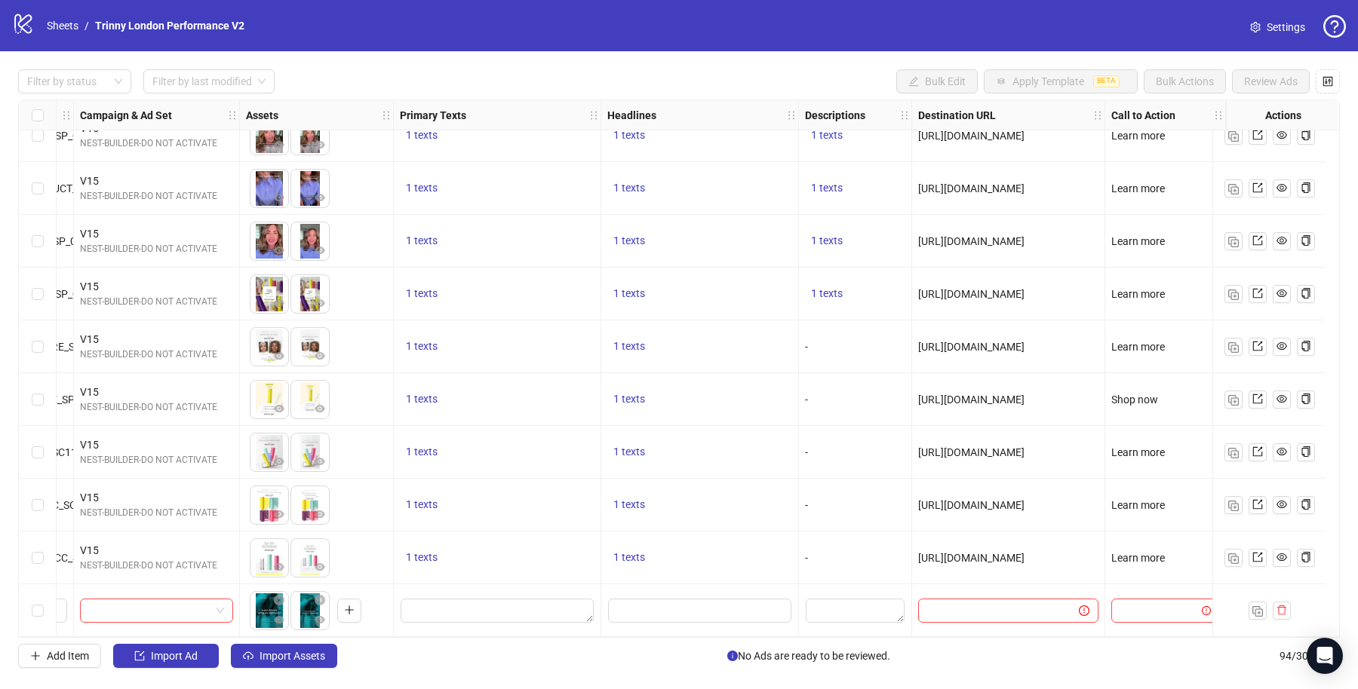
click at [1132, 608] on div "Ad Format Ad Name Campaign & Ad Set Assets Primary Texts Headlines Descriptions…" at bounding box center [678, 369] width 1321 height 538
click at [1131, 603] on input "search" at bounding box center [1158, 611] width 76 height 23
type input "*****"
click at [1005, 612] on input "text" at bounding box center [992, 611] width 130 height 17
paste input "**********"
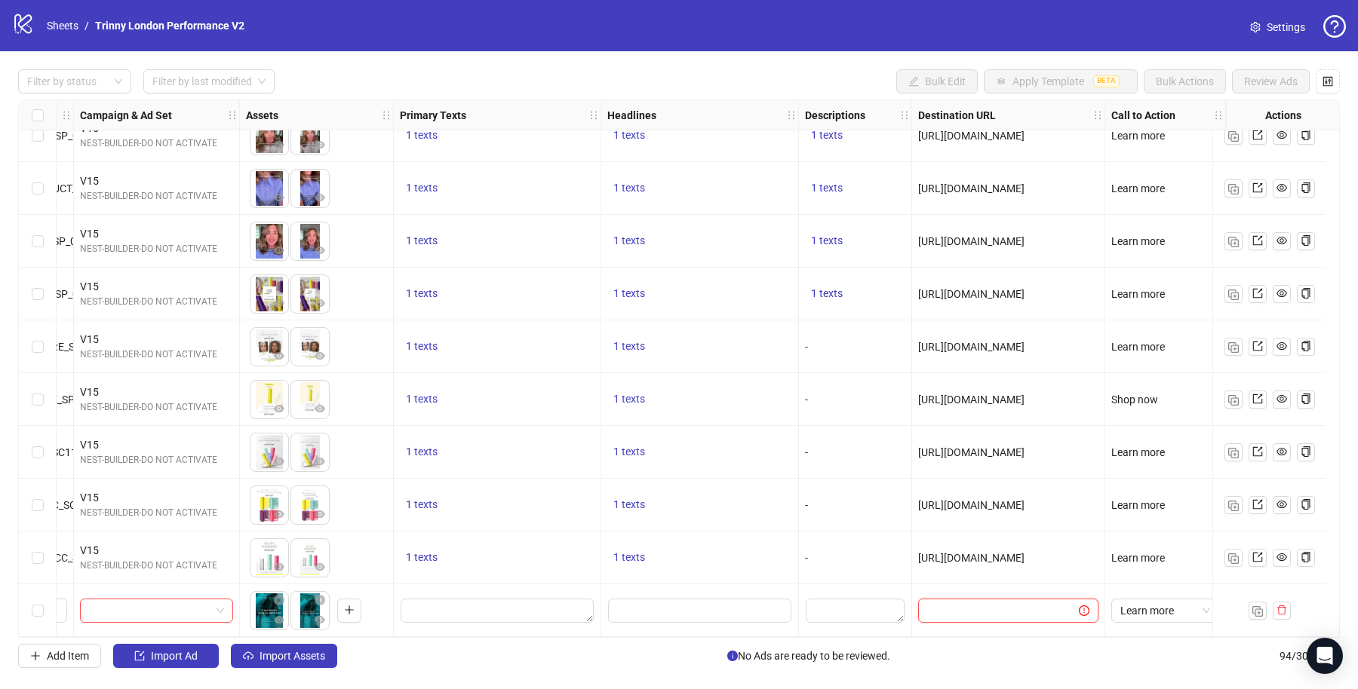
type input "**********"
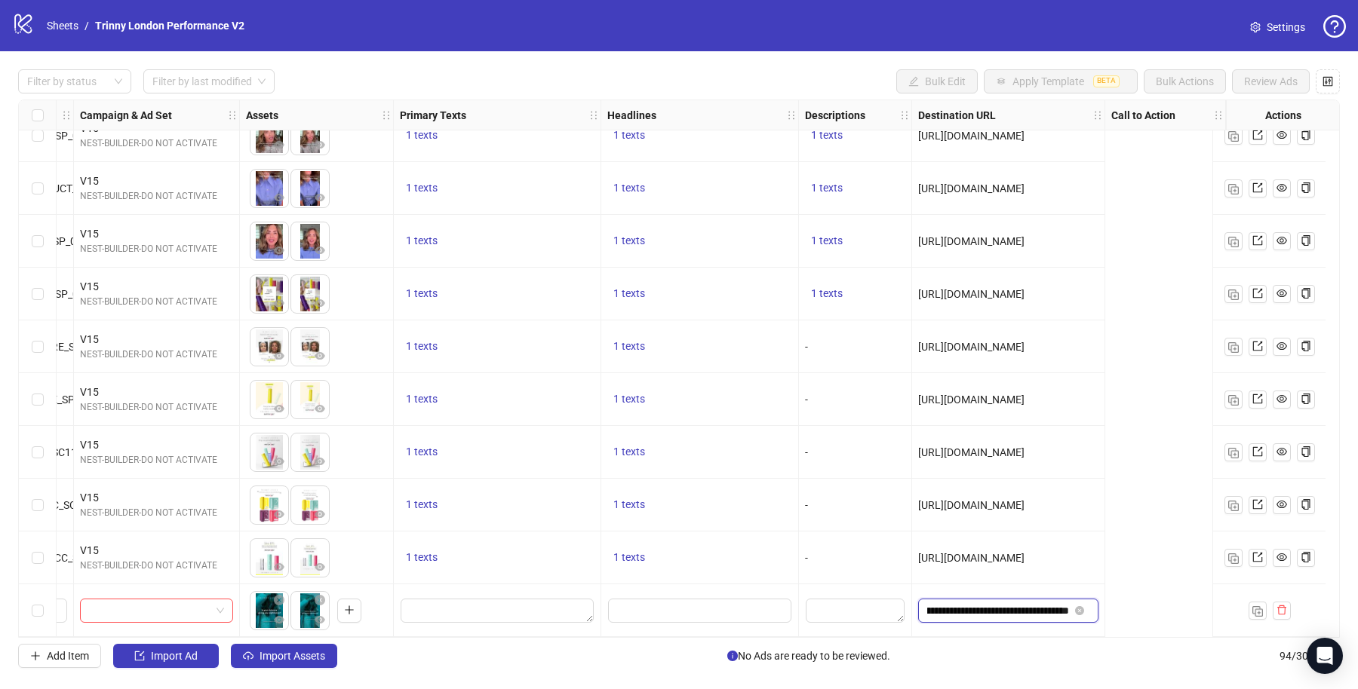
scroll to position [4461, 0]
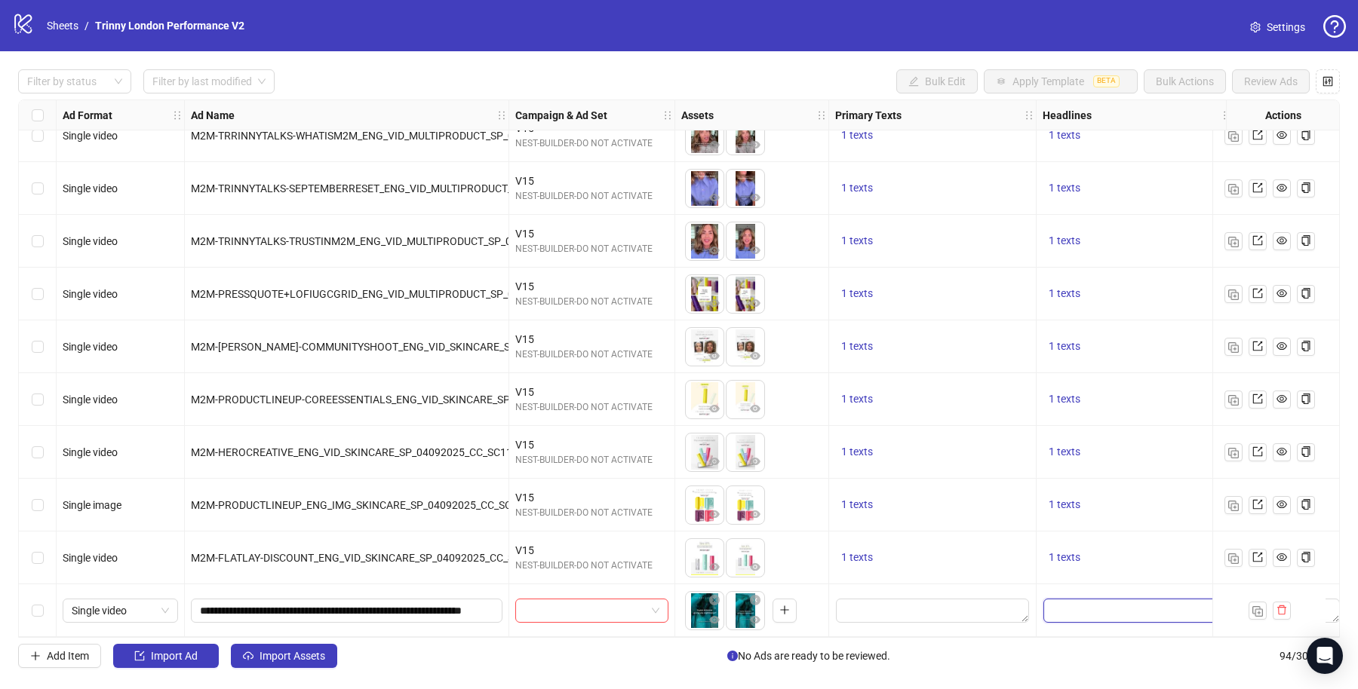
click at [1102, 602] on input "Edit values" at bounding box center [1134, 611] width 183 height 24
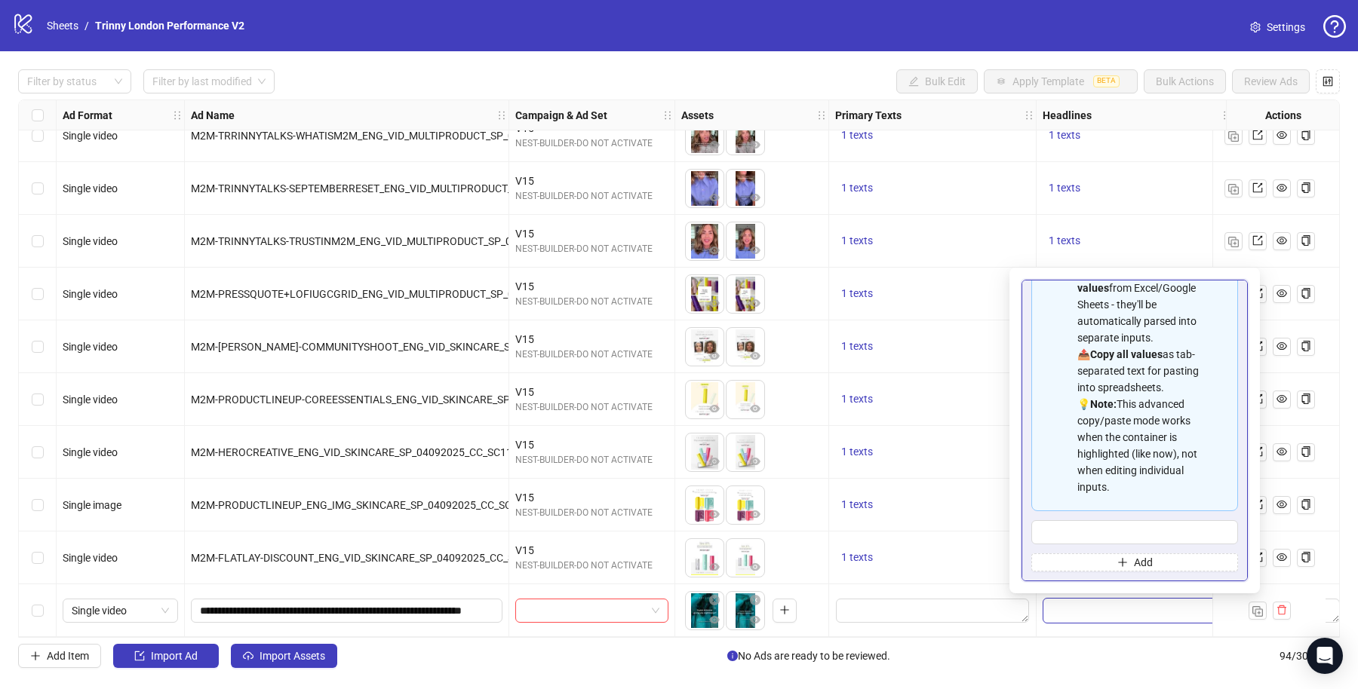
type input "**********"
click at [974, 553] on div "1 texts" at bounding box center [932, 558] width 195 height 18
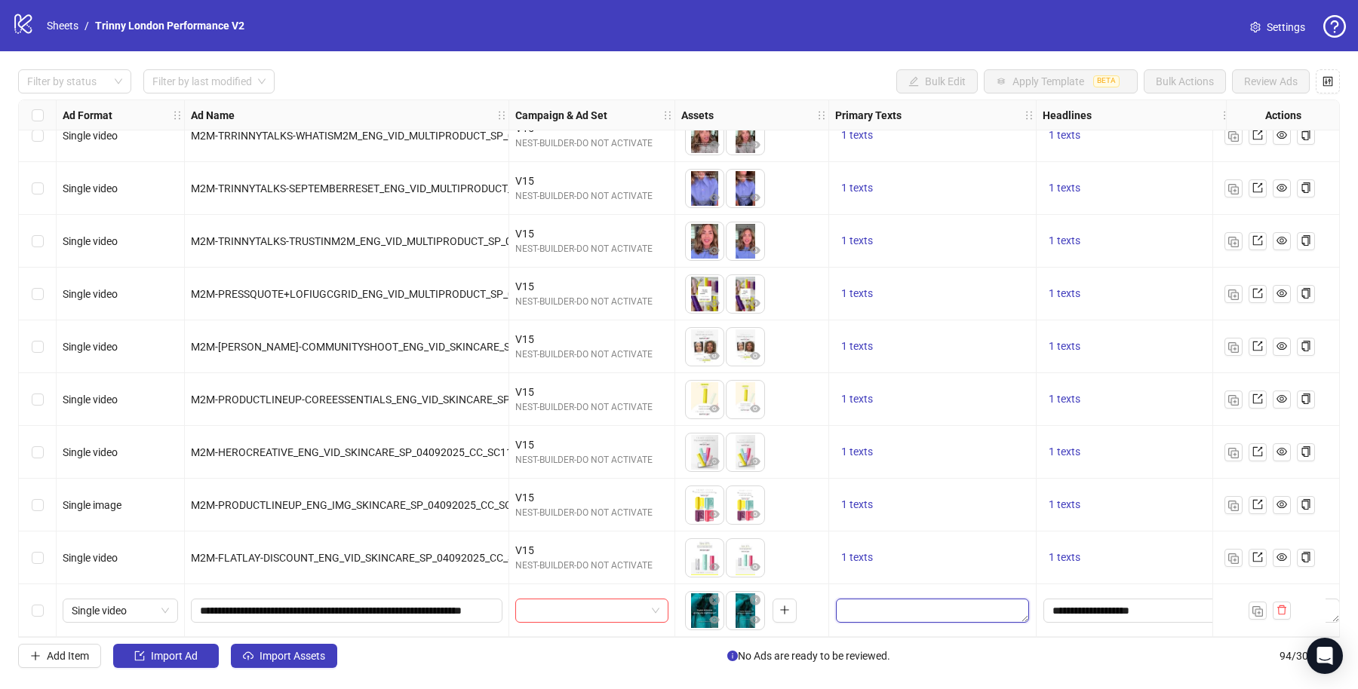
click at [939, 606] on textarea "Edit values" at bounding box center [932, 611] width 193 height 24
type textarea "**********"
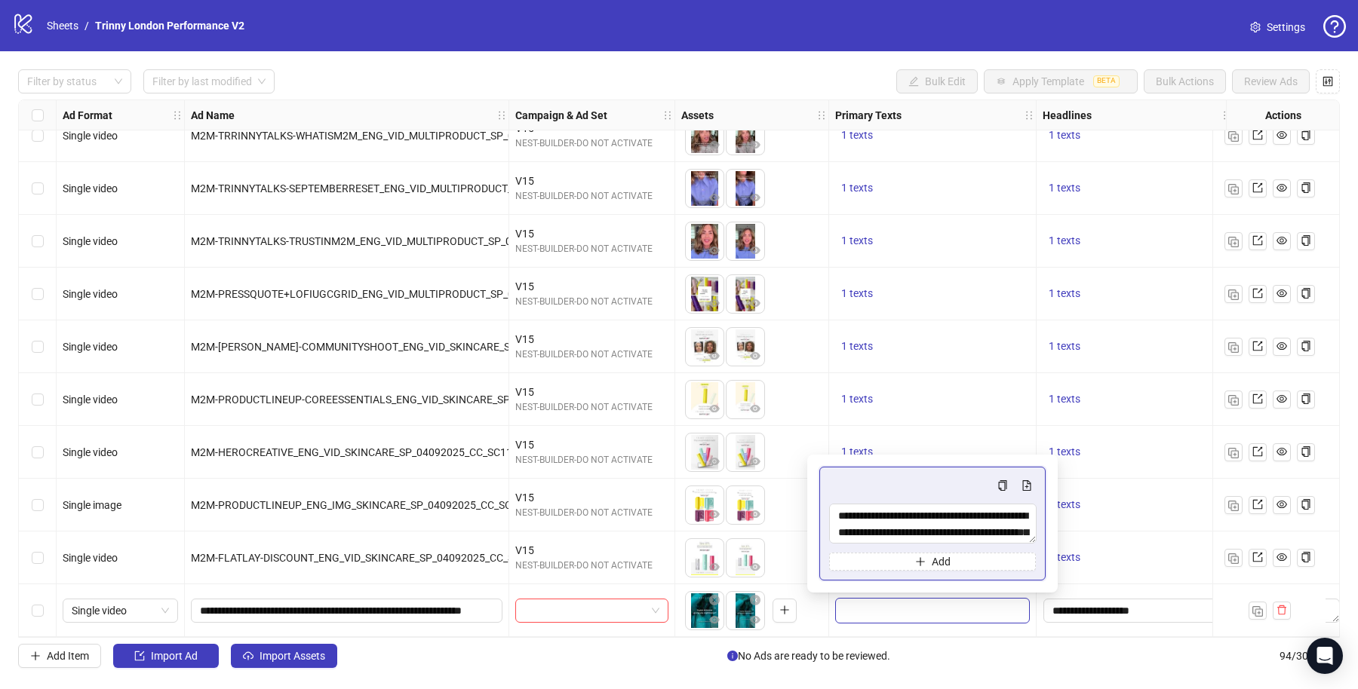
click at [1014, 391] on div "1 texts" at bounding box center [932, 400] width 195 height 18
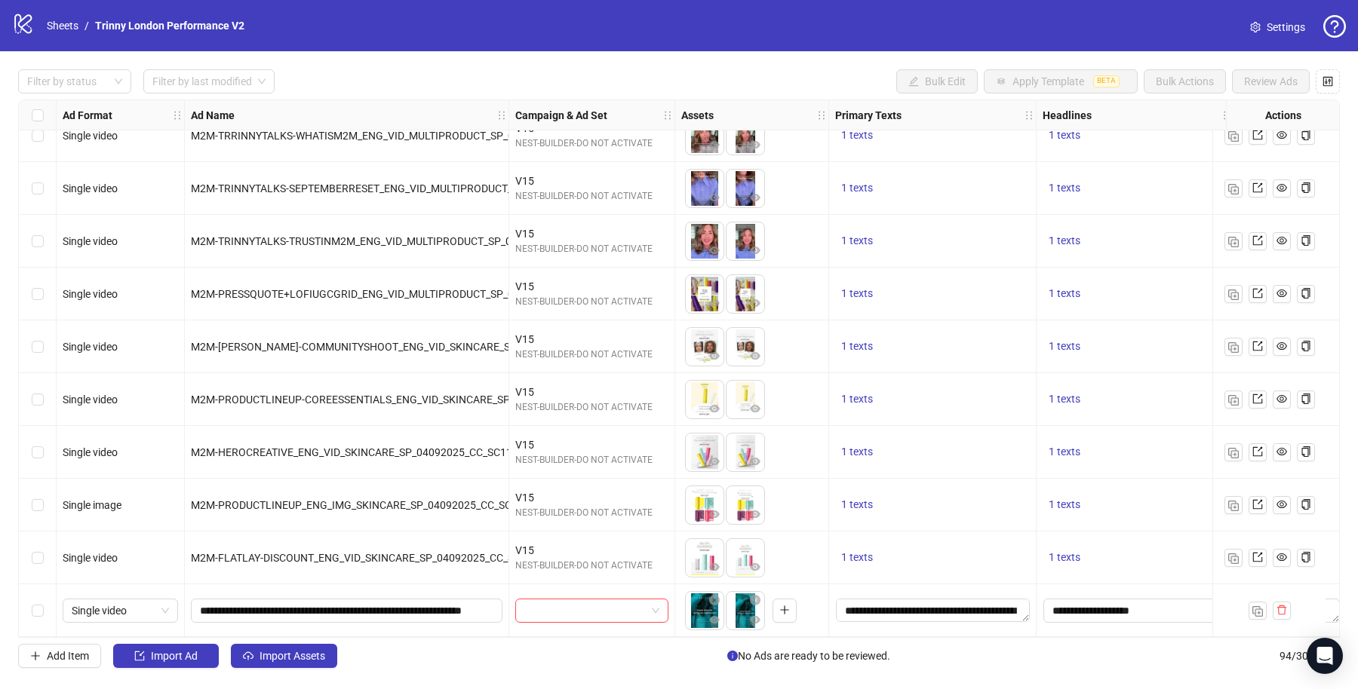
scroll to position [4461, 0]
click at [624, 600] on input "search" at bounding box center [584, 611] width 121 height 23
click at [598, 612] on input "search" at bounding box center [584, 611] width 121 height 23
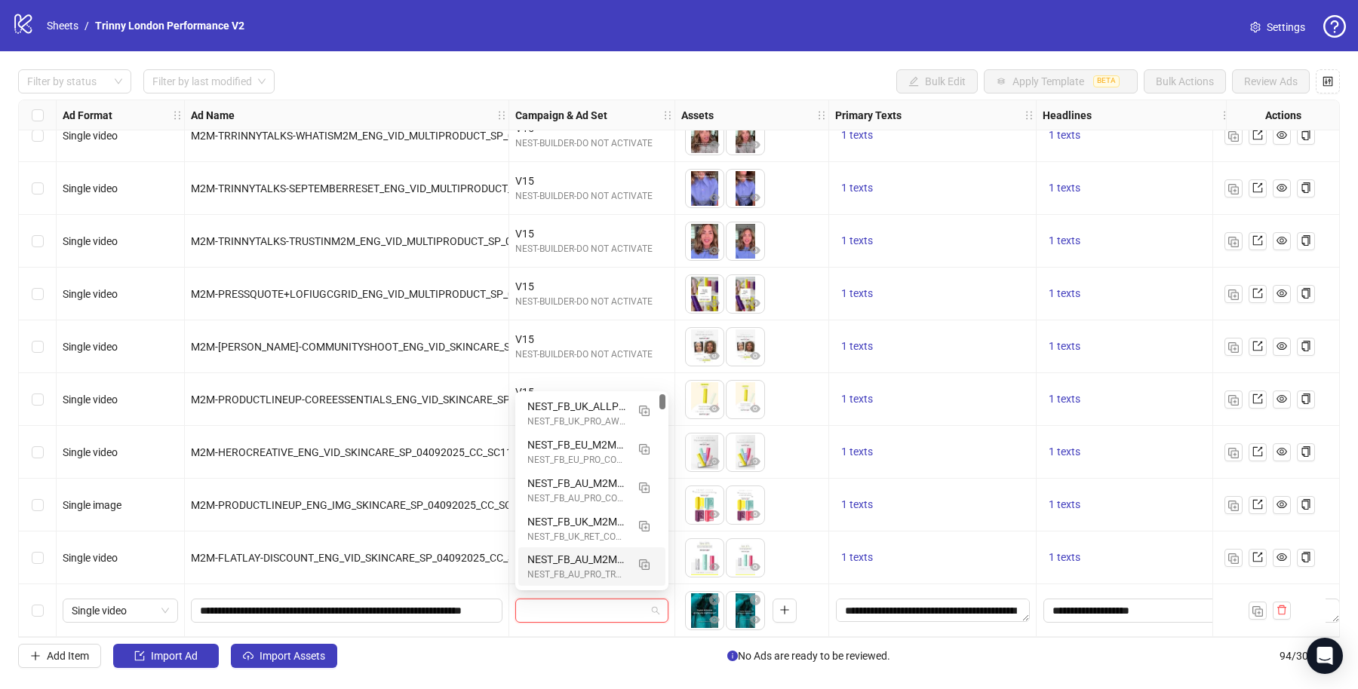
click at [574, 611] on input "search" at bounding box center [584, 611] width 121 height 23
paste input "**********"
type input "**********"
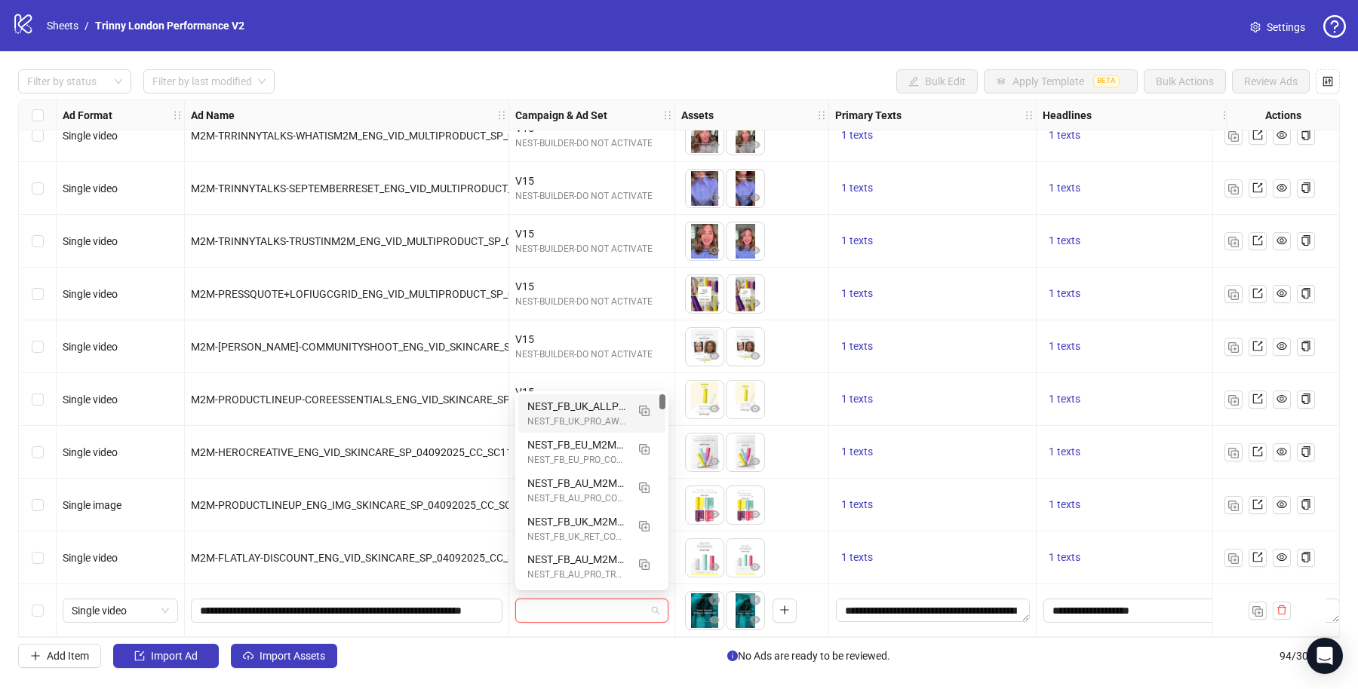
click at [609, 606] on input "search" at bounding box center [585, 611] width 122 height 23
paste input "**********"
type input "**********"
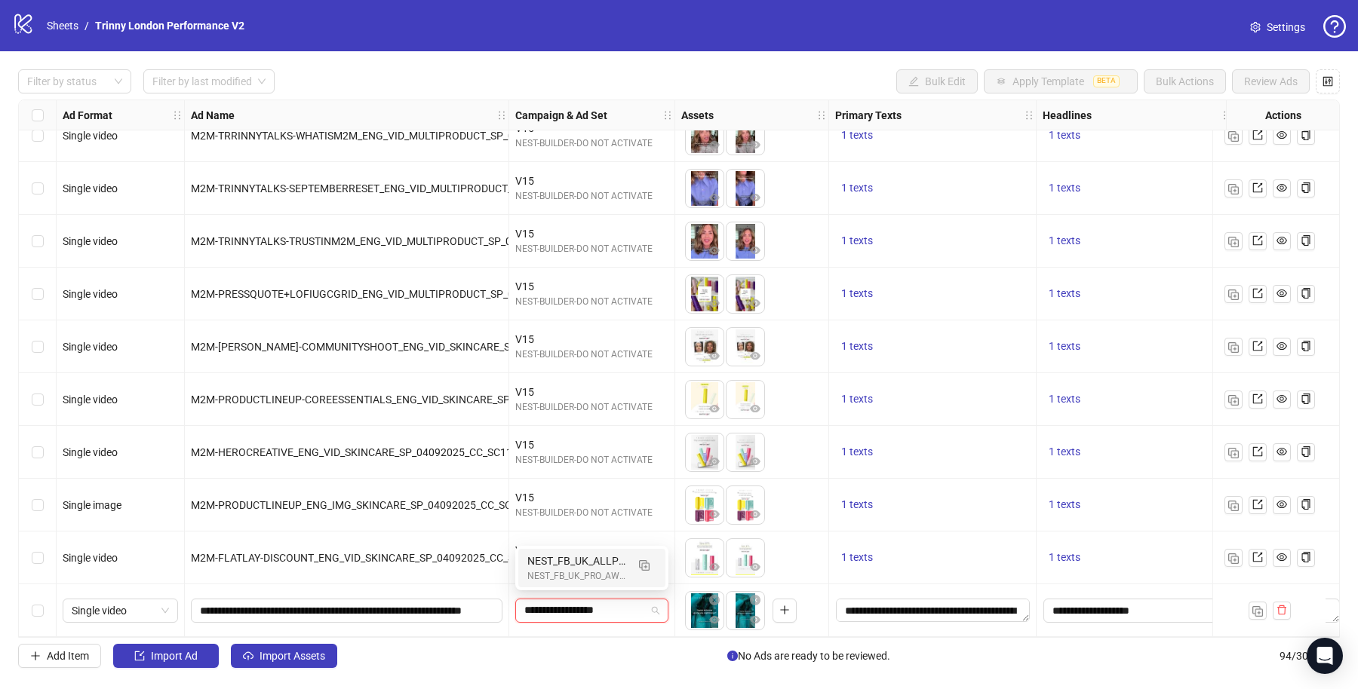
click at [581, 567] on div "NEST_FB_UK_ALLPRODUCTS_PRO_AWARENESS_BAU_REACH_INT_BEAUTY-ENTERTAINMENT_ALLP_F_…" at bounding box center [576, 561] width 99 height 17
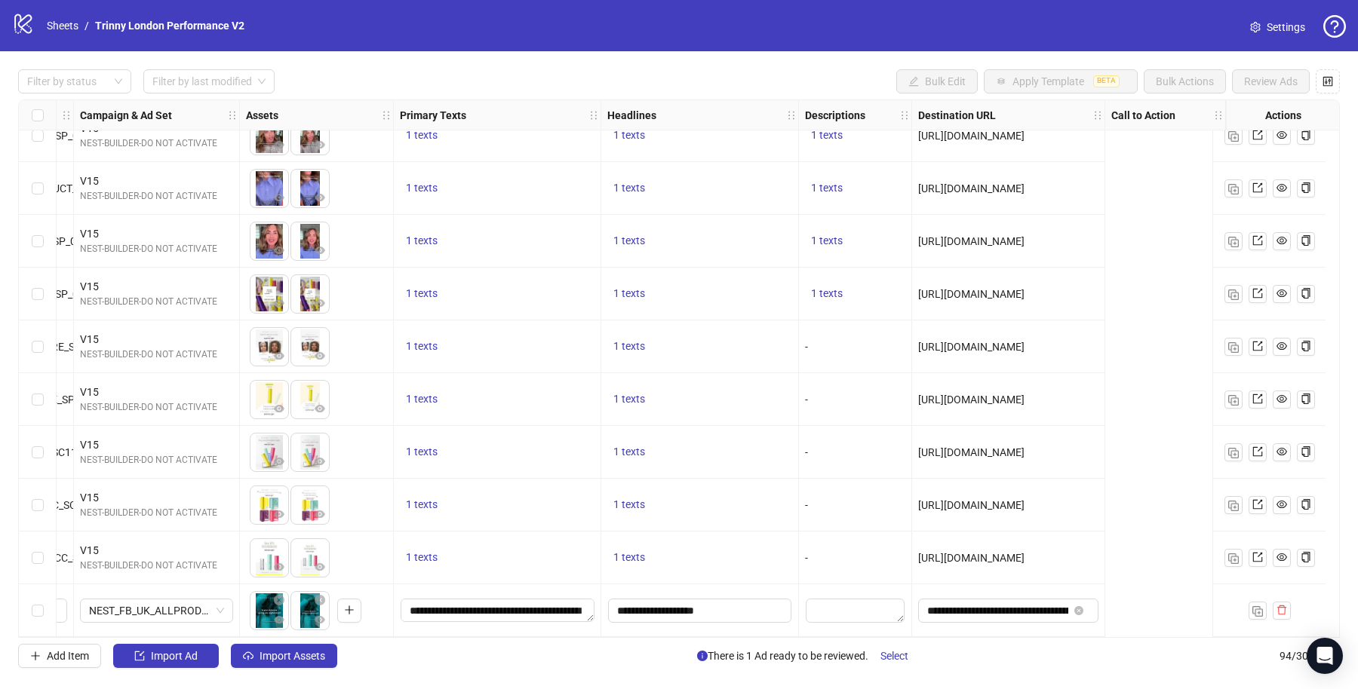
scroll to position [4461, 0]
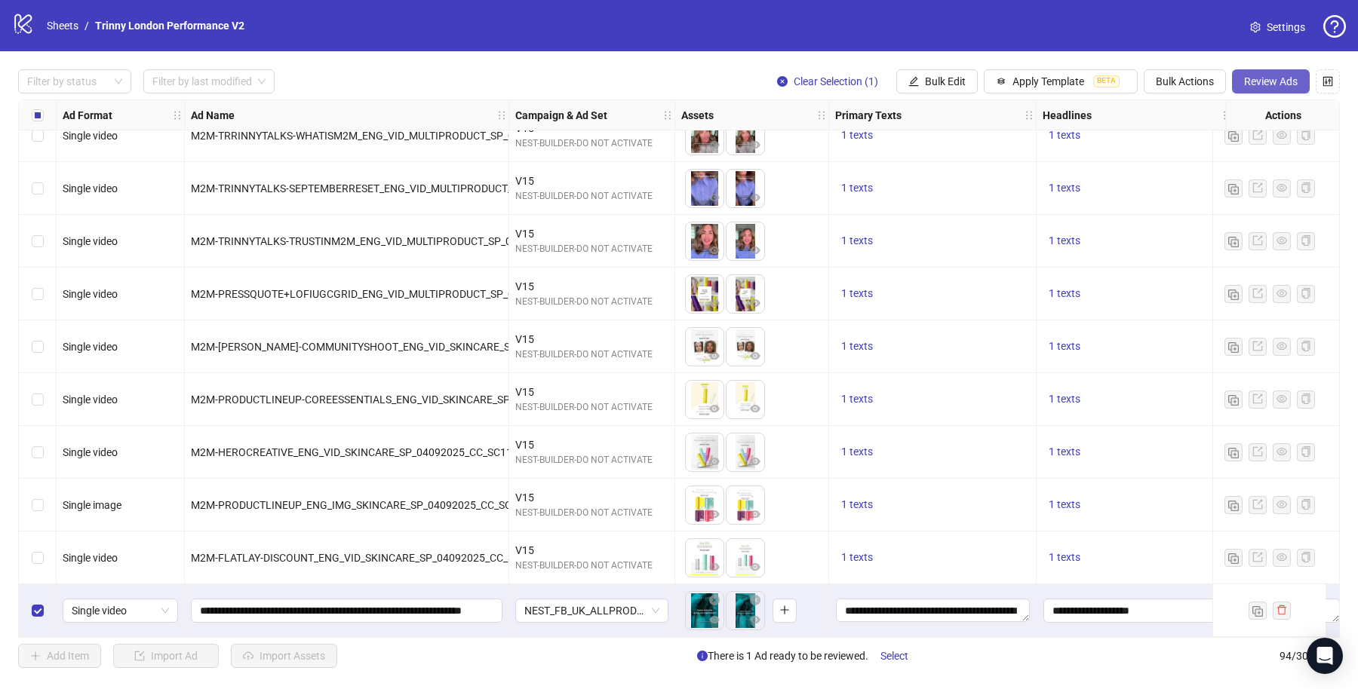
click at [1260, 82] on span "Review Ads" at bounding box center [1271, 81] width 54 height 12
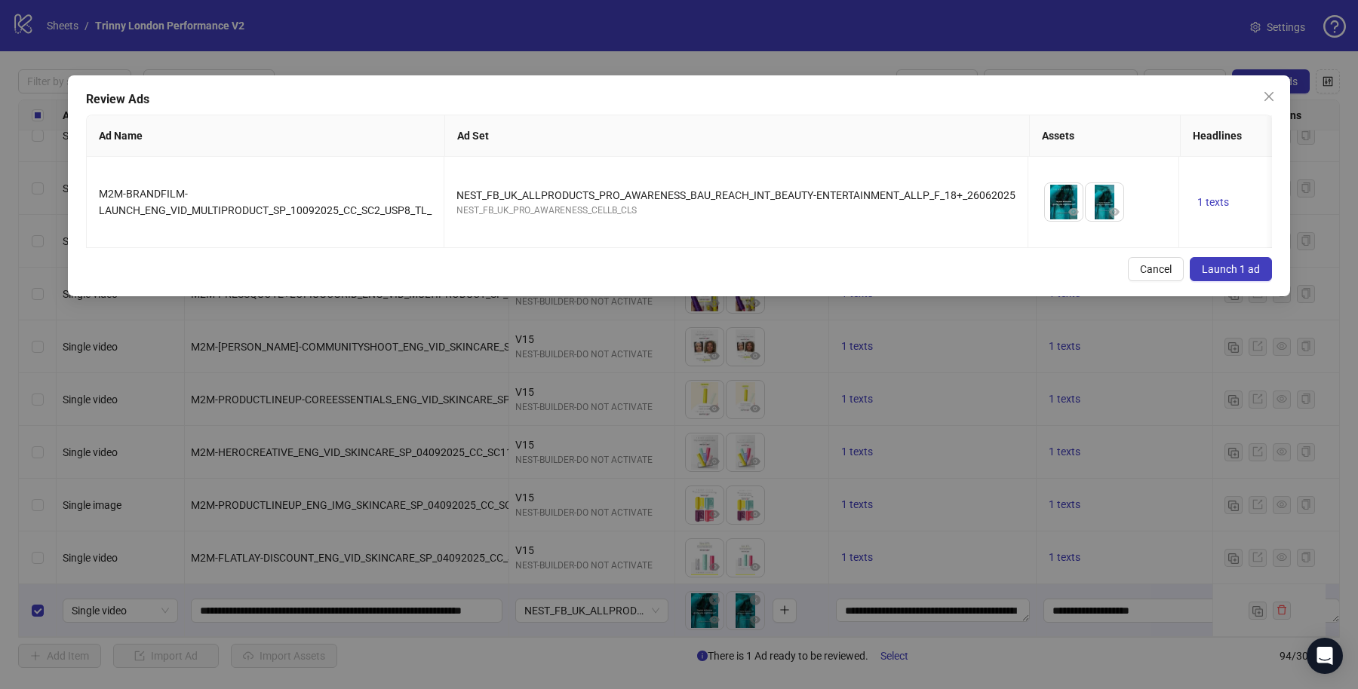
click at [1204, 275] on span "Launch 1 ad" at bounding box center [1230, 269] width 58 height 12
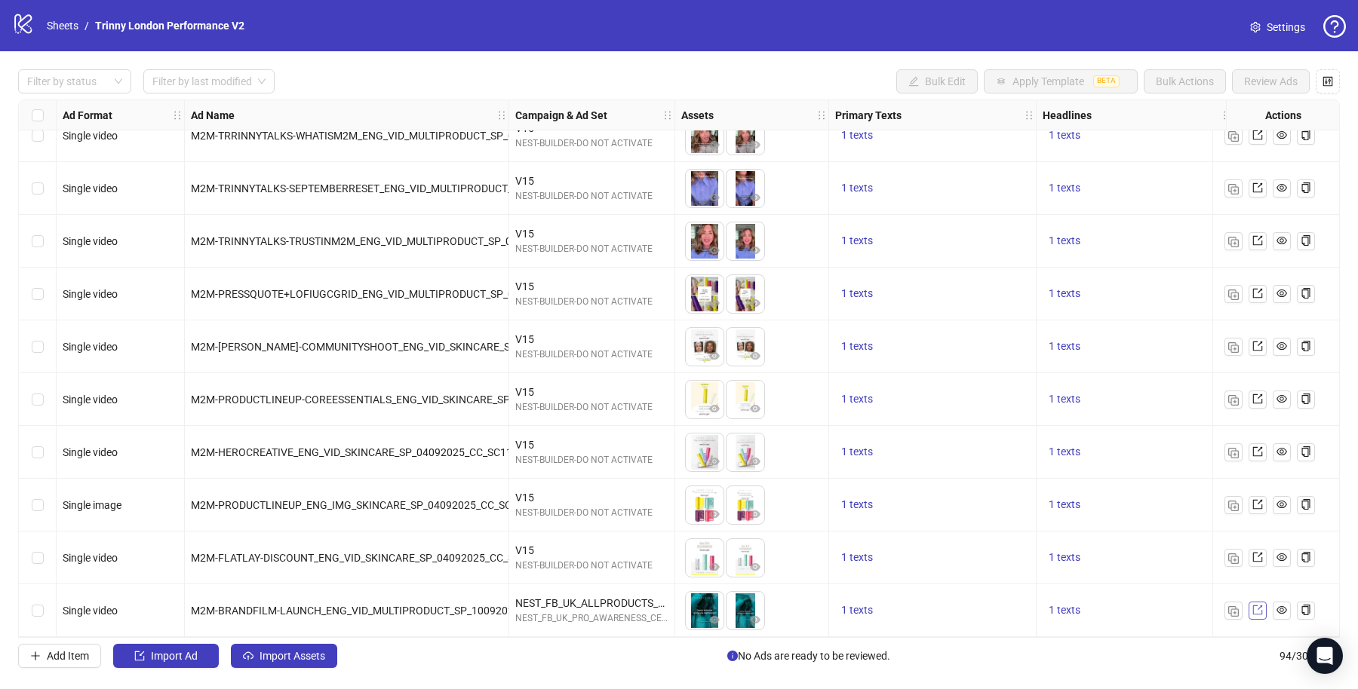
click at [1253, 606] on icon "export" at bounding box center [1257, 610] width 11 height 11
click at [1234, 606] on img "button" at bounding box center [1233, 611] width 11 height 11
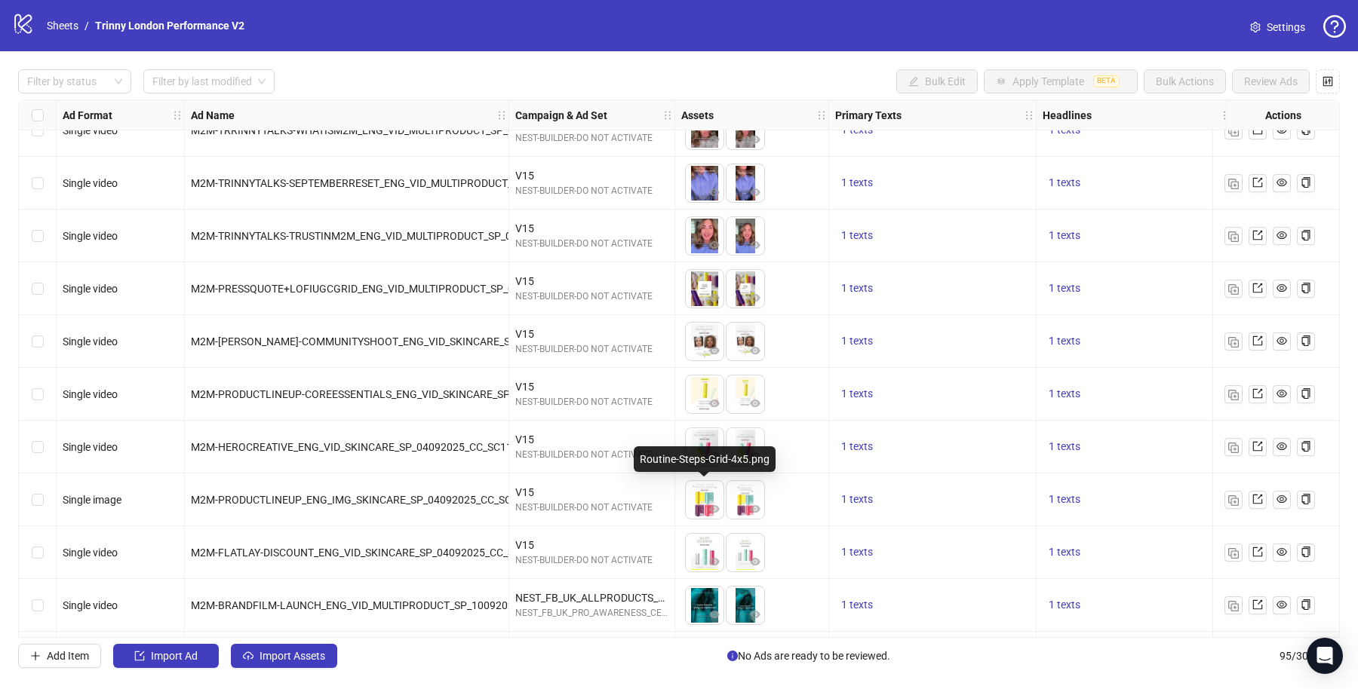
scroll to position [4514, 0]
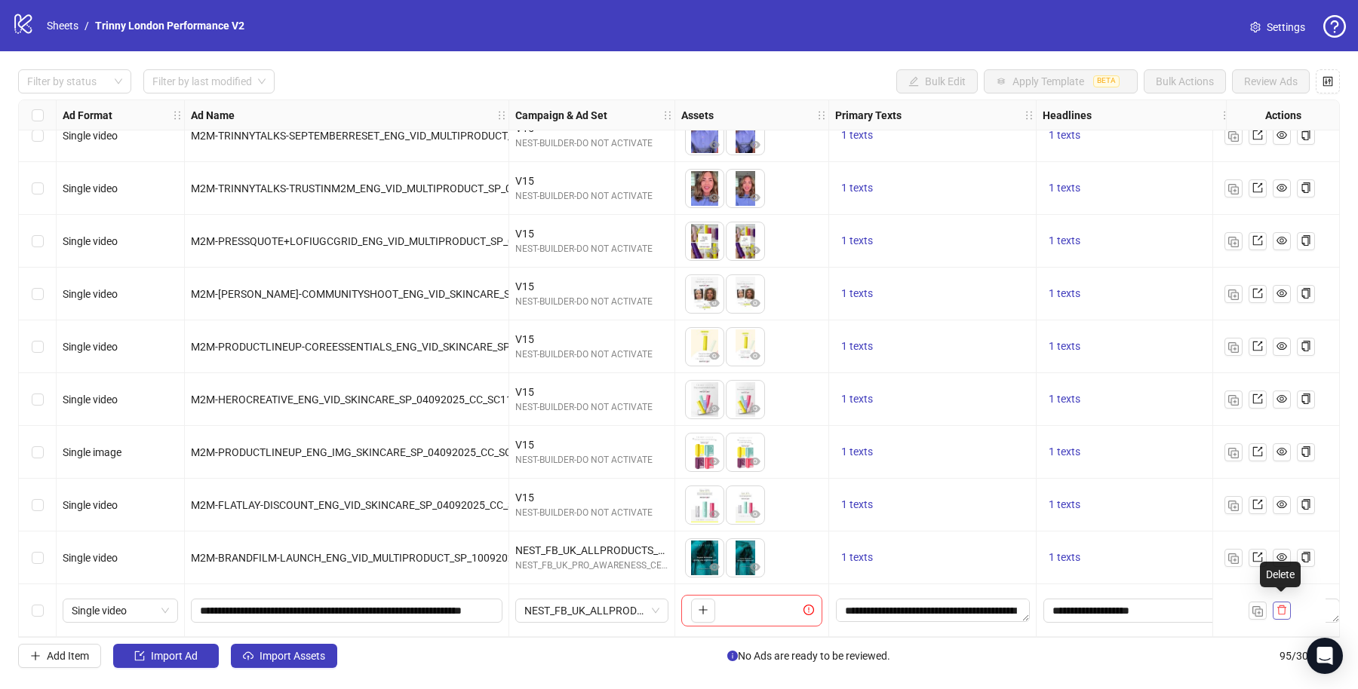
click at [1278, 606] on icon "delete" at bounding box center [1281, 611] width 9 height 10
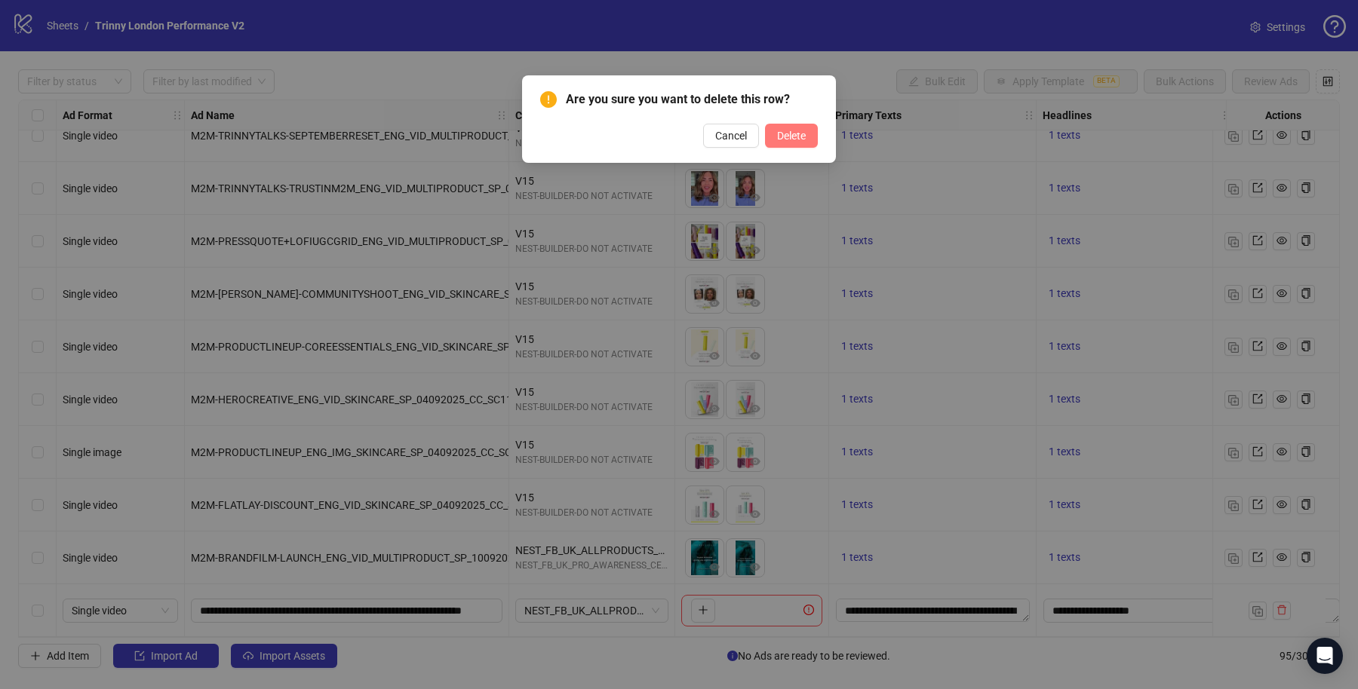
click at [802, 136] on span "Delete" at bounding box center [791, 136] width 29 height 12
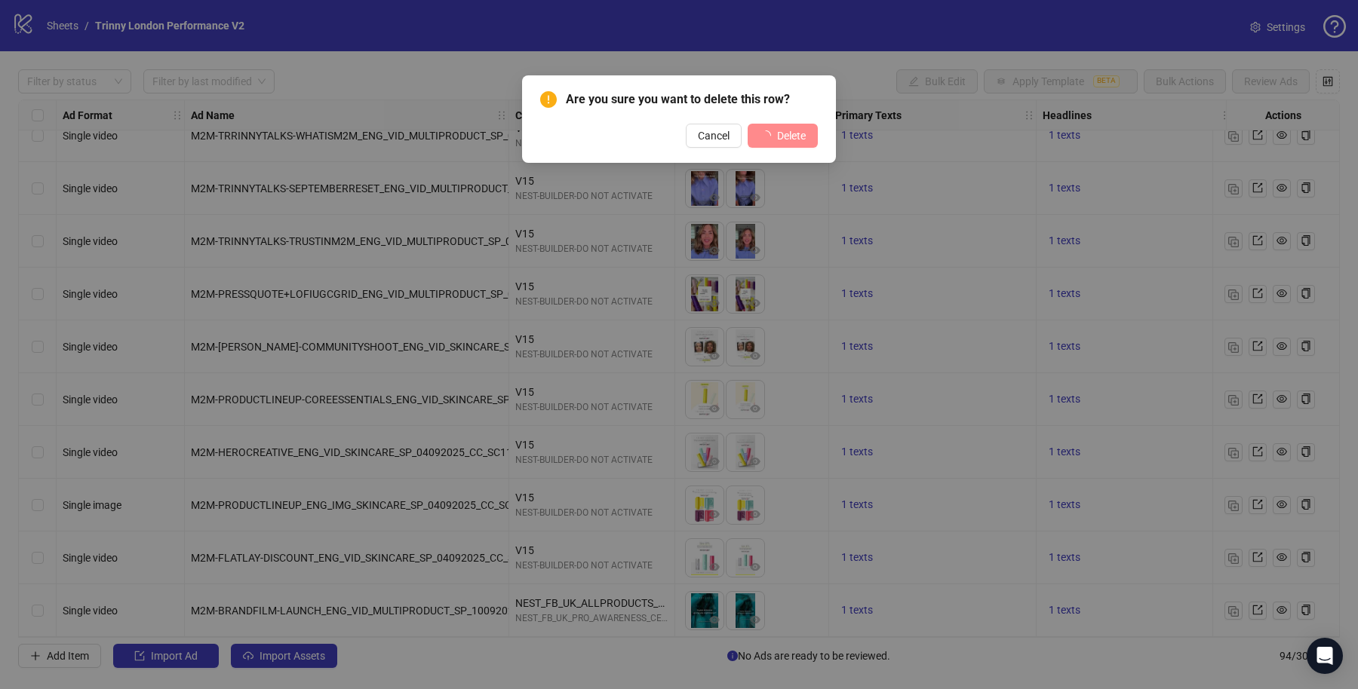
scroll to position [4461, 0]
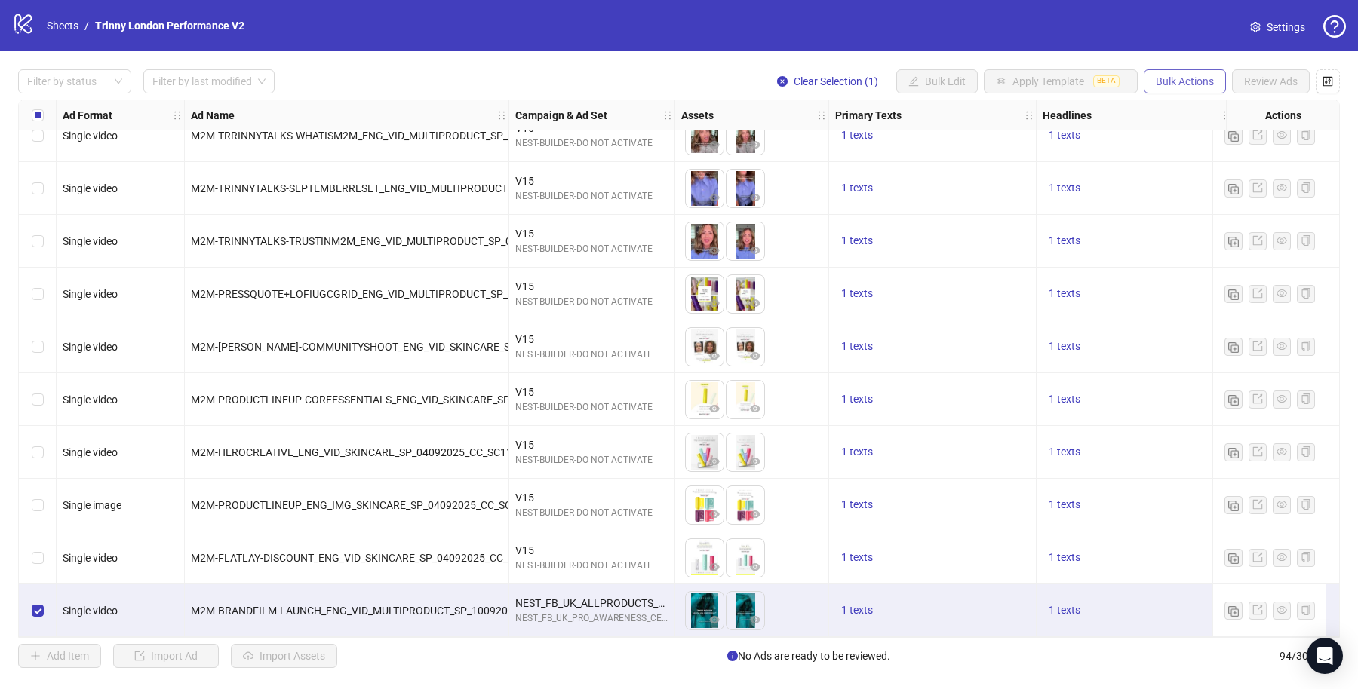
click at [1180, 78] on span "Bulk Actions" at bounding box center [1184, 81] width 58 height 12
click at [1211, 158] on span "Duplicate with assets" at bounding box center [1206, 160] width 103 height 17
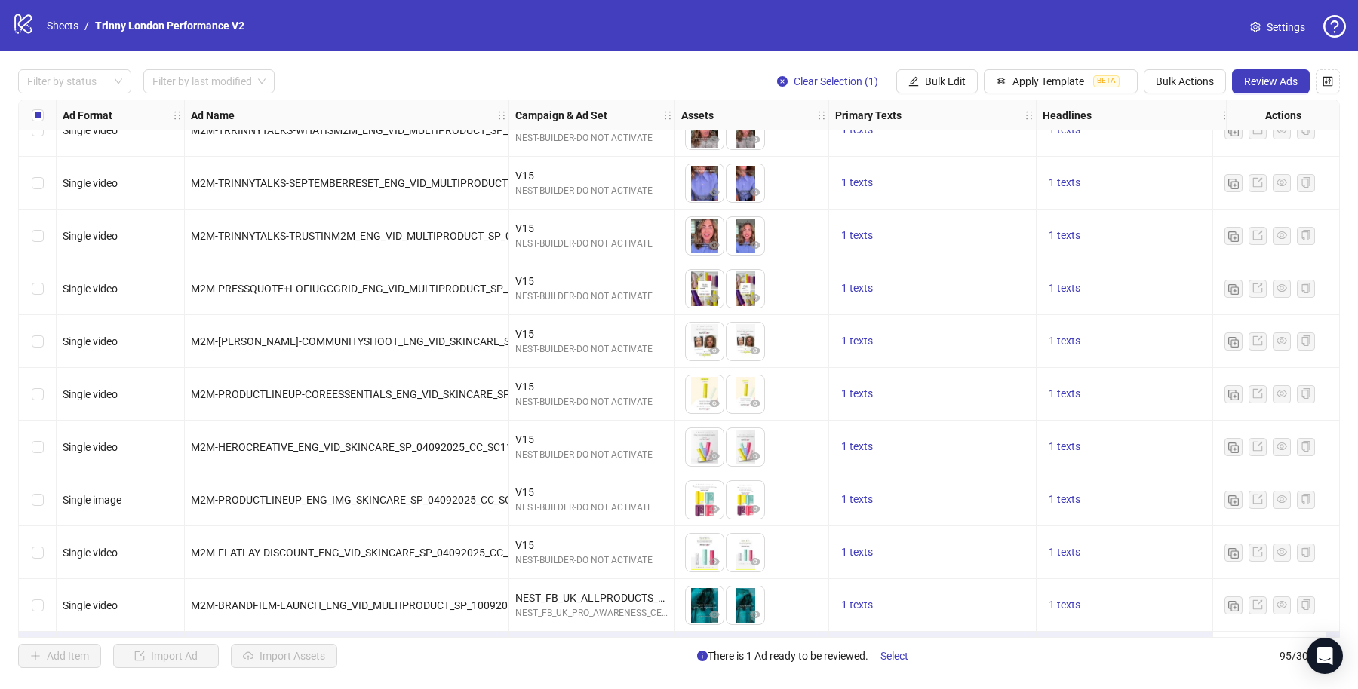
scroll to position [4514, 0]
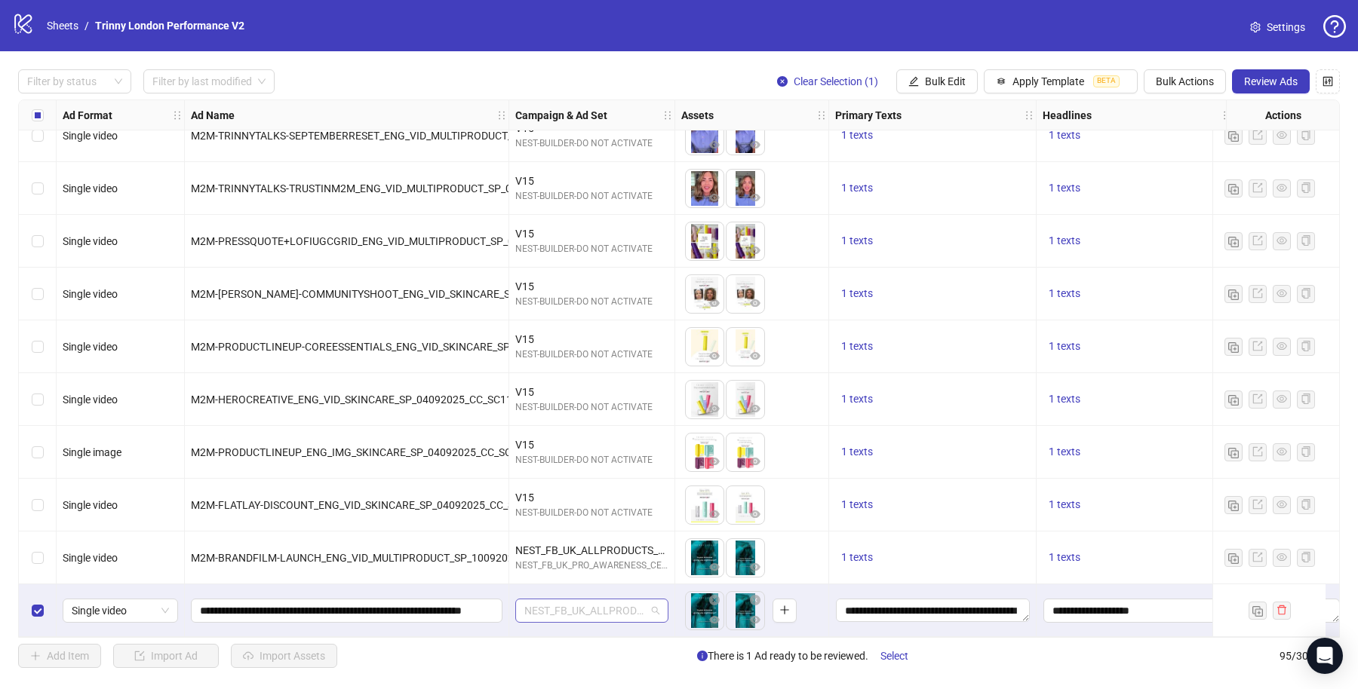
click at [588, 602] on span "NEST_FB_UK_ALLPRODUCTS_PRO_AWARENESS_BAU_REACH_INT_BEAUTY-ENTERTAINMENT_ALLP_F_…" at bounding box center [591, 611] width 135 height 23
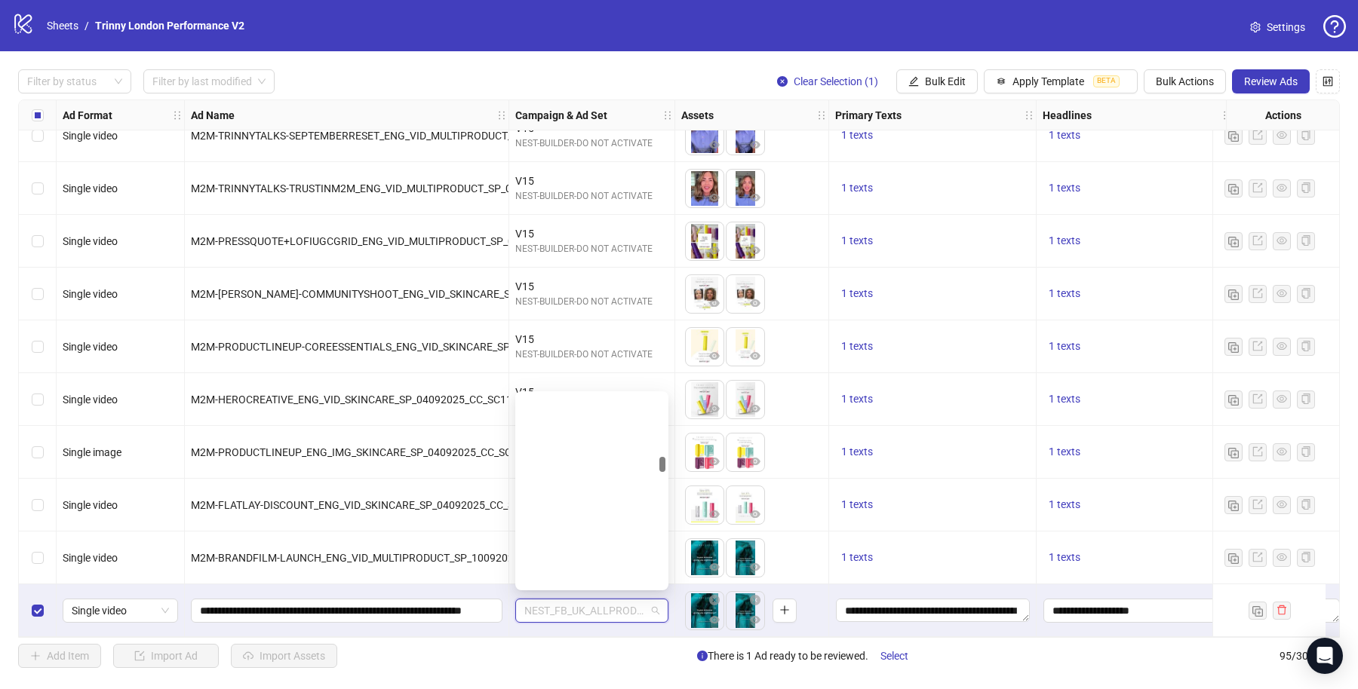
scroll to position [1213, 0]
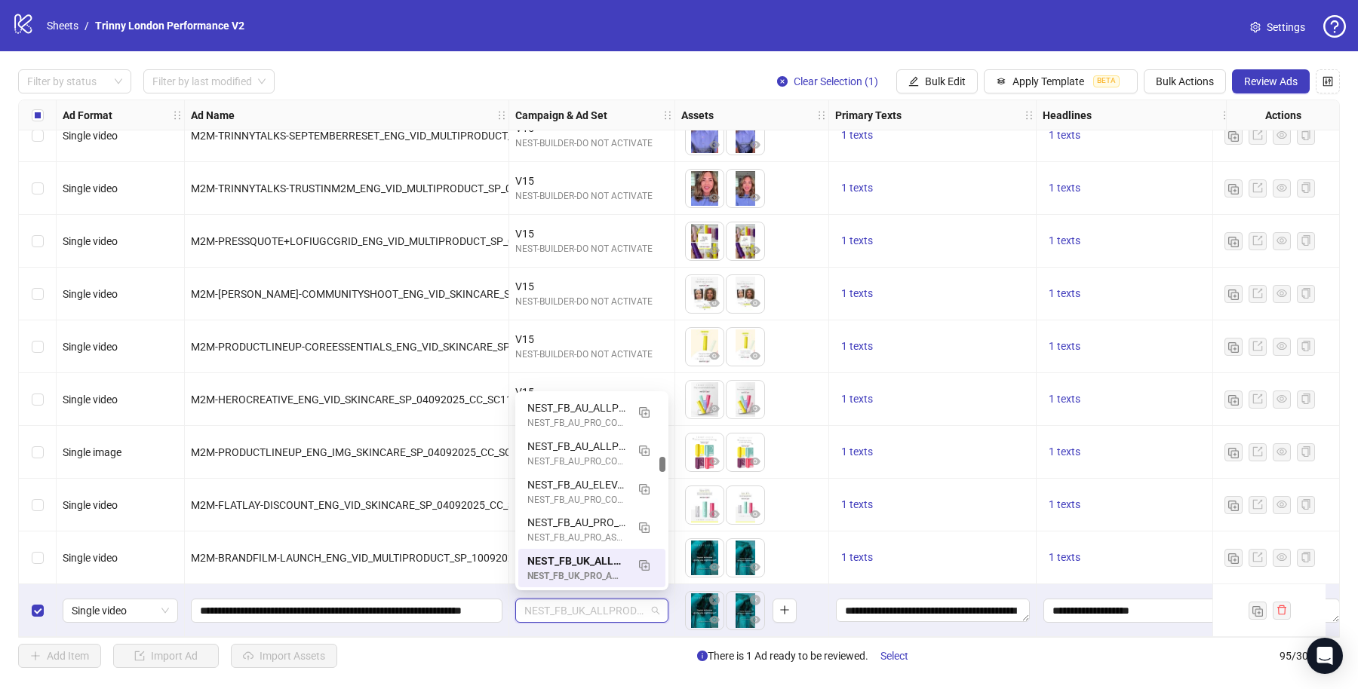
paste input "**********"
type input "**********"
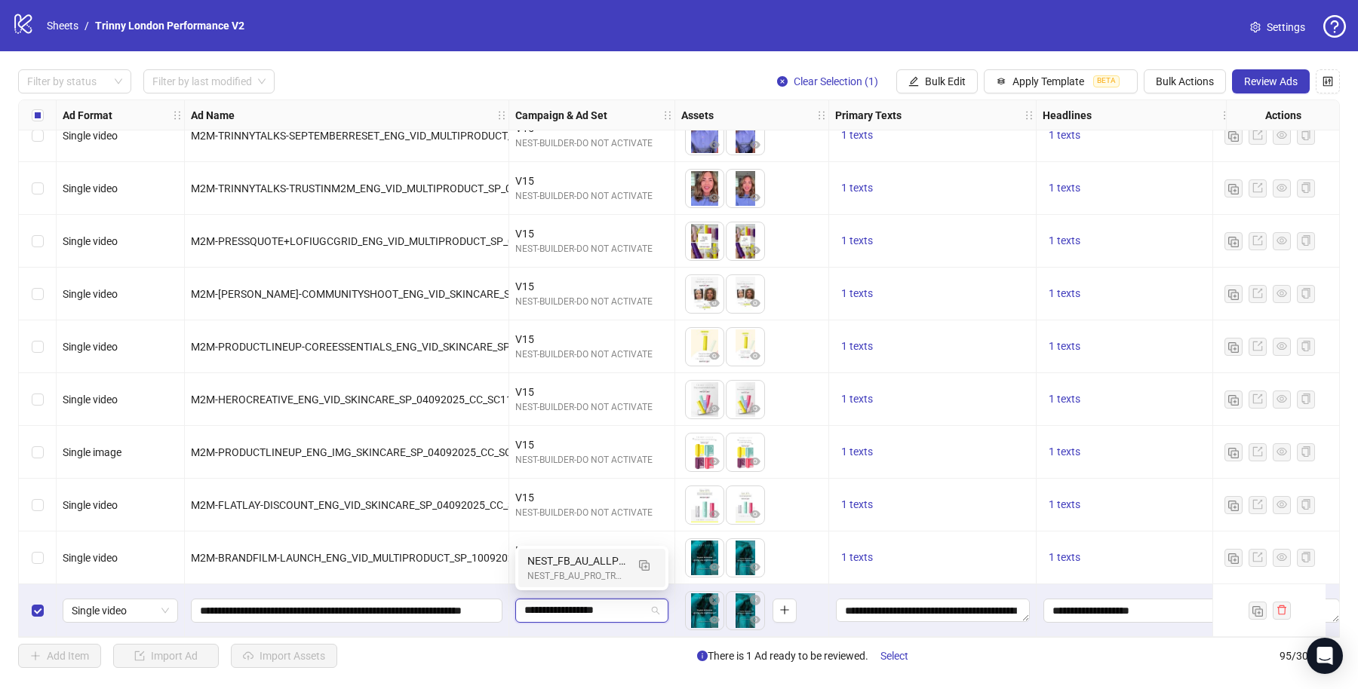
scroll to position [0, 0]
click at [584, 520] on div "V15 NEST-BUILDER-DO NOT ACTIVATE" at bounding box center [592, 505] width 166 height 53
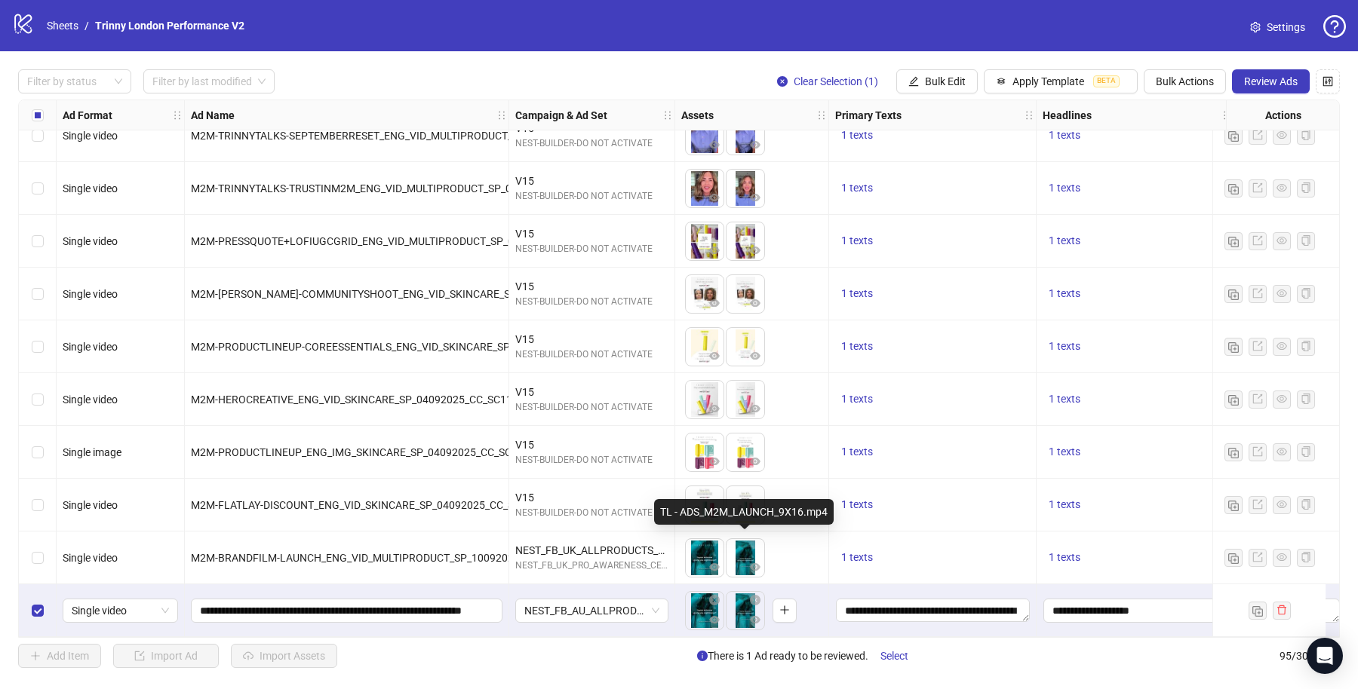
scroll to position [4514, 449]
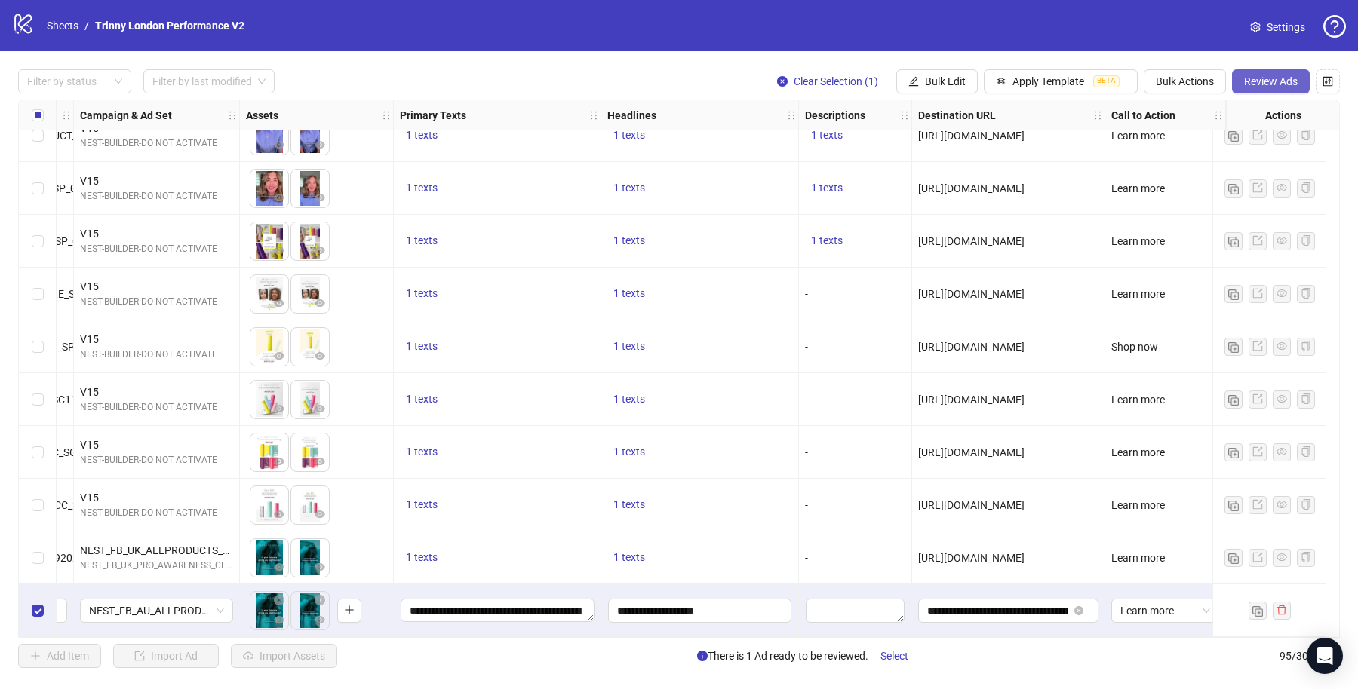
click at [1266, 87] on span "Review Ads" at bounding box center [1271, 81] width 54 height 12
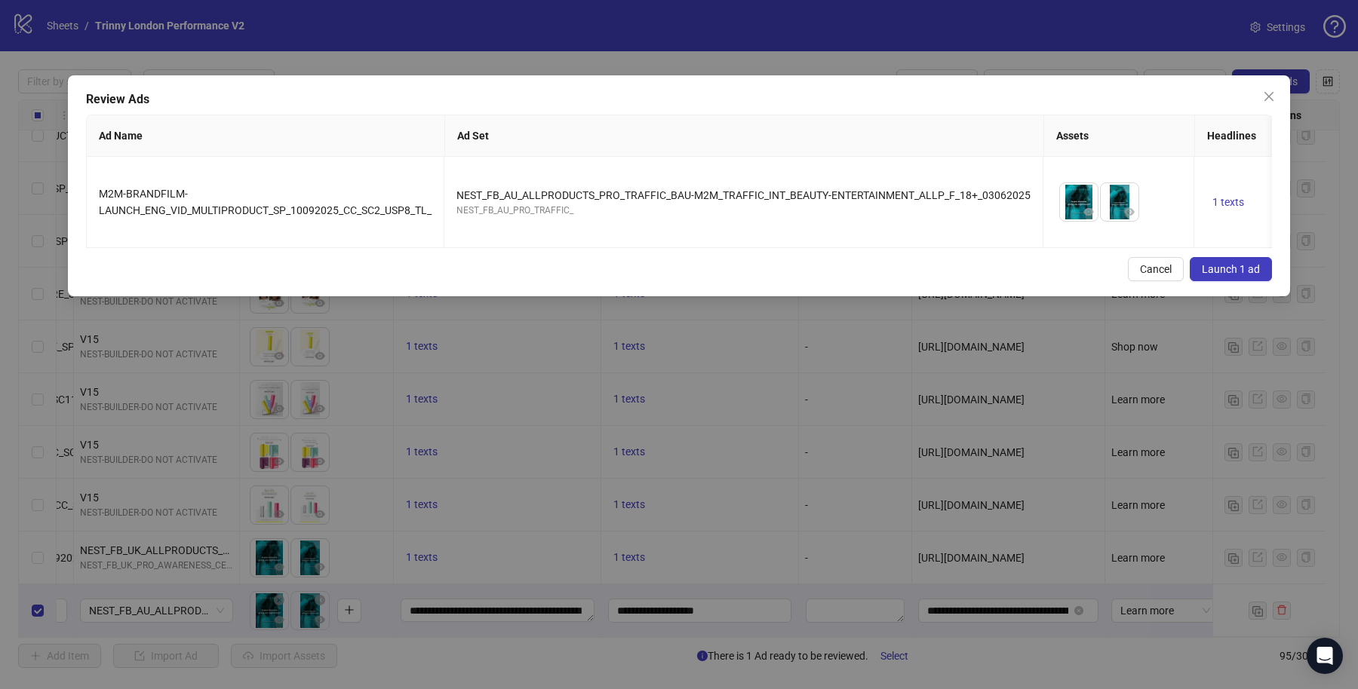
click at [1217, 275] on span "Launch 1 ad" at bounding box center [1230, 269] width 58 height 12
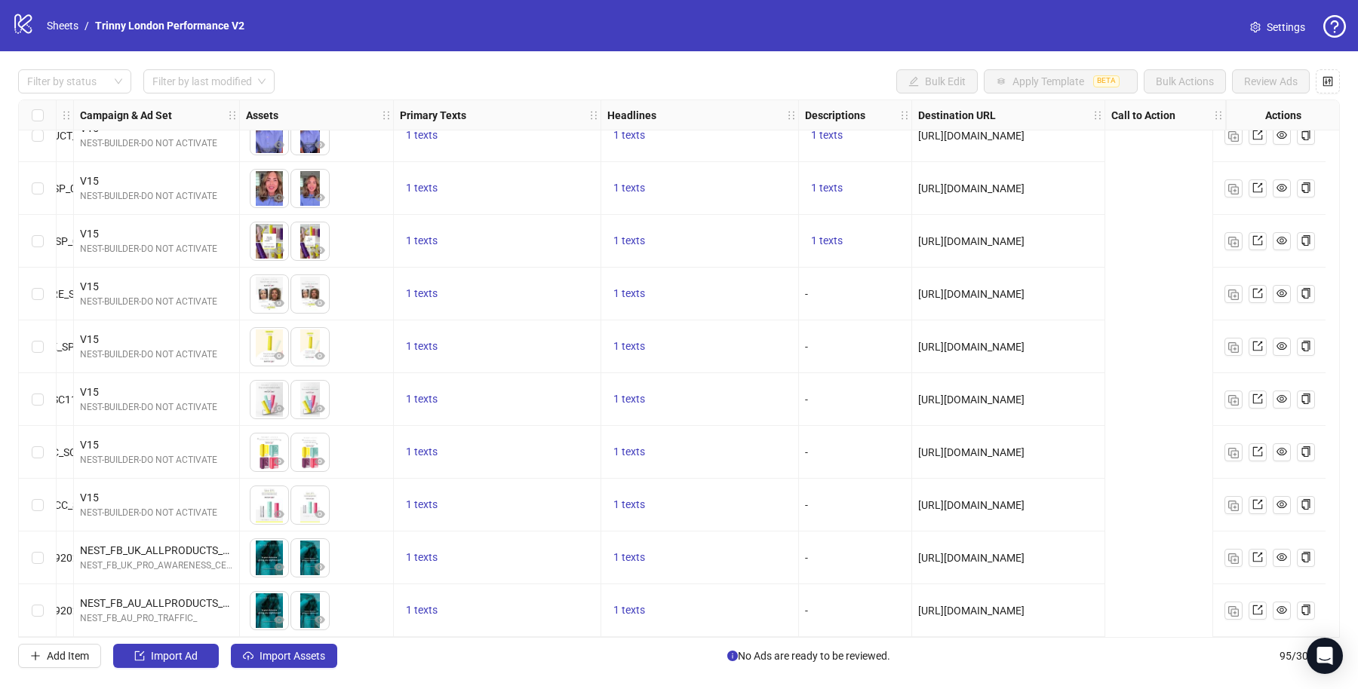
scroll to position [4514, 0]
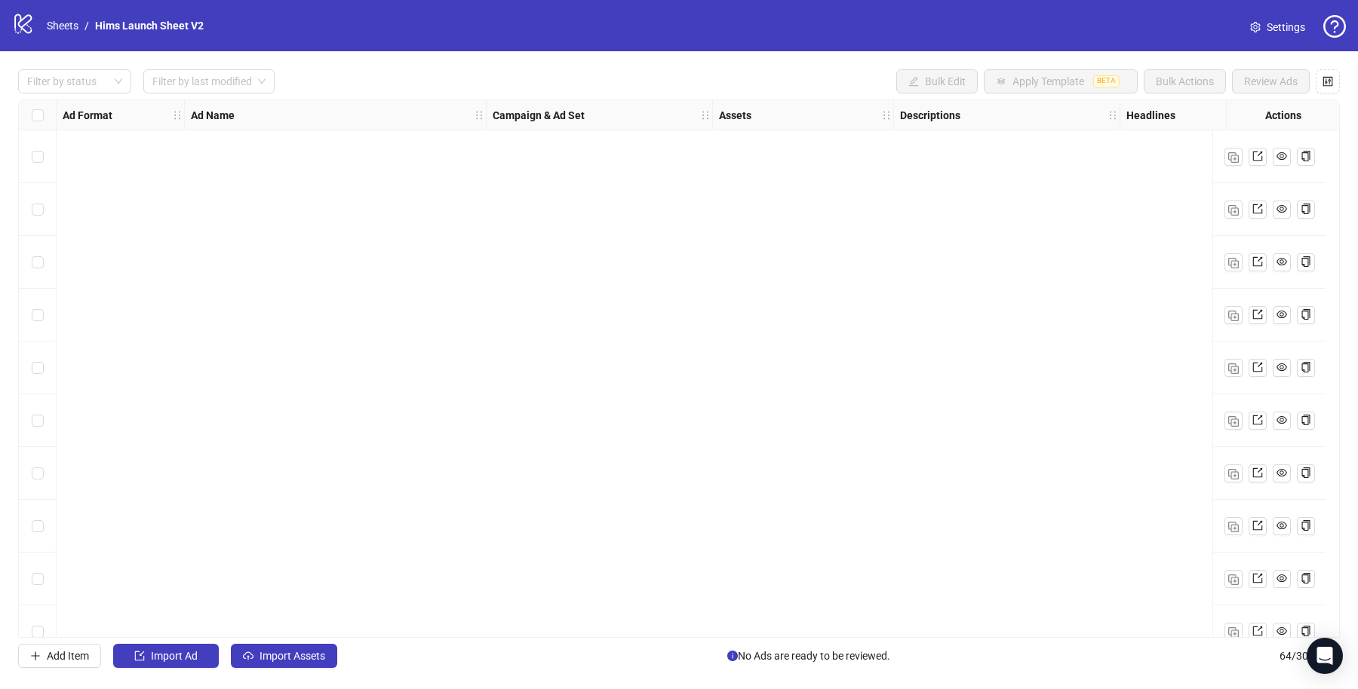
scroll to position [2877, 0]
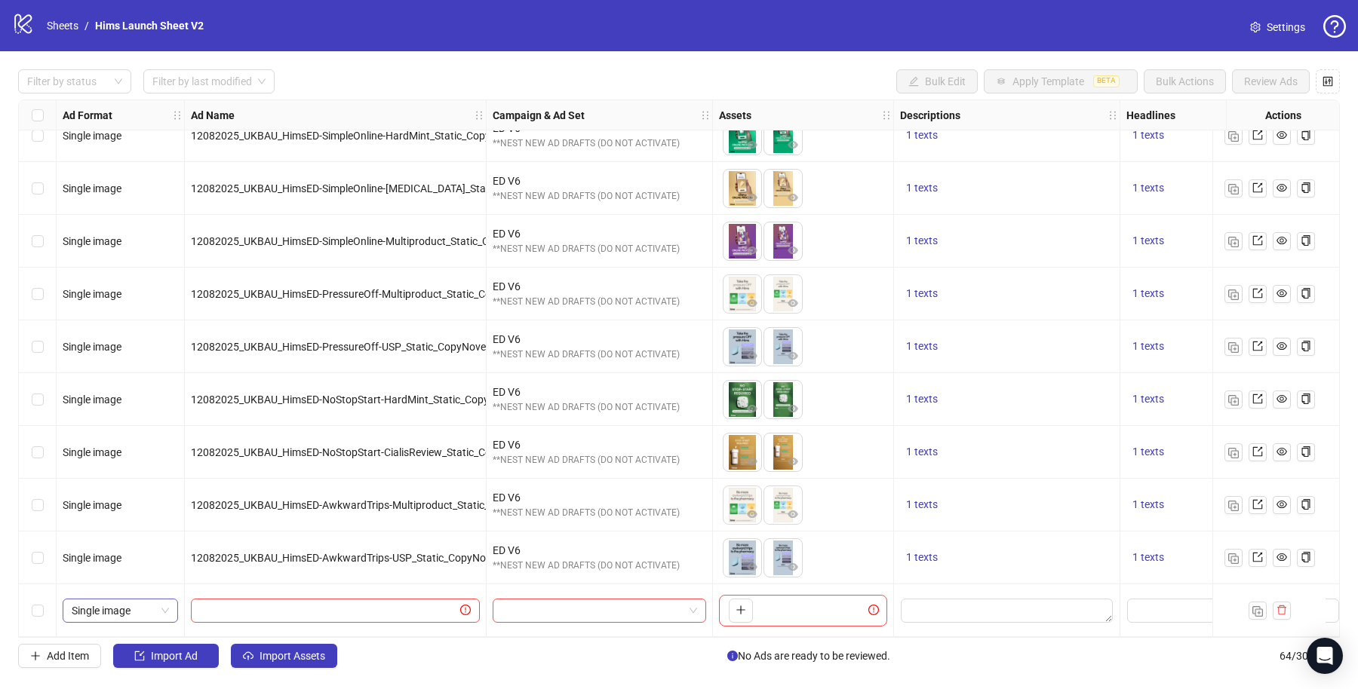
click at [136, 606] on span "Single image" at bounding box center [120, 611] width 97 height 23
click at [127, 459] on div "Single video" at bounding box center [120, 454] width 91 height 17
click at [578, 606] on input "search" at bounding box center [593, 611] width 182 height 23
type input "*****"
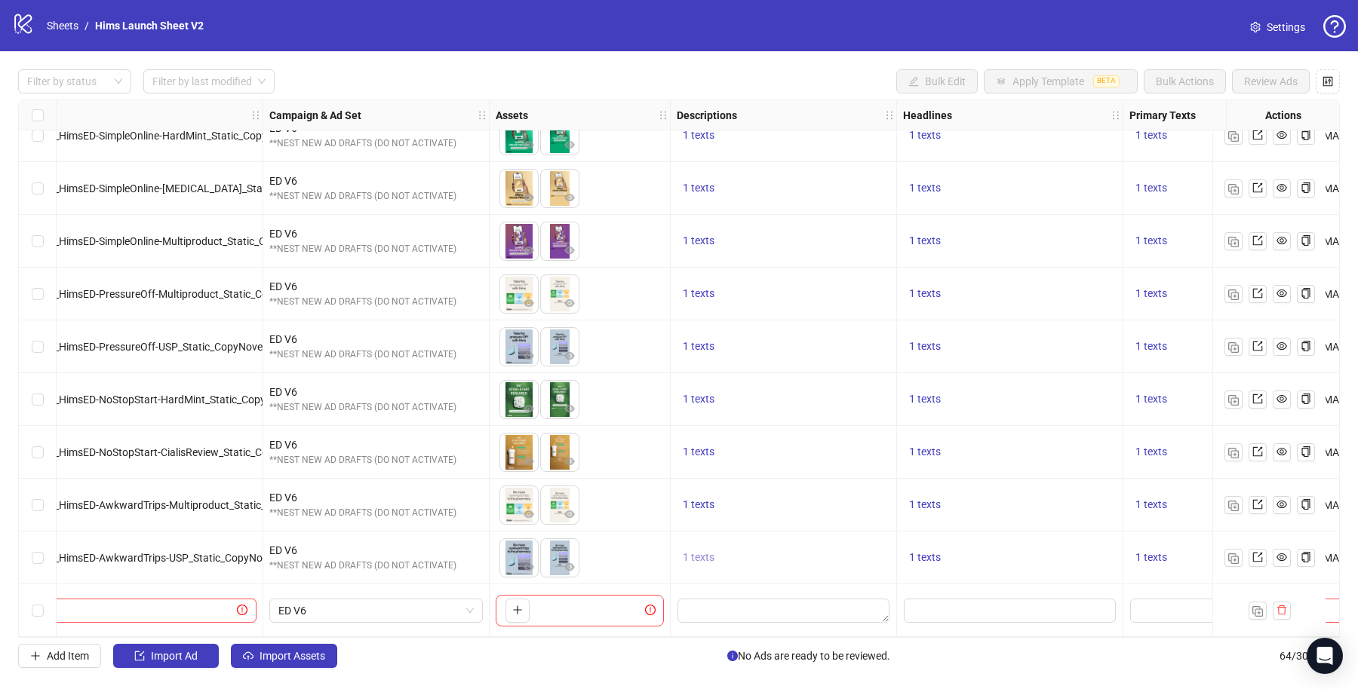
click at [708, 551] on span "1 texts" at bounding box center [699, 557] width 32 height 12
click at [915, 551] on span "1 texts" at bounding box center [925, 557] width 32 height 12
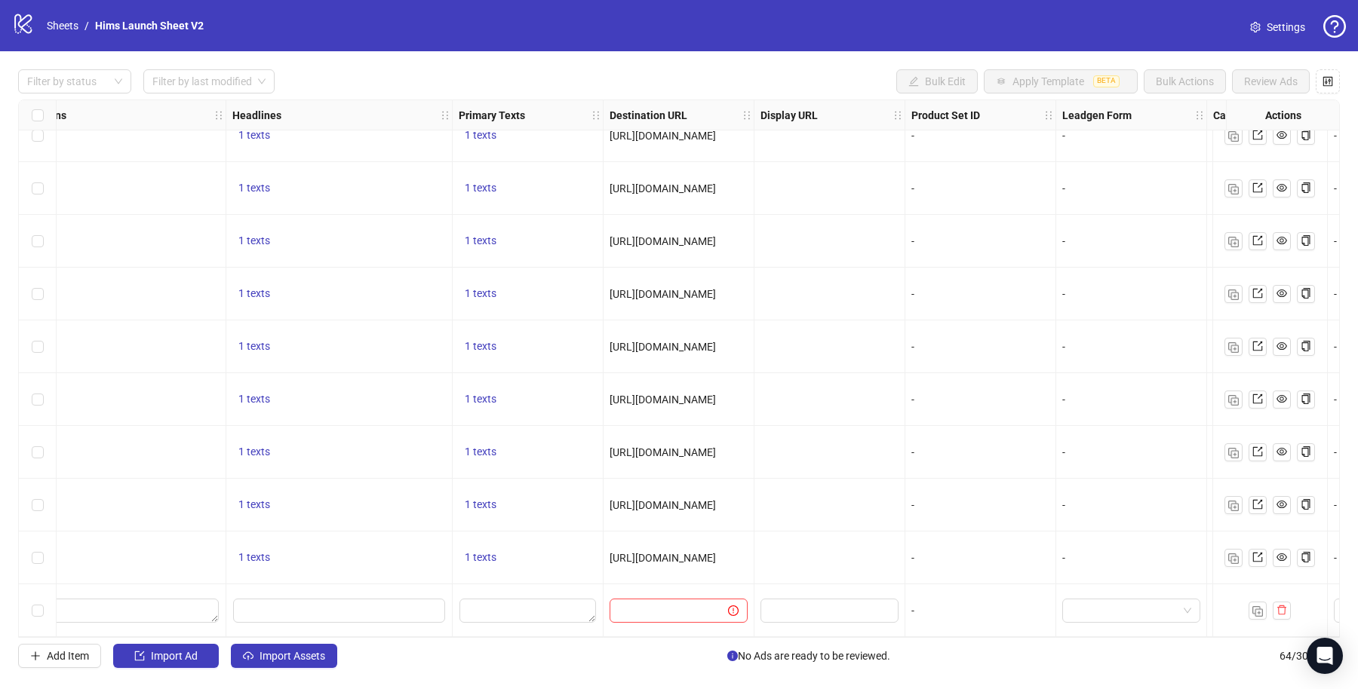
scroll to position [2877, 1124]
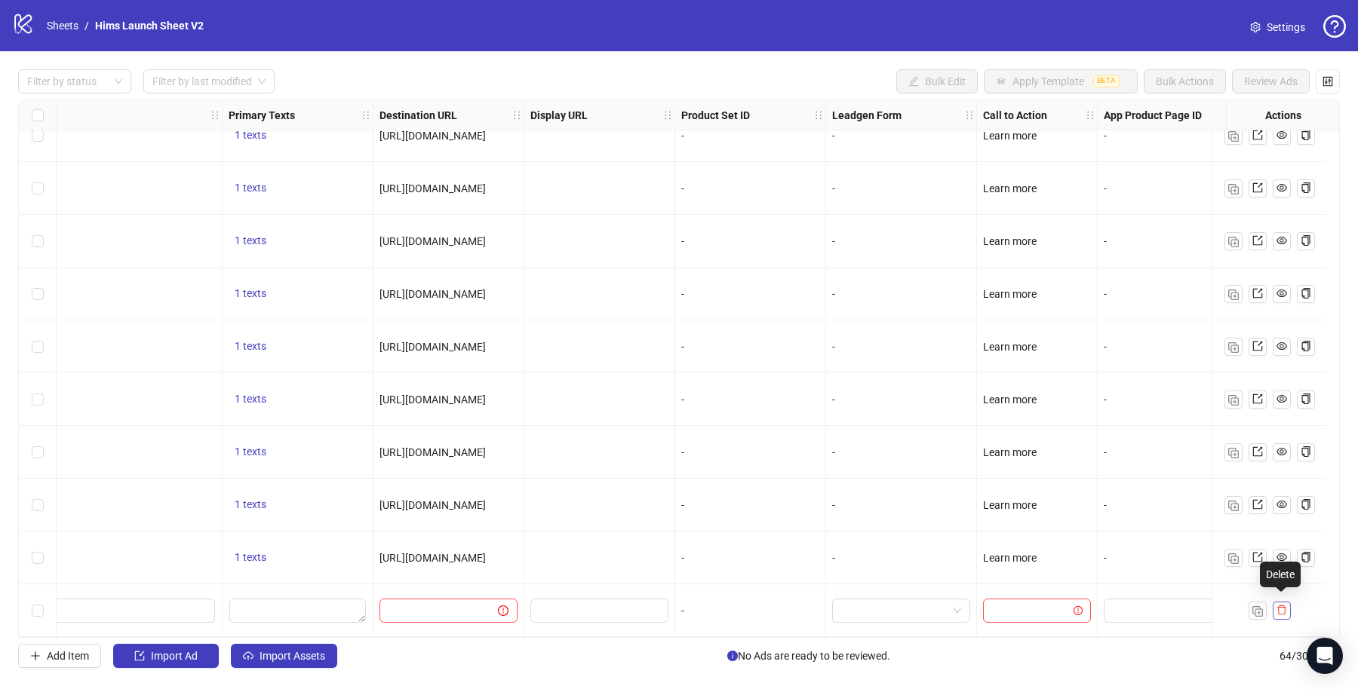
click at [1282, 606] on icon "delete" at bounding box center [1281, 611] width 9 height 10
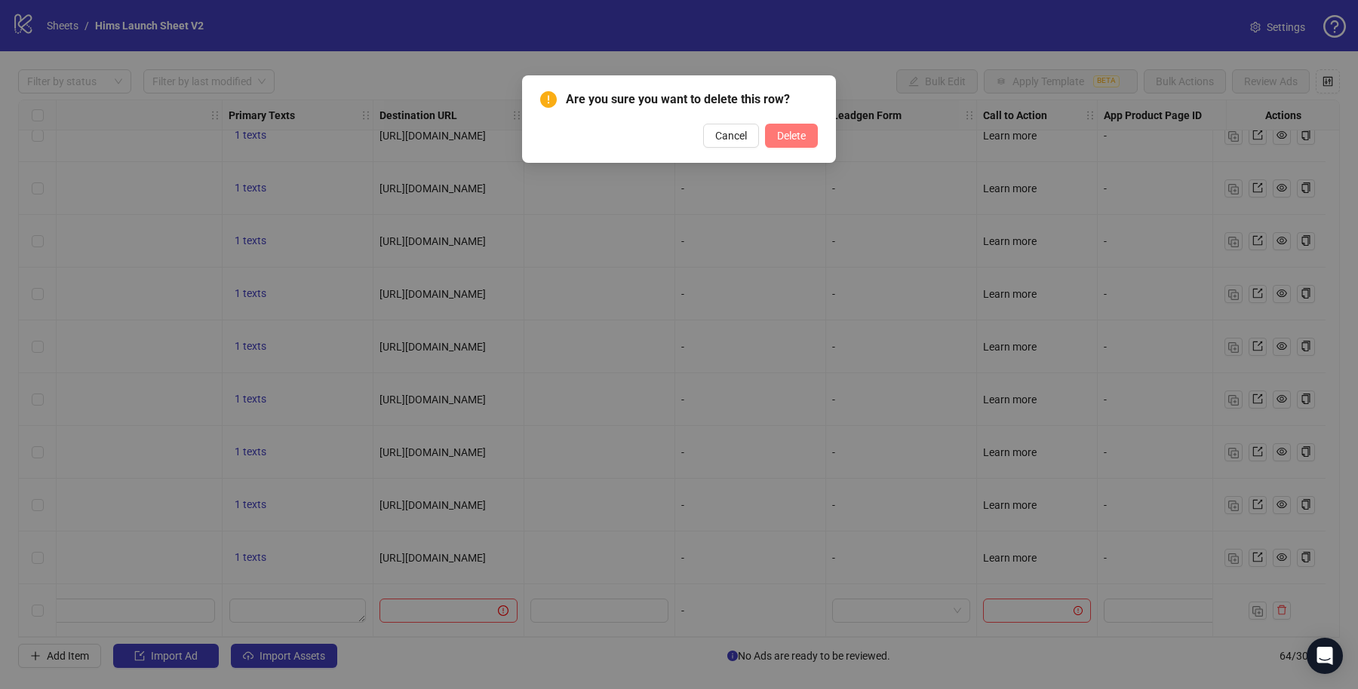
click at [790, 127] on button "Delete" at bounding box center [791, 136] width 53 height 24
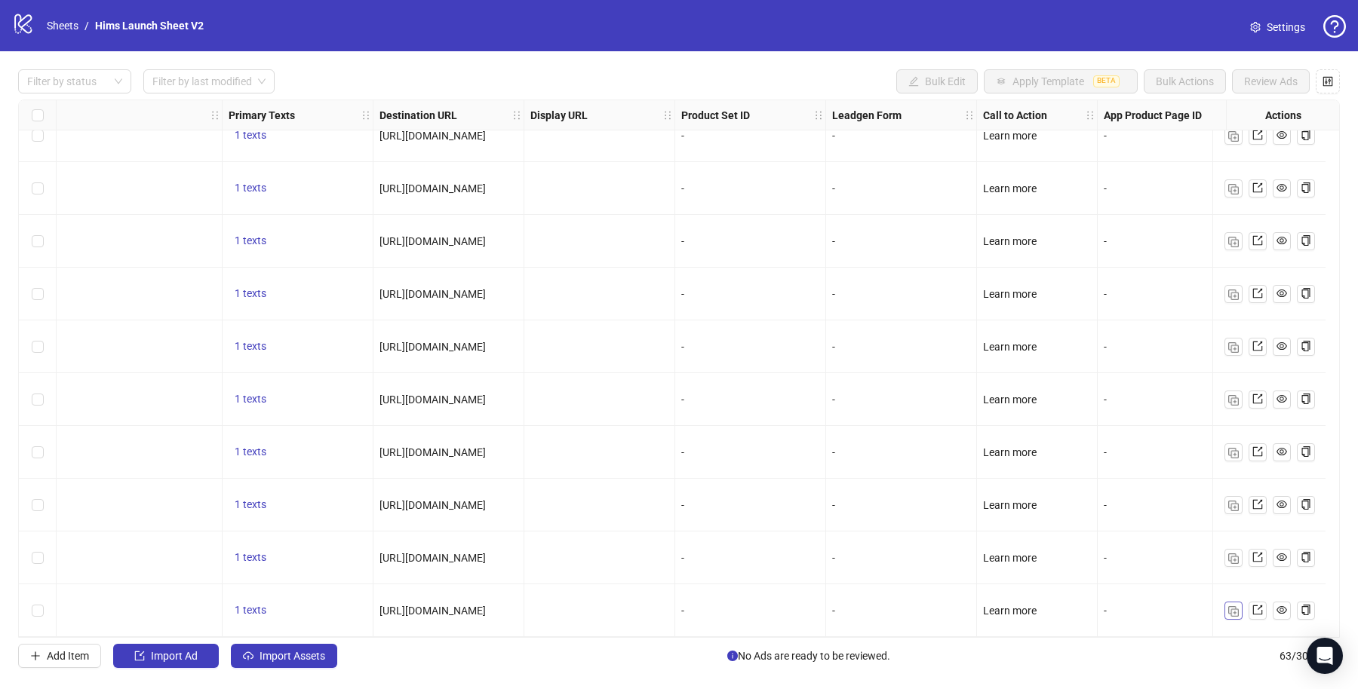
click at [1229, 608] on img "button" at bounding box center [1233, 611] width 11 height 11
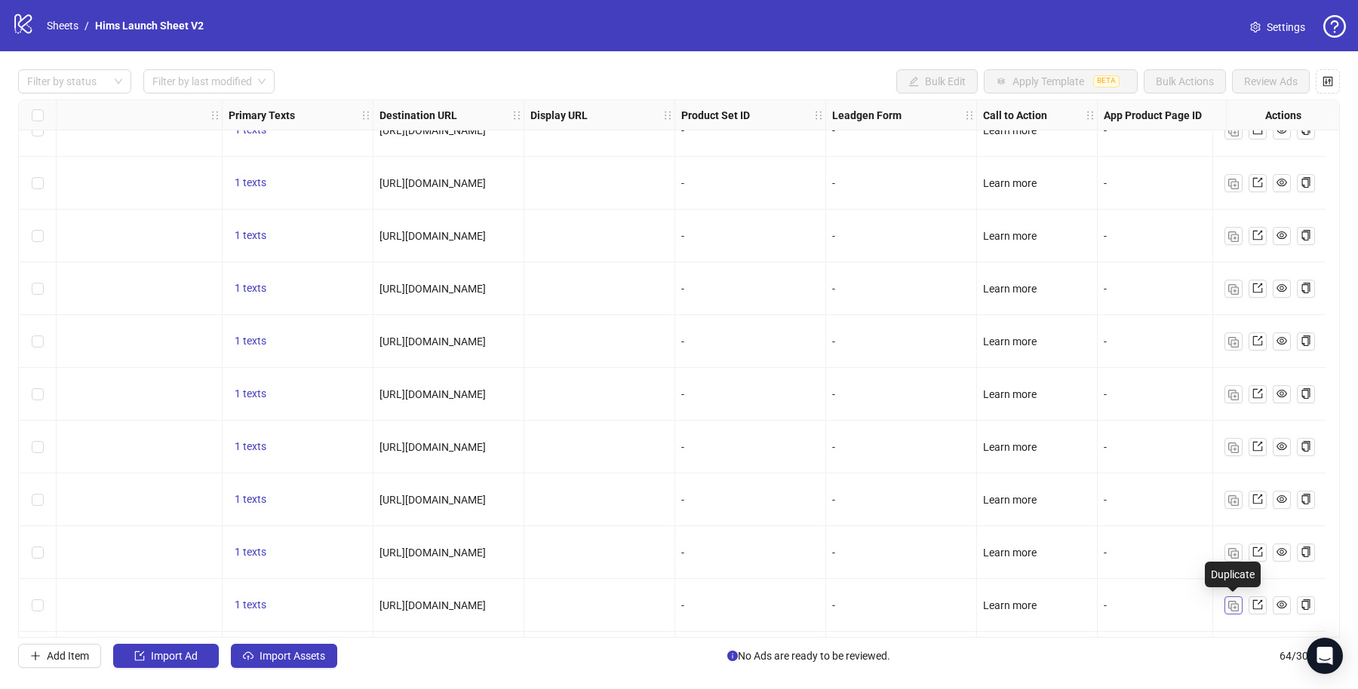
click at [1229, 608] on img "button" at bounding box center [1233, 606] width 11 height 11
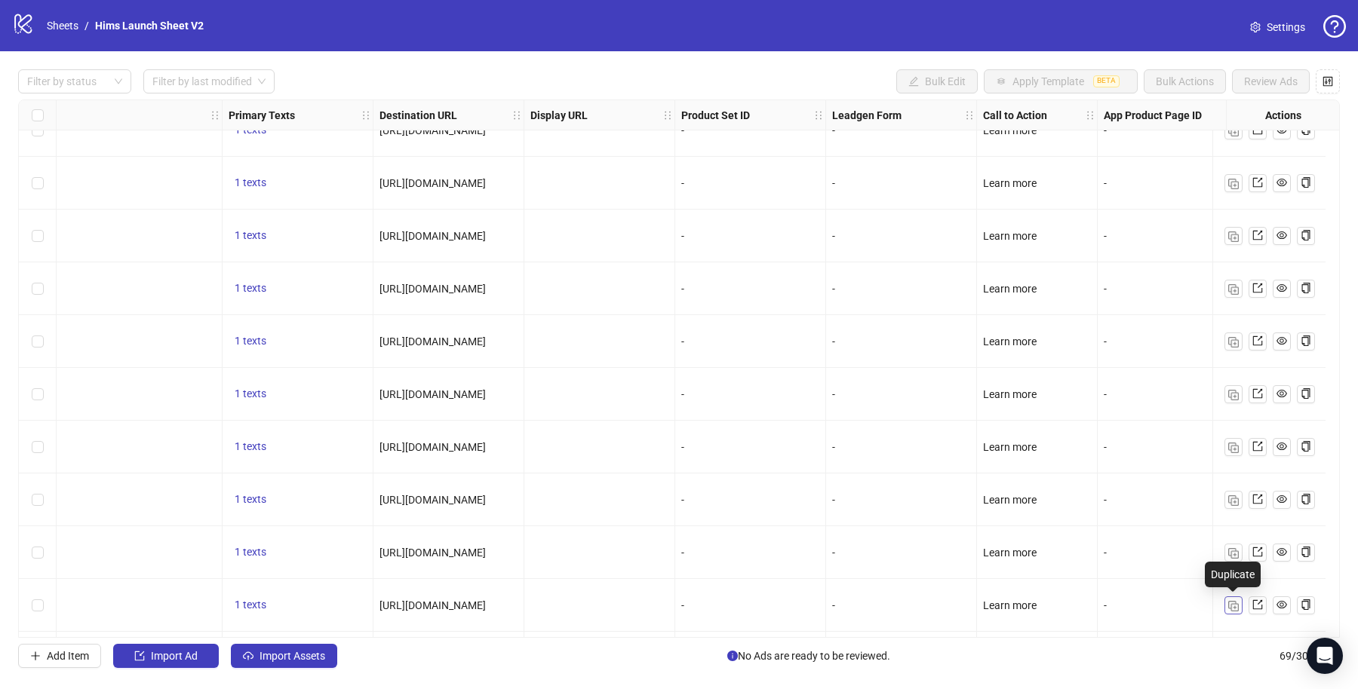
click at [1229, 608] on img "button" at bounding box center [1233, 606] width 11 height 11
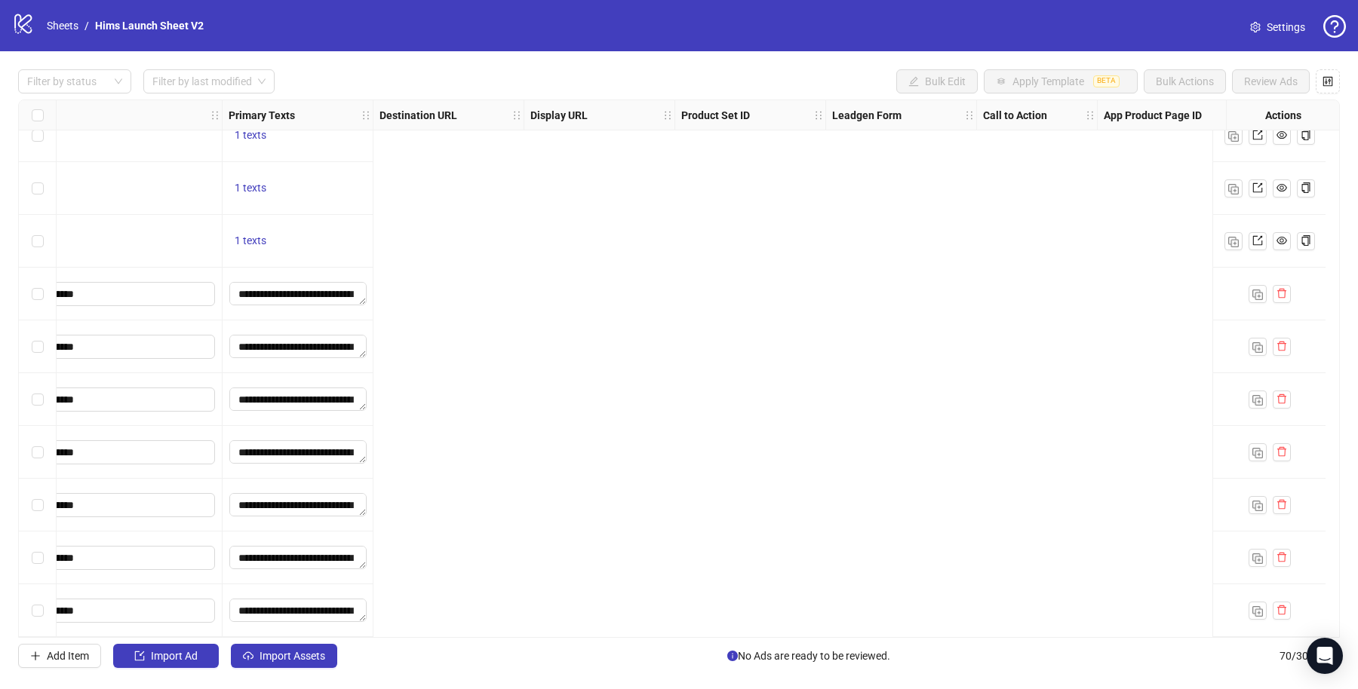
scroll to position [3194, 0]
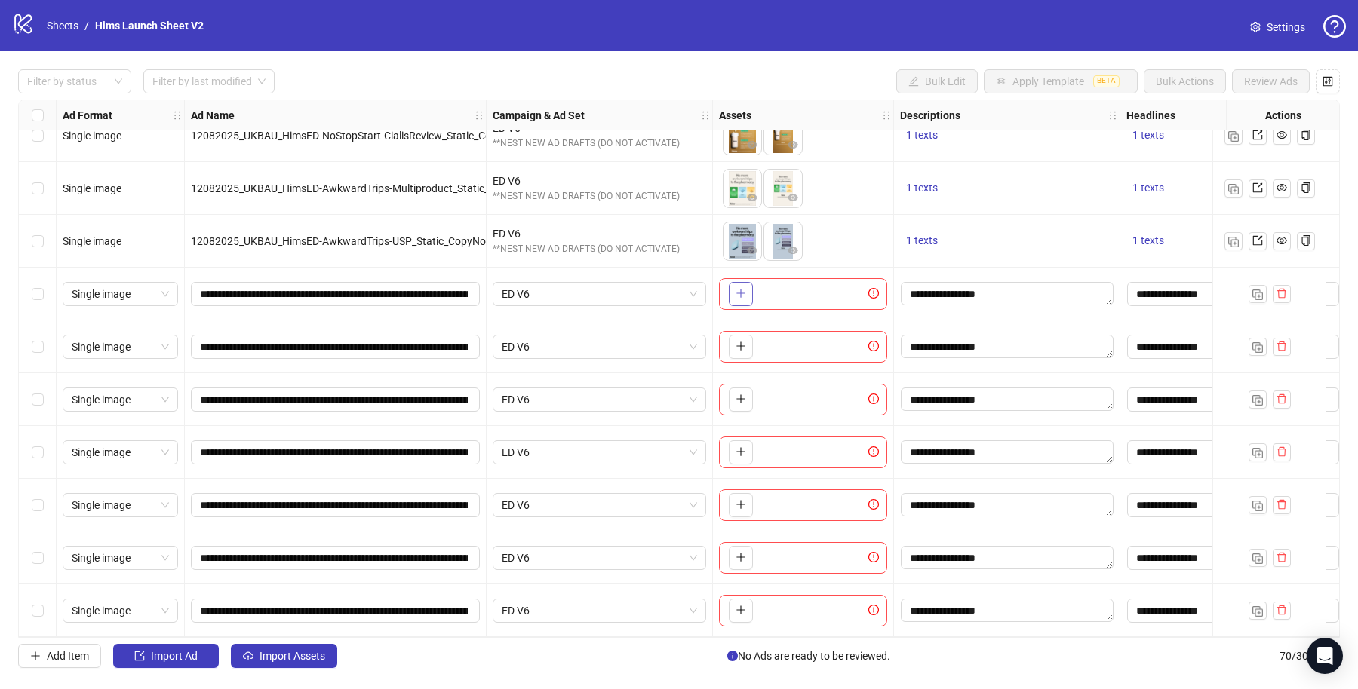
click at [738, 291] on icon "plus" at bounding box center [740, 293] width 11 height 11
click at [747, 336] on button "button" at bounding box center [741, 347] width 24 height 24
click at [746, 397] on button "button" at bounding box center [741, 400] width 24 height 24
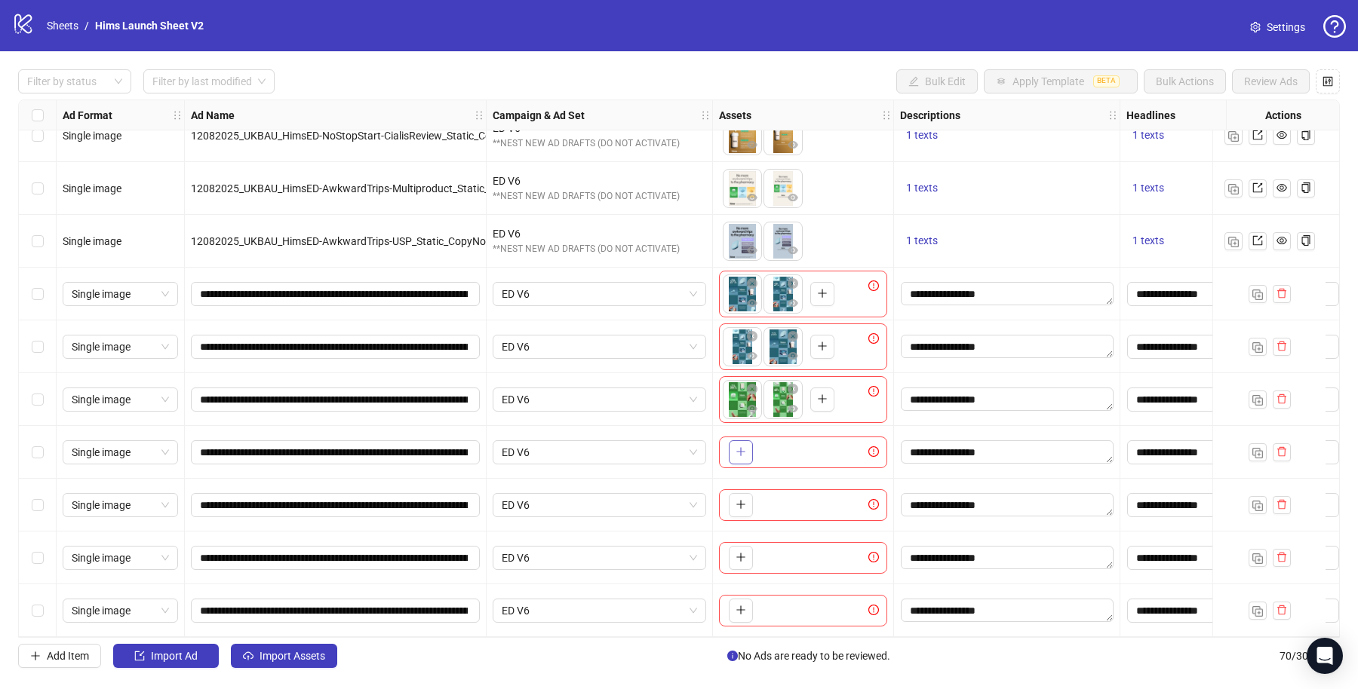
click at [741, 450] on icon "plus" at bounding box center [740, 451] width 11 height 11
